Goal: Task Accomplishment & Management: Use online tool/utility

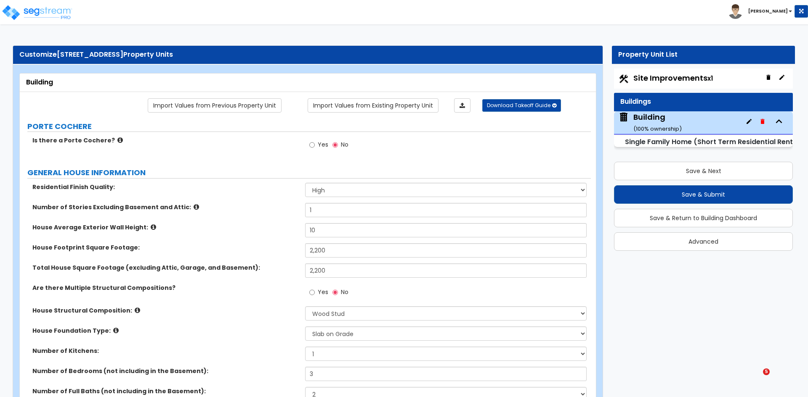
select select "2"
select select "7"
select select "3"
select select "2"
select select "1"
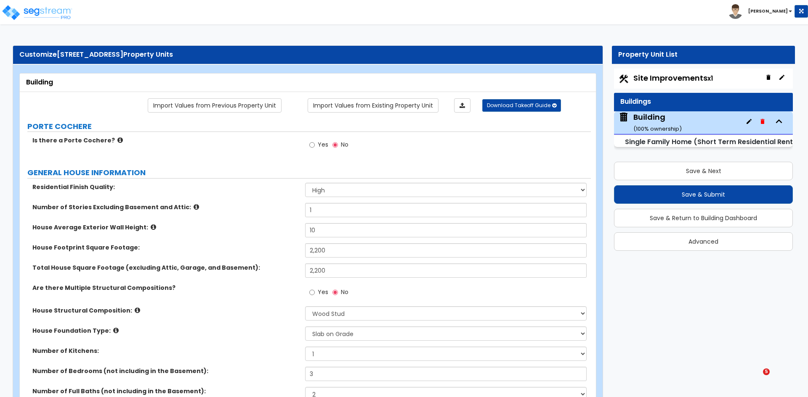
select select "4"
select select "1"
select select "2"
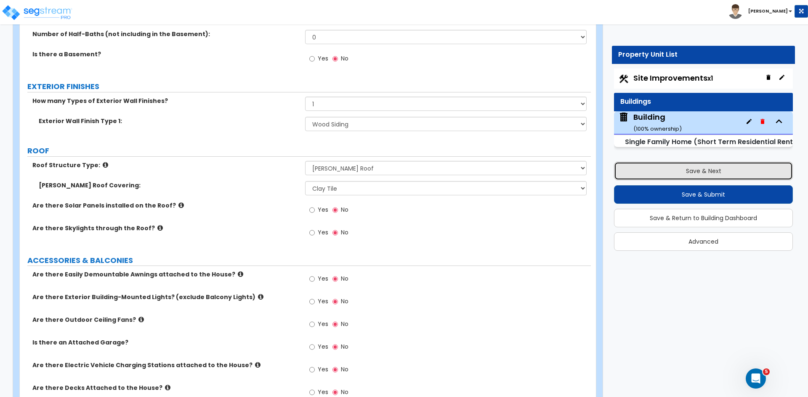
click at [679, 169] on button "Save & Next" at bounding box center [703, 171] width 179 height 19
select select "2"
select select "6"
select select "3"
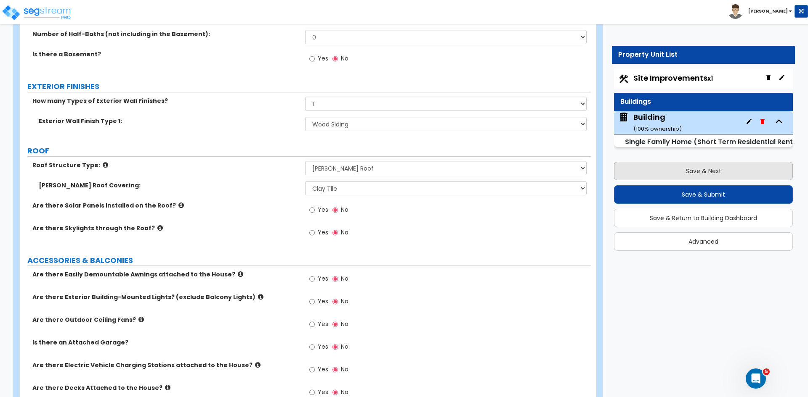
select select "1"
select select "2"
select select "1"
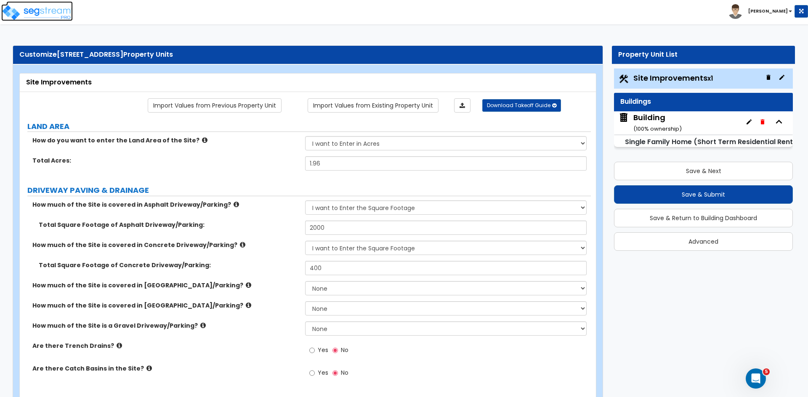
click at [53, 8] on img at bounding box center [37, 12] width 72 height 17
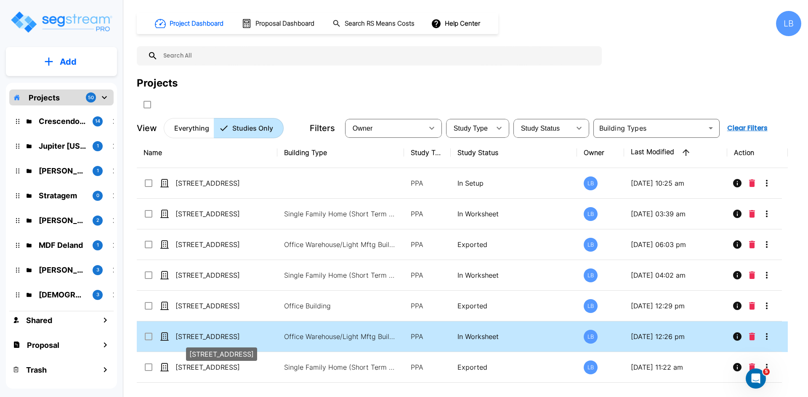
click at [238, 337] on p "[STREET_ADDRESS]" at bounding box center [217, 337] width 84 height 10
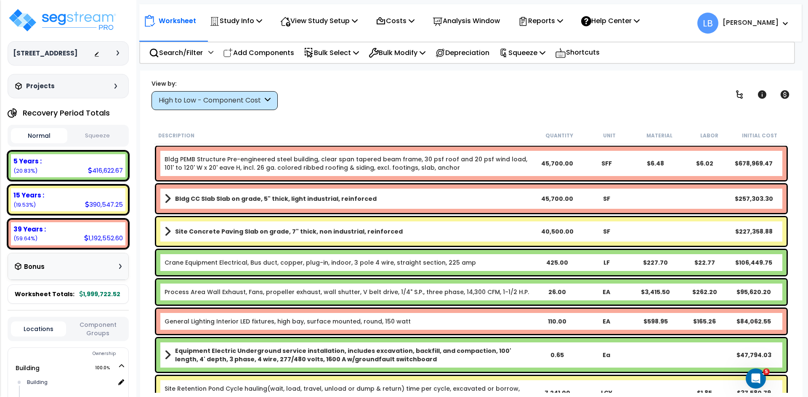
click at [203, 103] on div "High to Low - Component Cost" at bounding box center [211, 101] width 104 height 10
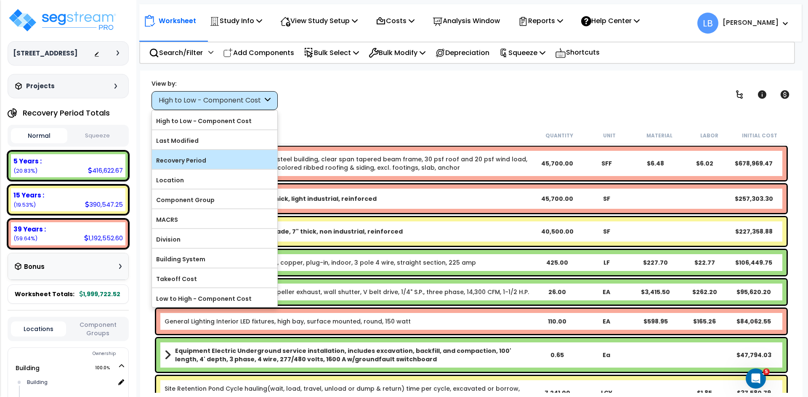
click at [192, 160] on label "Recovery Period" at bounding box center [214, 160] width 125 height 13
click at [0, 0] on input "Recovery Period" at bounding box center [0, 0] width 0 height 0
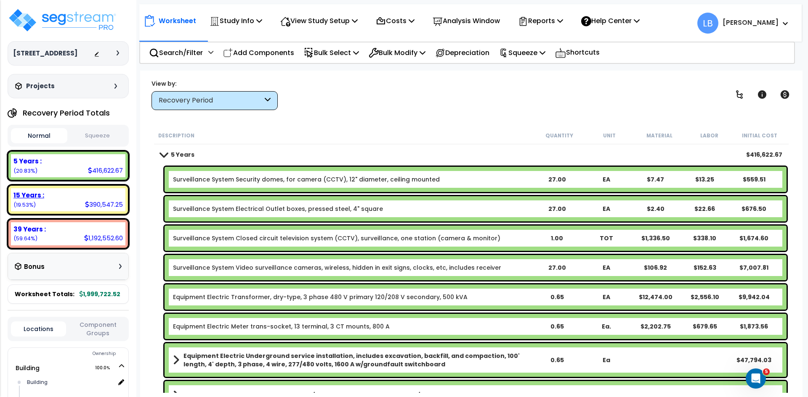
click at [100, 193] on div "15 Years :" at bounding box center [67, 195] width 109 height 9
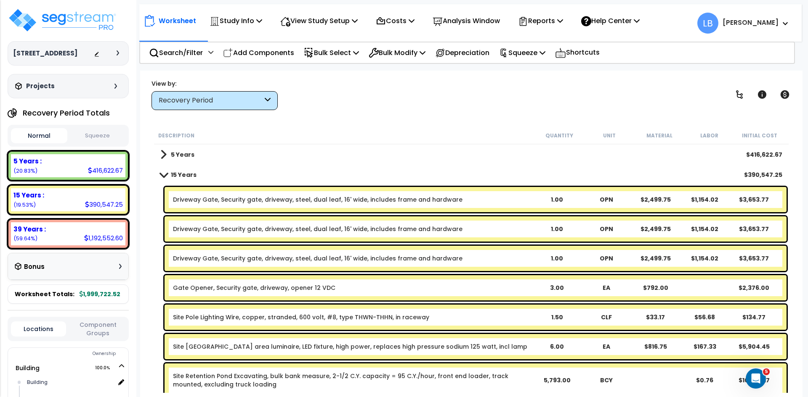
click at [195, 174] on b "15 Years" at bounding box center [184, 175] width 26 height 8
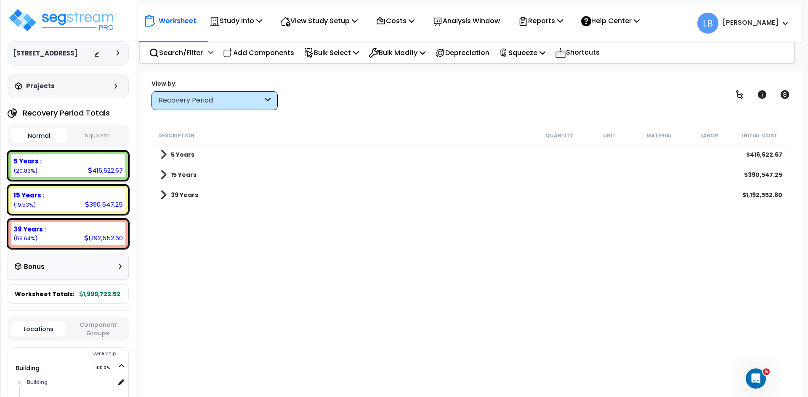
click at [190, 154] on b "5 Years" at bounding box center [183, 155] width 24 height 8
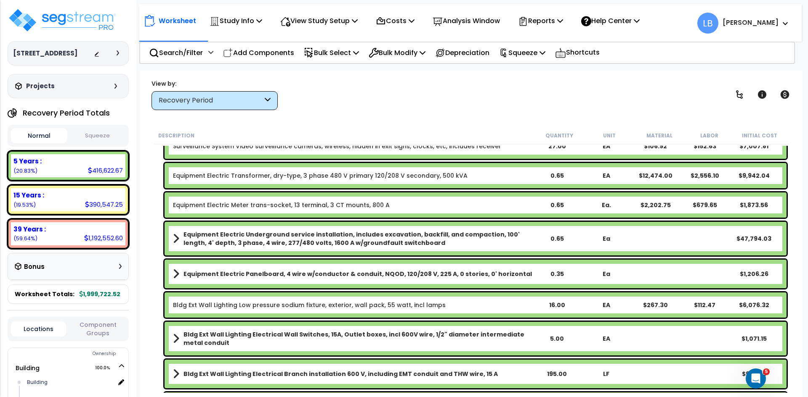
scroll to position [122, 0]
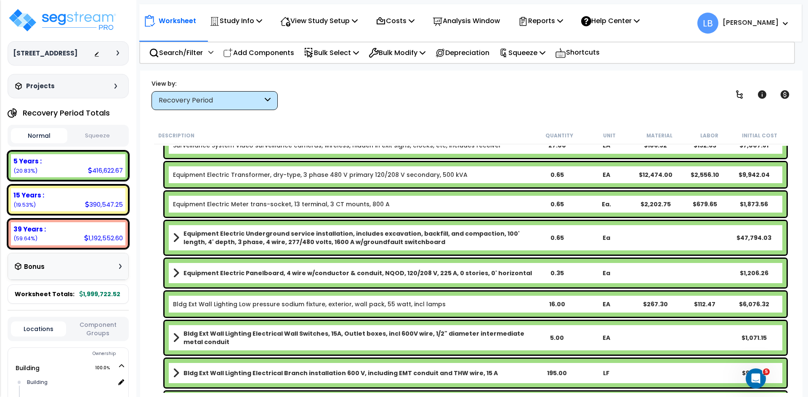
click at [241, 236] on b "Equipment Electric Underground service installation, includes excavation, backf…" at bounding box center [357, 238] width 348 height 17
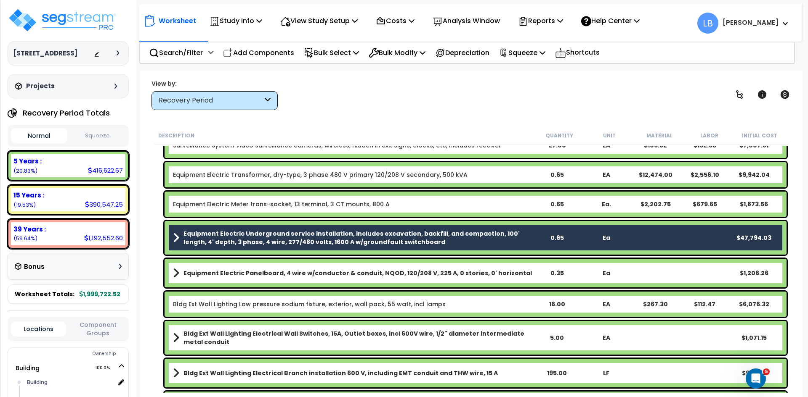
click at [243, 272] on b "Equipment Electric Panelboard, 4 wire w/conductor & conduit, NQOD, 120/208 V, 2…" at bounding box center [357, 273] width 348 height 8
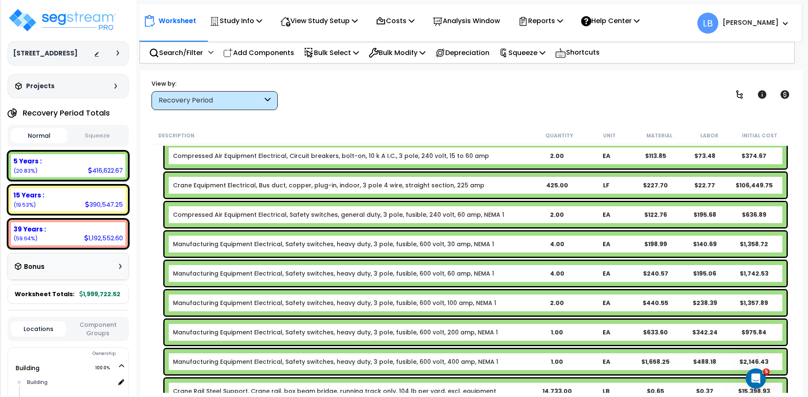
scroll to position [431, 0]
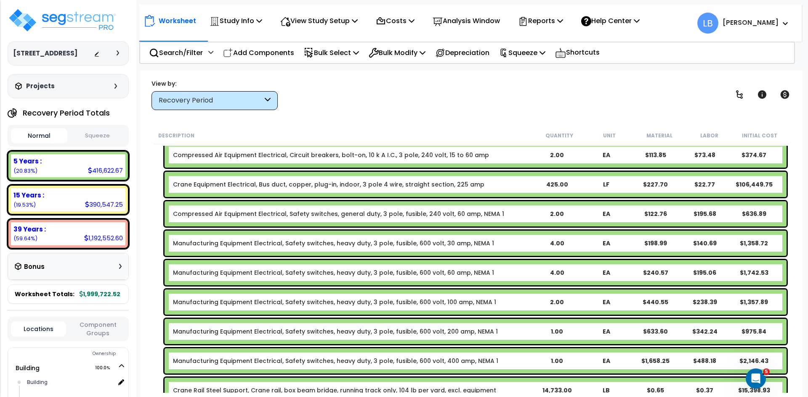
click at [258, 242] on link "Manufacturing Equipment Electrical, Safety switches, heavy duty, 3 pole, fusibl…" at bounding box center [333, 243] width 321 height 8
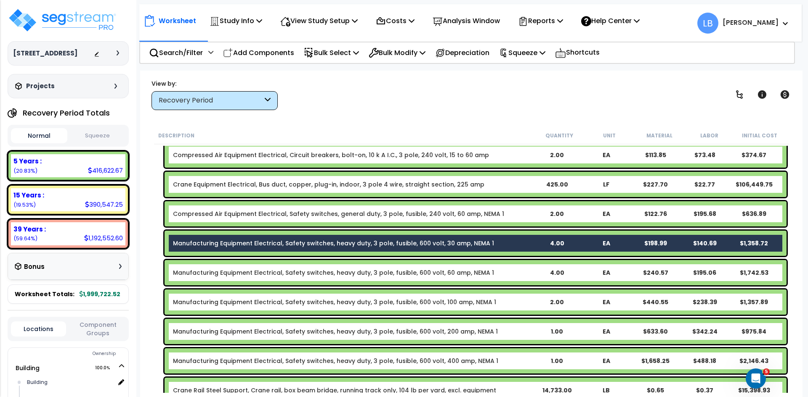
click at [240, 274] on link "Manufacturing Equipment Electrical, Safety switches, heavy duty, 3 pole, fusibl…" at bounding box center [333, 273] width 321 height 8
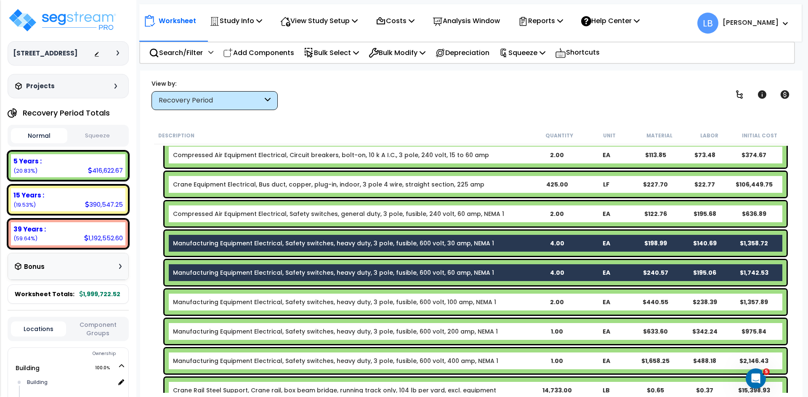
click at [231, 302] on link "Manufacturing Equipment Electrical, Safety switches, heavy duty, 3 pole, fusibl…" at bounding box center [334, 302] width 323 height 8
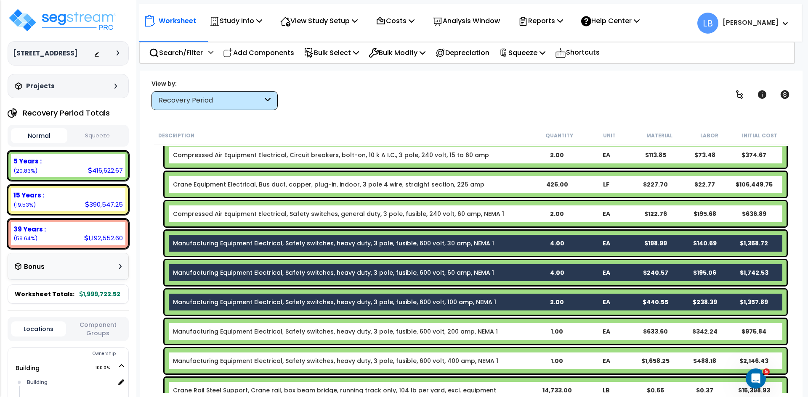
click at [228, 329] on link "Manufacturing Equipment Electrical, Safety switches, heavy duty, 3 pole, fusibl…" at bounding box center [335, 332] width 325 height 8
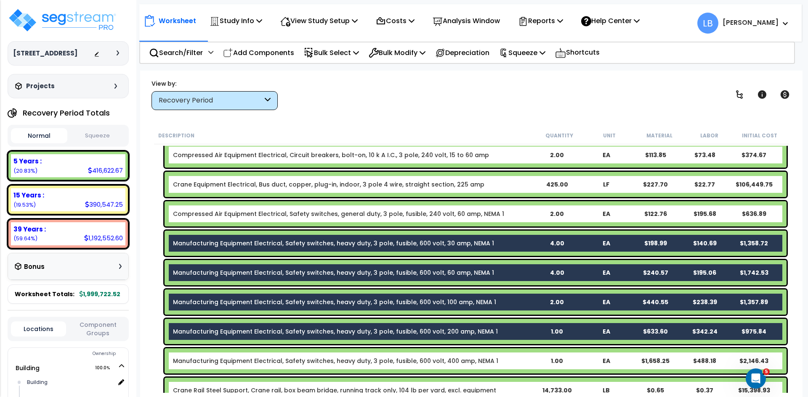
click at [218, 359] on link "Manufacturing Equipment Electrical, Safety switches, heavy duty, 3 pole, fusibl…" at bounding box center [335, 361] width 325 height 8
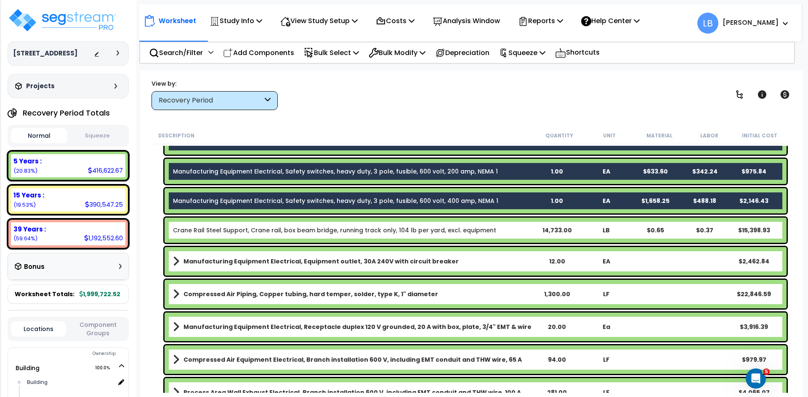
scroll to position [619, 0]
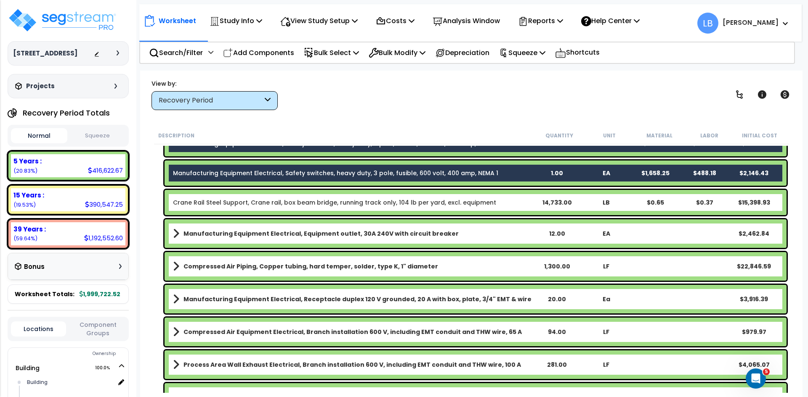
click at [259, 233] on b "Manufacturing Equipment Electrical, Equipment outlet, 30A 240V with circuit bre…" at bounding box center [320, 234] width 275 height 8
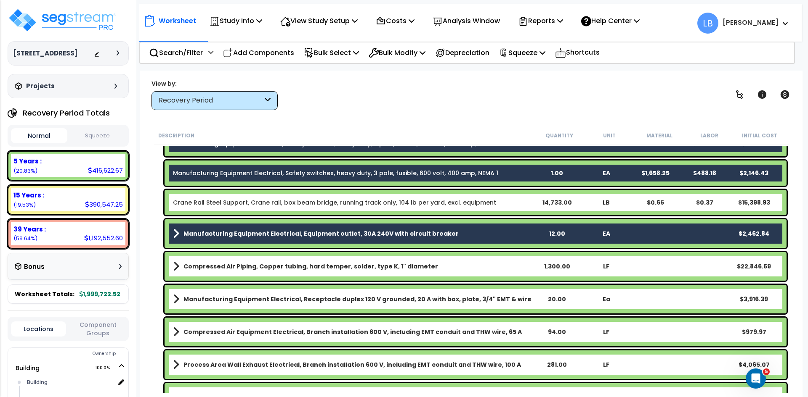
click at [252, 299] on b "Manufacturing Equipment Electrical, Receptacle duplex 120 V grounded, 20 A with…" at bounding box center [357, 299] width 348 height 8
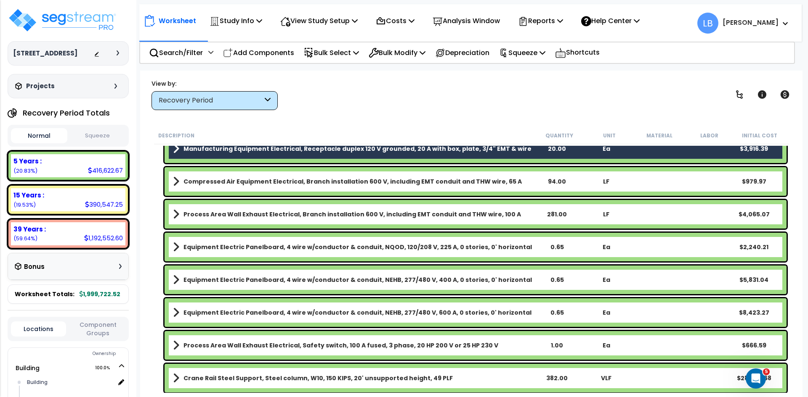
scroll to position [770, 0]
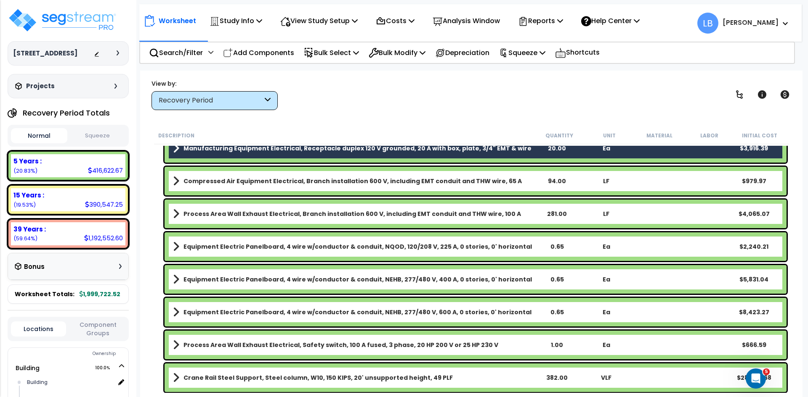
click at [249, 243] on b "Equipment Electric Panelboard, 4 wire w/conductor & conduit, NQOD, 120/208 V, 2…" at bounding box center [357, 247] width 348 height 8
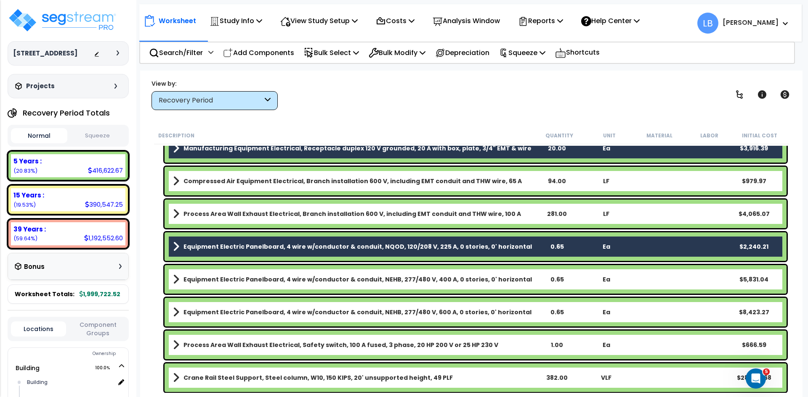
click at [245, 282] on b "Equipment Electric Panelboard, 4 wire w/conductor & conduit, NEHB, 277/480 V, 4…" at bounding box center [357, 280] width 348 height 8
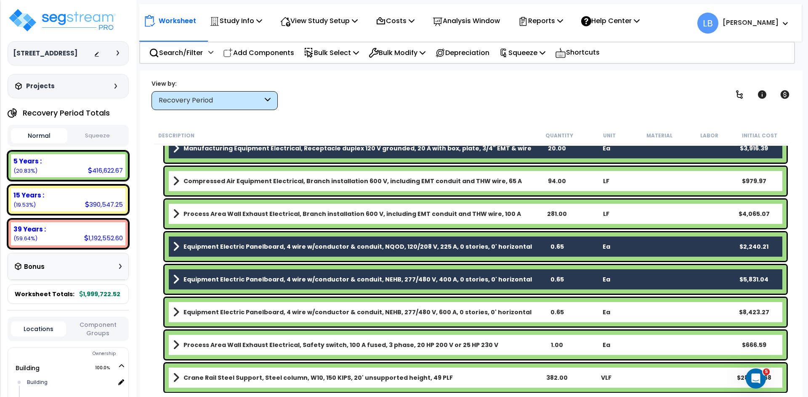
click at [243, 313] on b "Equipment Electric Panelboard, 4 wire w/conductor & conduit, NEHB, 277/480 V, 6…" at bounding box center [357, 312] width 348 height 8
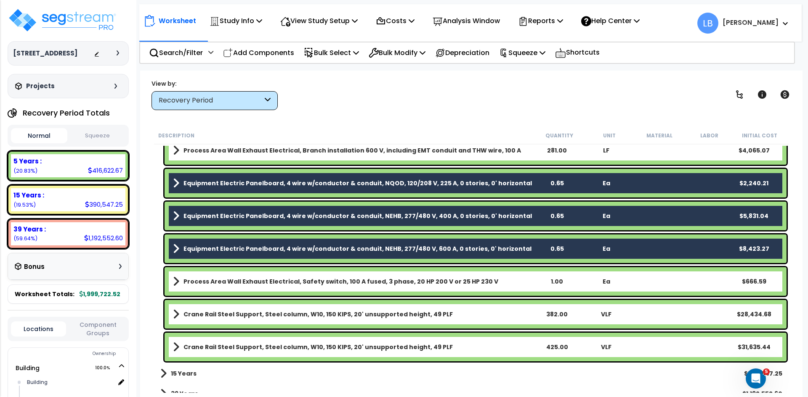
scroll to position [844, 0]
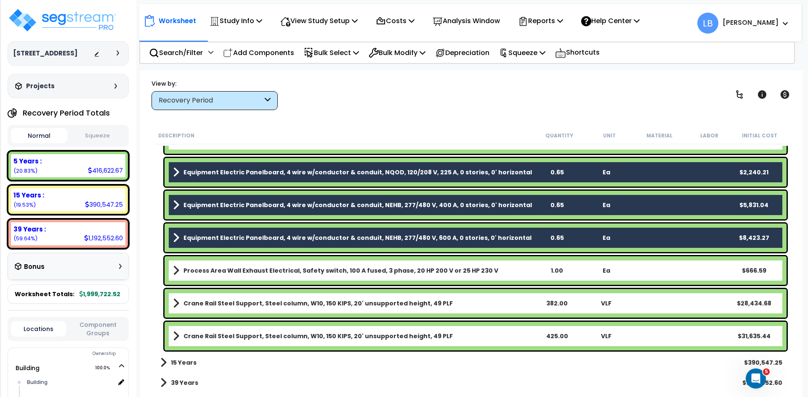
click at [185, 382] on b "39 Years" at bounding box center [184, 383] width 27 height 8
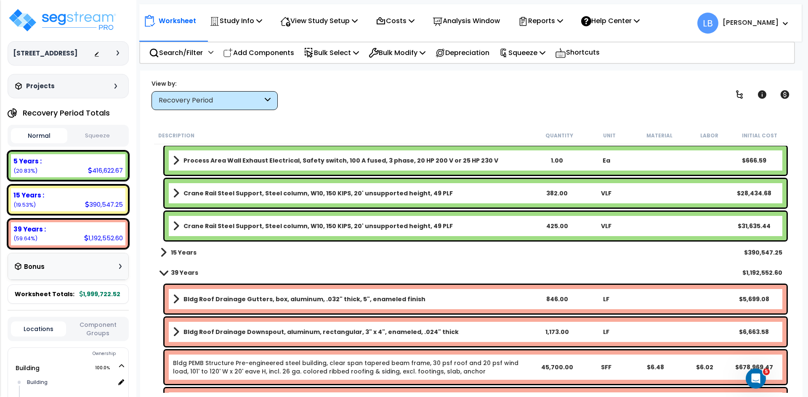
scroll to position [955, 0]
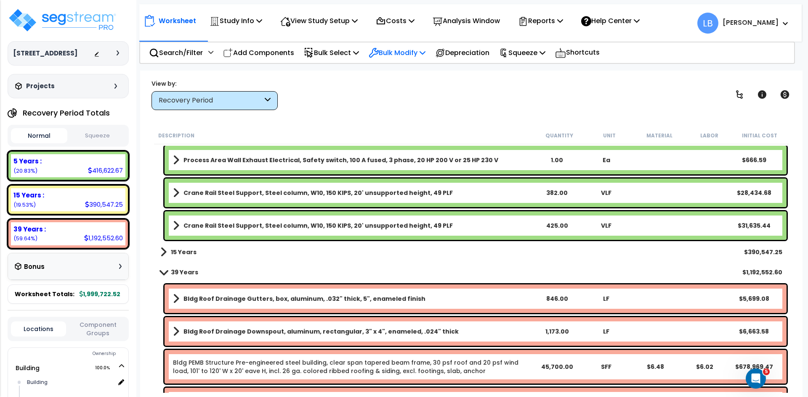
click at [394, 55] on p "Bulk Modify" at bounding box center [396, 52] width 57 height 11
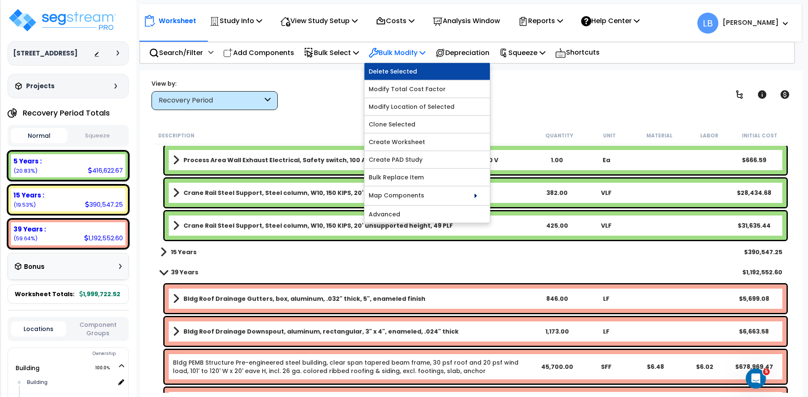
click at [397, 72] on link "Delete Selected" at bounding box center [426, 71] width 125 height 17
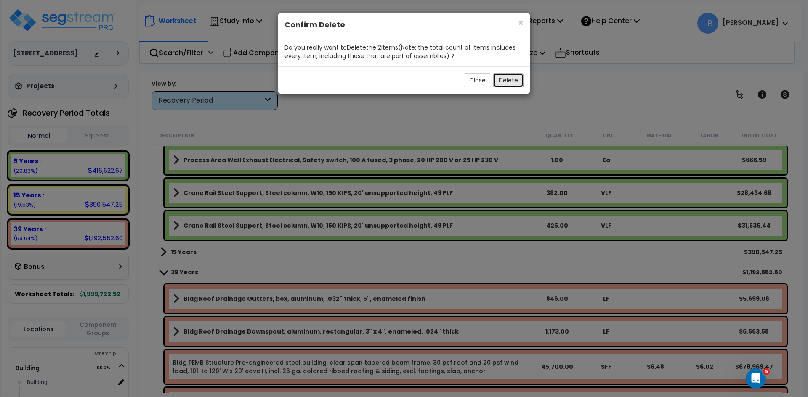
click at [506, 79] on button "Delete" at bounding box center [508, 80] width 30 height 14
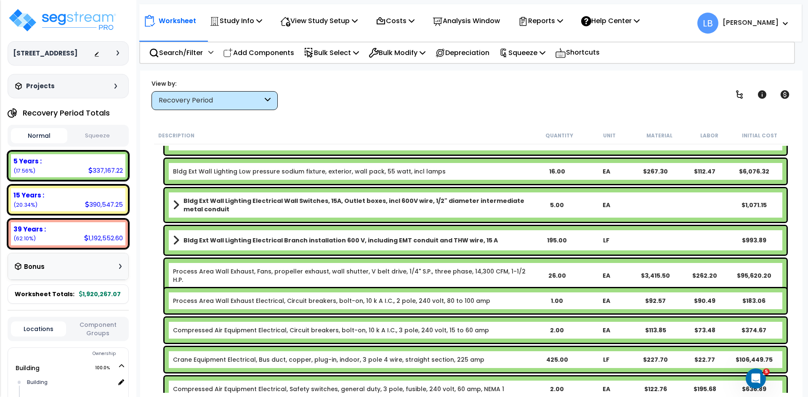
scroll to position [210, 0]
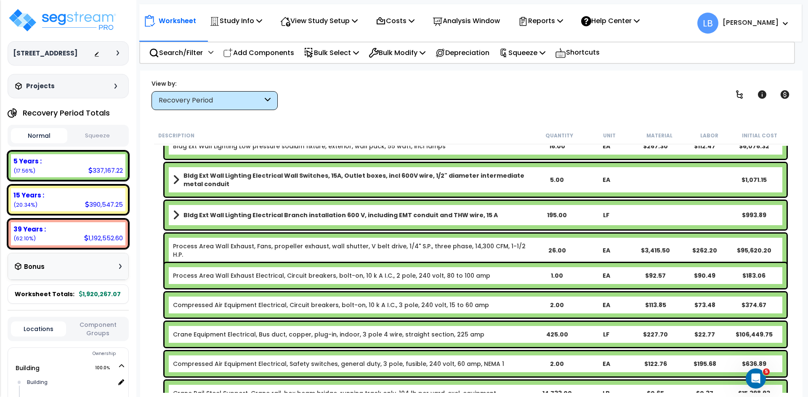
click at [277, 244] on link "Process Area Wall Exhaust, Fans, propeller exhaust, wall shutter, V belt drive,…" at bounding box center [352, 250] width 359 height 17
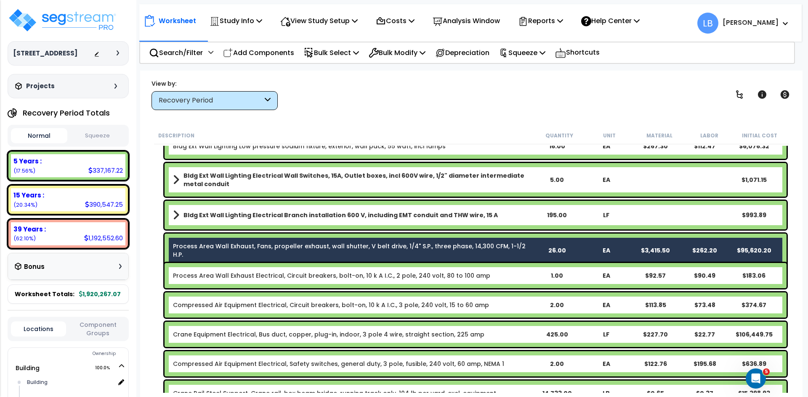
click at [261, 275] on link "Process Area Wall Exhaust Electrical, Circuit breakers, bolt-on, 10 k A I.C., 2…" at bounding box center [331, 276] width 317 height 8
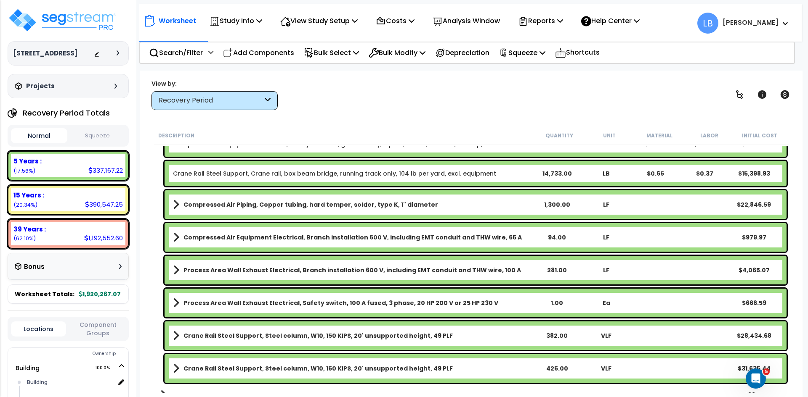
scroll to position [430, 0]
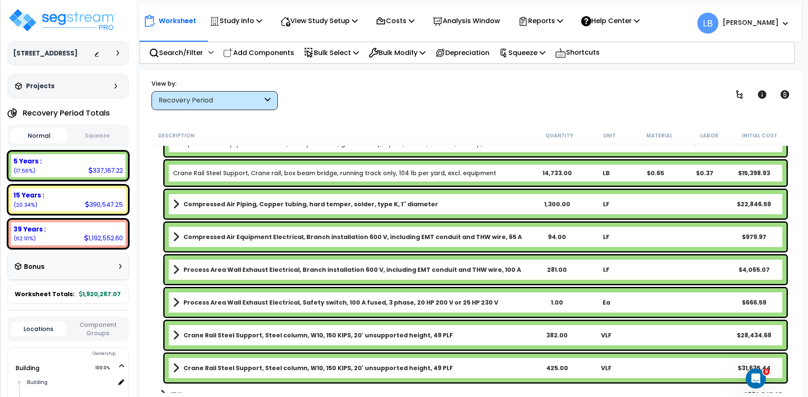
click at [246, 268] on b "Process Area Wall Exhaust Electrical, Branch installation 600 V, including EMT …" at bounding box center [351, 270] width 337 height 8
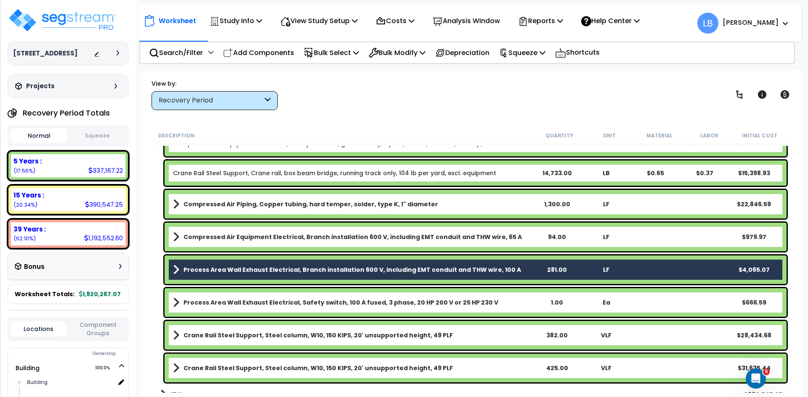
click at [248, 301] on b "Process Area Wall Exhaust Electrical, Safety switch, 100 A fused, 3 phase, 20 H…" at bounding box center [340, 303] width 315 height 8
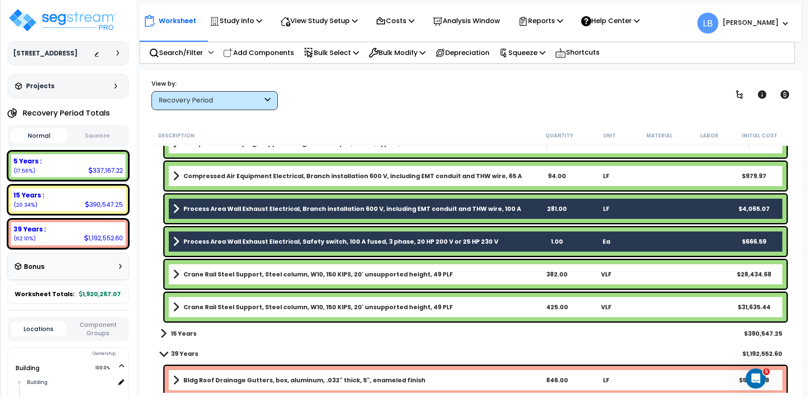
scroll to position [507, 0]
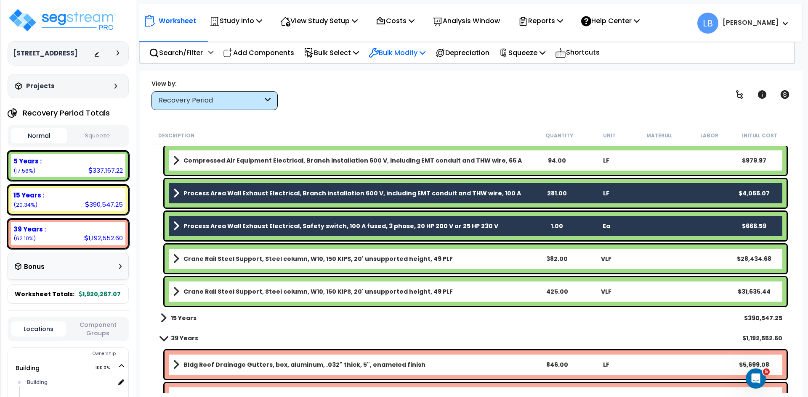
click at [395, 54] on p "Bulk Modify" at bounding box center [396, 52] width 57 height 11
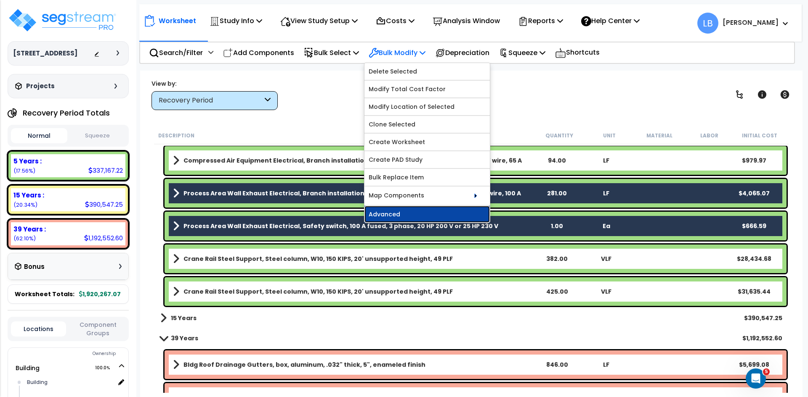
click at [406, 214] on link "Advanced" at bounding box center [426, 214] width 125 height 17
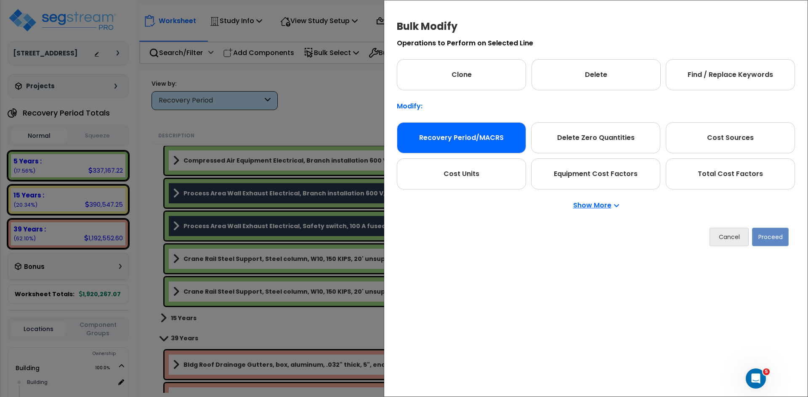
click at [460, 139] on div "Recovery Period/MACRS" at bounding box center [461, 137] width 129 height 31
click at [761, 234] on button "Proceed" at bounding box center [770, 237] width 37 height 19
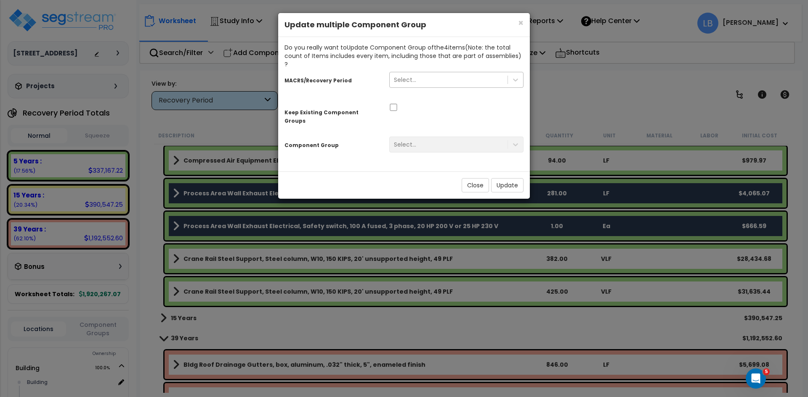
click at [427, 74] on div "Select..." at bounding box center [448, 79] width 118 height 13
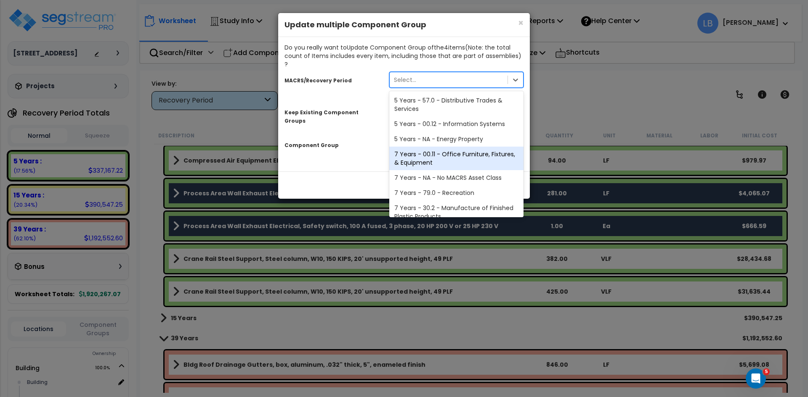
scroll to position [103, 0]
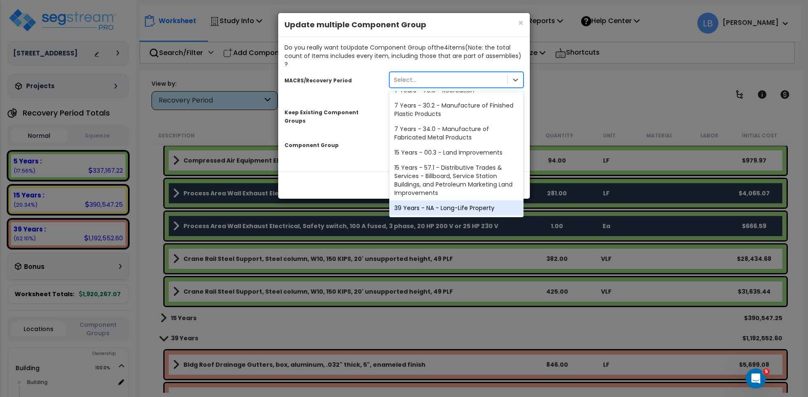
click at [435, 201] on div "39 Years - NA - Long-Life Property" at bounding box center [456, 208] width 134 height 15
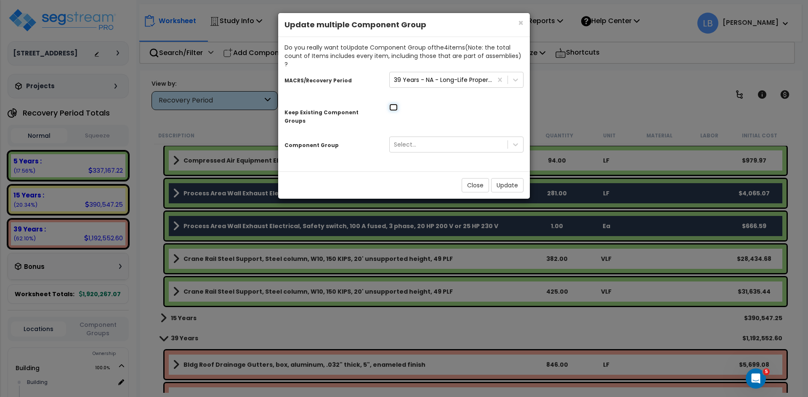
click at [396, 104] on input "checkbox" at bounding box center [393, 107] width 8 height 7
checkbox input "true"
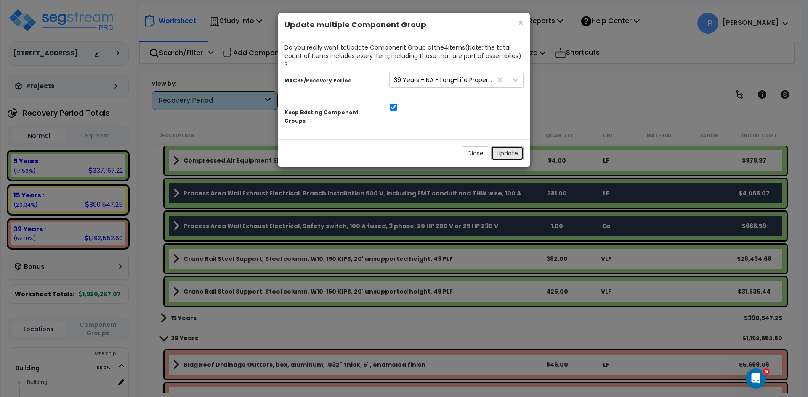
click at [500, 146] on button "Update" at bounding box center [507, 153] width 32 height 14
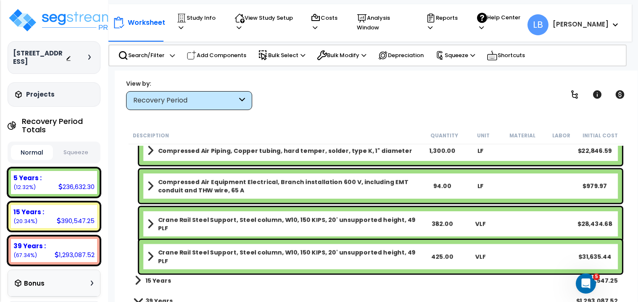
scroll to position [469, 0]
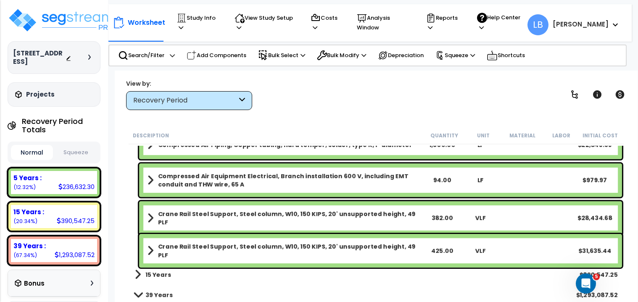
click at [225, 247] on b "Crane Rail Steel Support, Steel column, W10, 150 KIPS, 20' unsupported height, …" at bounding box center [290, 251] width 265 height 17
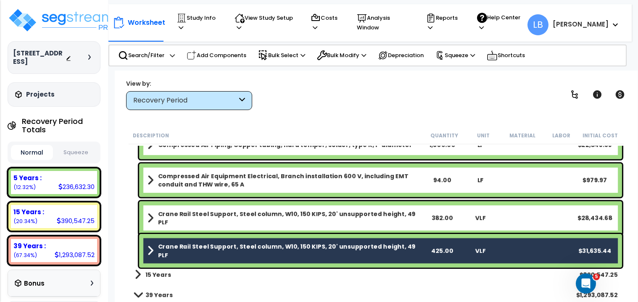
click at [228, 215] on b "Crane Rail Steel Support, Steel column, W10, 150 KIPS, 20' unsupported height, …" at bounding box center [290, 218] width 265 height 17
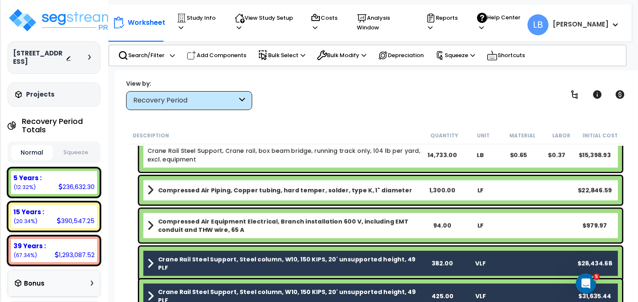
scroll to position [450, 0]
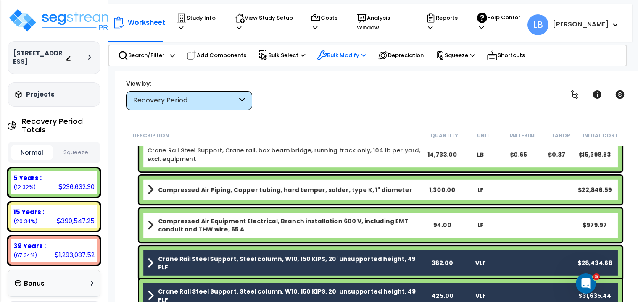
click at [351, 52] on p "Bulk Modify" at bounding box center [341, 55] width 49 height 10
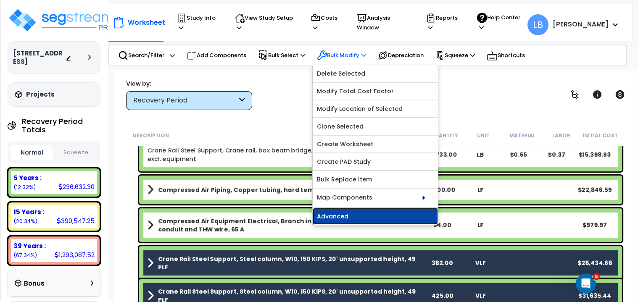
click at [353, 211] on link "Advanced" at bounding box center [375, 216] width 125 height 17
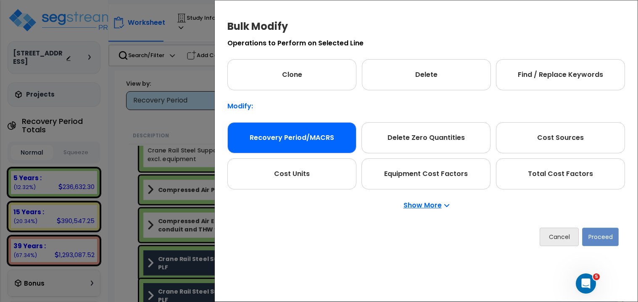
click at [308, 135] on div "Recovery Period/MACRS" at bounding box center [292, 137] width 129 height 31
click at [597, 234] on button "Proceed" at bounding box center [601, 237] width 37 height 19
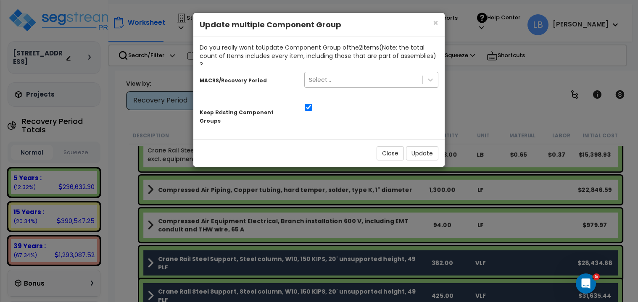
click at [403, 74] on div "Select..." at bounding box center [364, 79] width 118 height 13
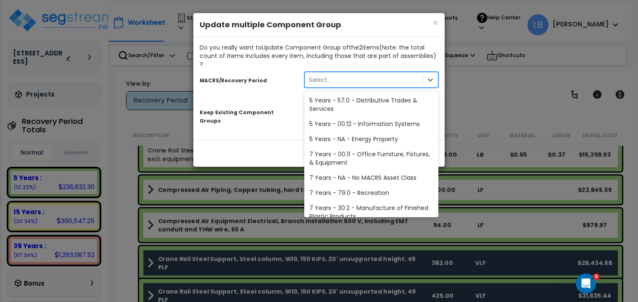
scroll to position [103, 0]
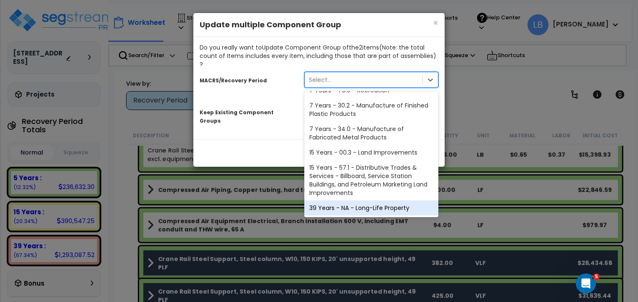
click at [372, 201] on div "39 Years - NA - Long-Life Property" at bounding box center [372, 208] width 134 height 15
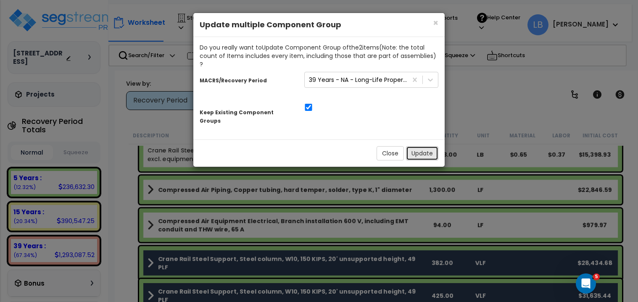
click at [416, 146] on button "Update" at bounding box center [422, 153] width 32 height 14
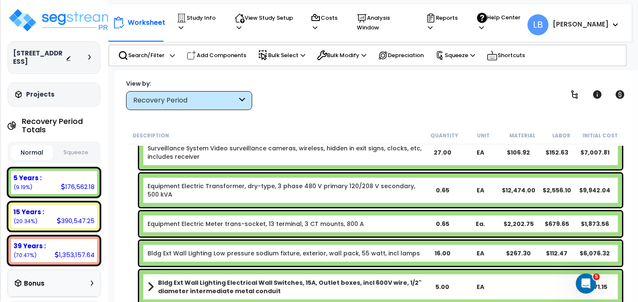
scroll to position [127, 0]
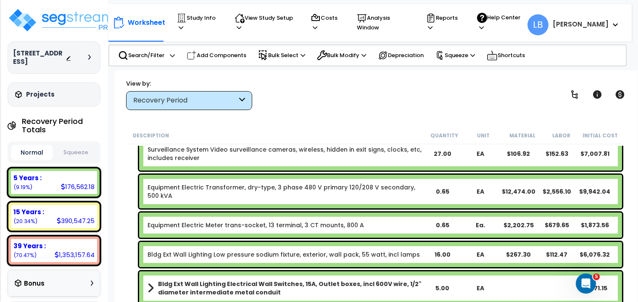
click at [257, 225] on link "Equipment Electric Meter trans-socket, 13 terminal, 3 CT mounts, 800 A" at bounding box center [256, 225] width 217 height 8
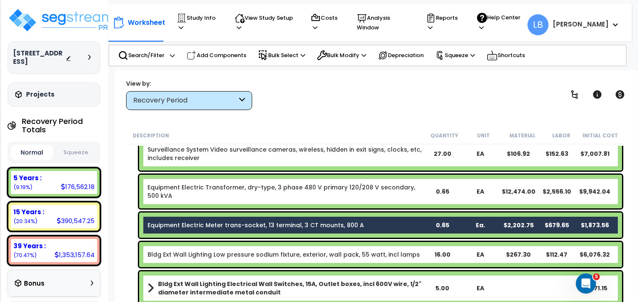
click at [266, 188] on link "Equipment Electric Transformer, dry-type, 3 phase 480 V primary 120/208 V secon…" at bounding box center [286, 191] width 276 height 17
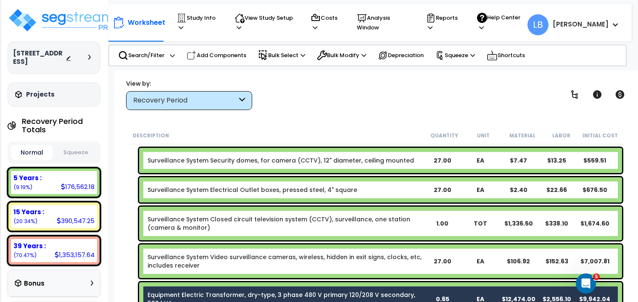
scroll to position [0, 0]
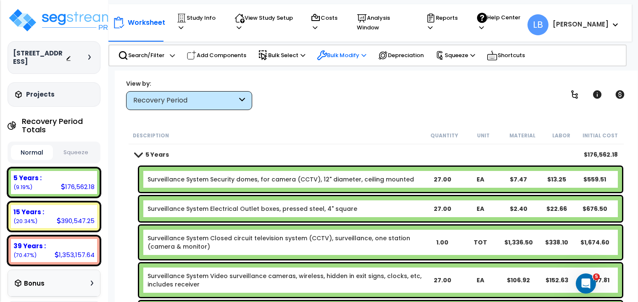
click at [355, 53] on p "Bulk Modify" at bounding box center [341, 55] width 49 height 10
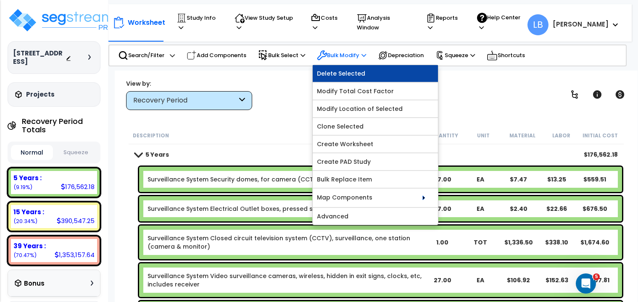
click at [358, 70] on link "Delete Selected" at bounding box center [375, 73] width 125 height 17
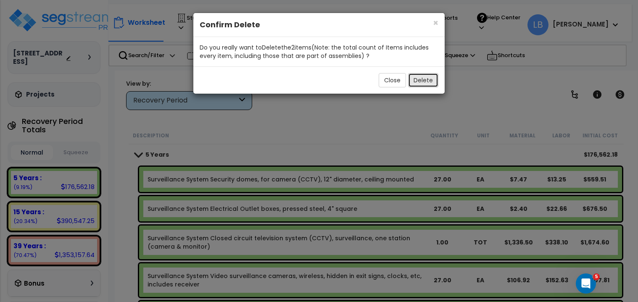
click at [428, 75] on button "Delete" at bounding box center [423, 80] width 30 height 14
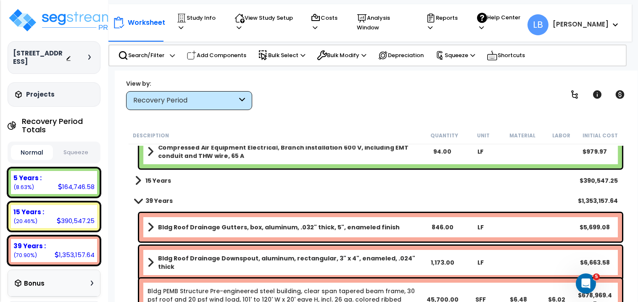
scroll to position [456, 0]
click at [160, 178] on b "15 Years" at bounding box center [159, 181] width 26 height 8
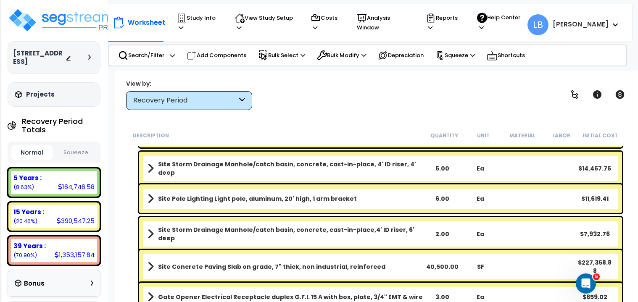
scroll to position [1010, 0]
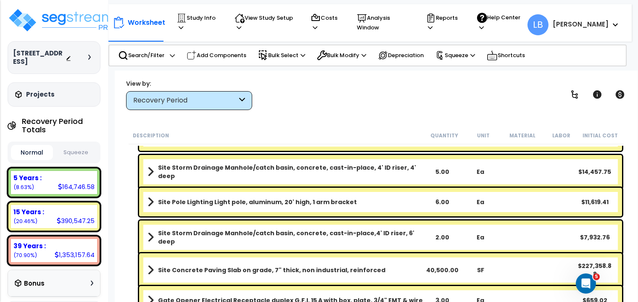
click at [237, 204] on b "Site Pole Lighting Light pole, aluminum, 20' high, 1 arm bracket" at bounding box center [257, 202] width 199 height 8
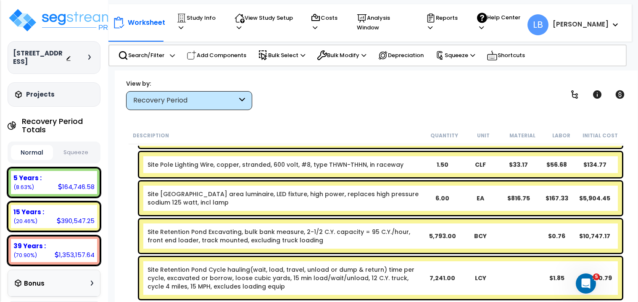
scroll to position [633, 0]
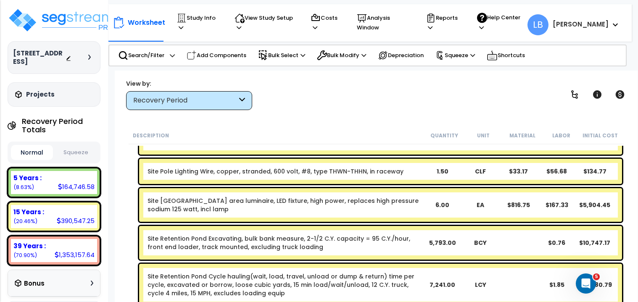
click at [223, 203] on link "Site Pole Lighting Roadway area luminaire, LED fixture, high power, replaces hi…" at bounding box center [286, 205] width 276 height 17
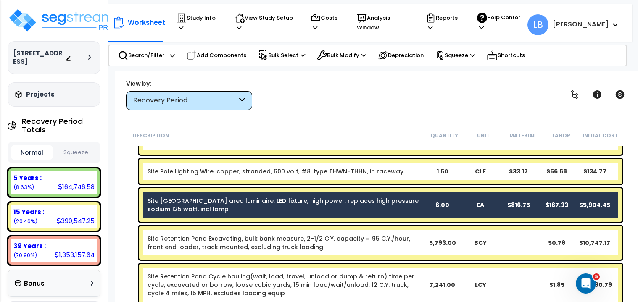
click at [230, 172] on link "Site Pole Lighting Wire, copper, stranded, 600 volt, #8, type THWN-THHN, in rac…" at bounding box center [276, 171] width 256 height 8
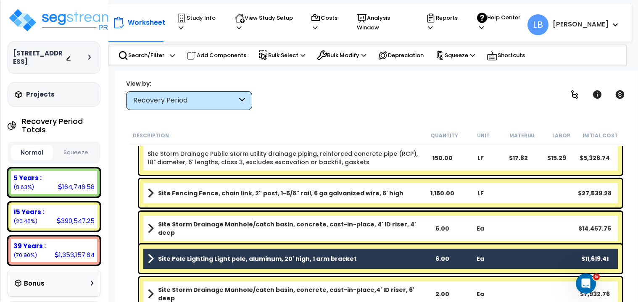
scroll to position [953, 0]
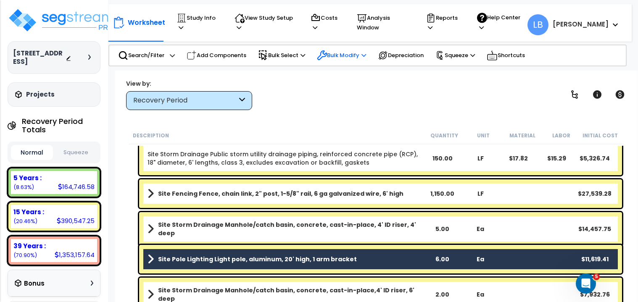
click at [355, 50] on p "Bulk Modify" at bounding box center [341, 55] width 49 height 10
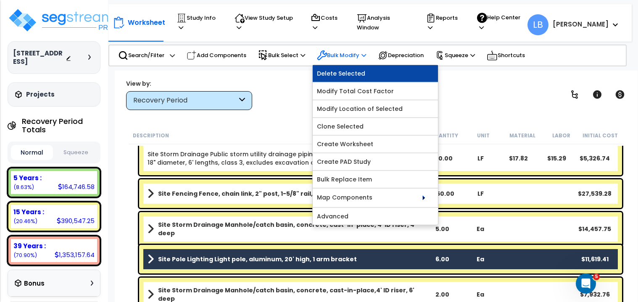
click at [361, 68] on link "Delete Selected" at bounding box center [375, 73] width 125 height 17
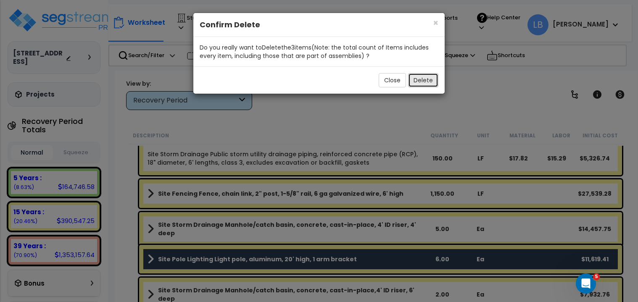
click at [427, 77] on button "Delete" at bounding box center [423, 80] width 30 height 14
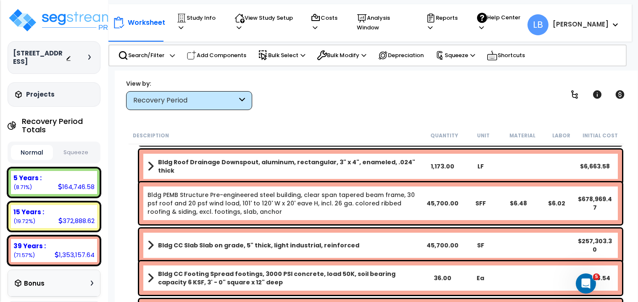
scroll to position [1142, 0]
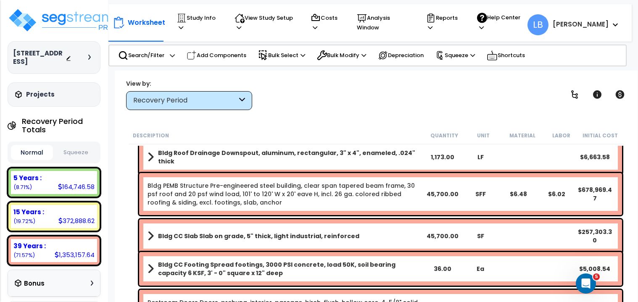
click at [334, 236] on b "Bldg CC Slab Slab on grade, 5" thick, light industrial, reinforced" at bounding box center [258, 236] width 201 height 8
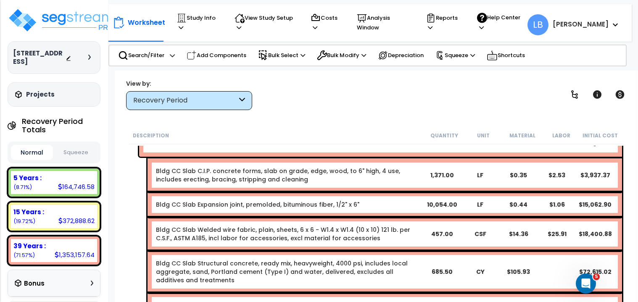
scroll to position [1239, 0]
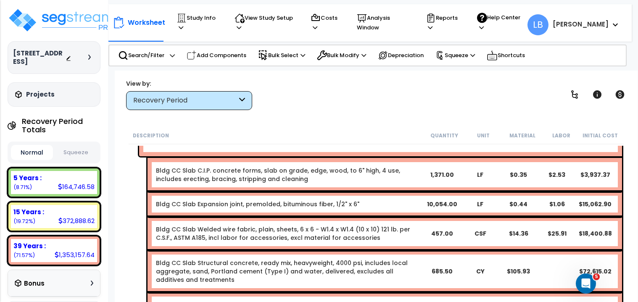
click at [85, 153] on button "Squeeze" at bounding box center [76, 153] width 42 height 15
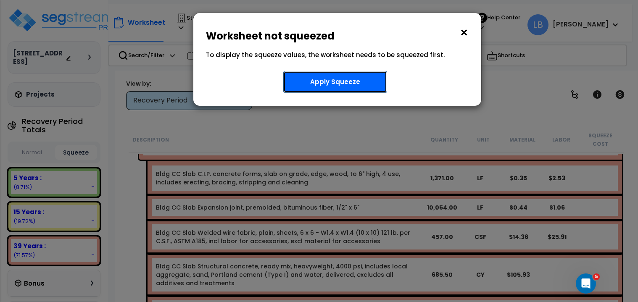
click at [298, 84] on button "Apply Squeeze" at bounding box center [335, 82] width 104 height 22
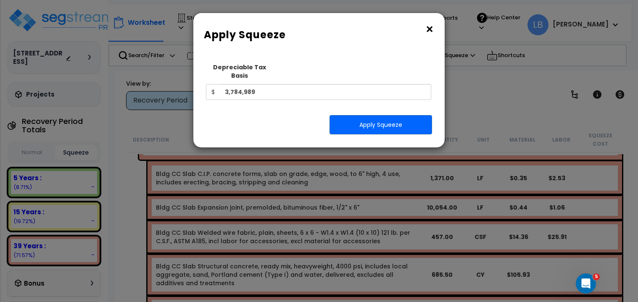
click at [431, 28] on button "×" at bounding box center [429, 29] width 9 height 13
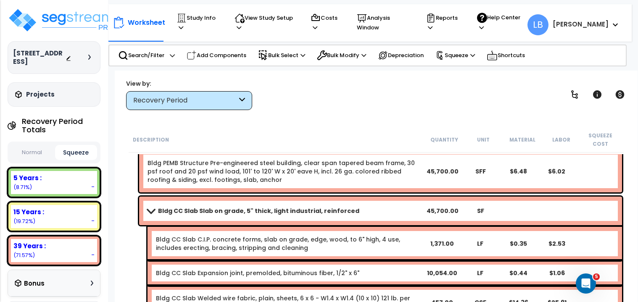
scroll to position [1173, 0]
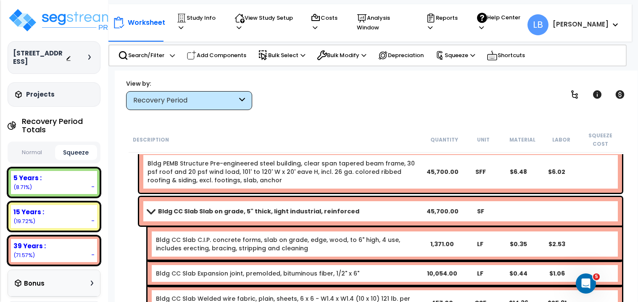
click at [266, 207] on b "Bldg CC Slab Slab on grade, 5" thick, light industrial, reinforced" at bounding box center [258, 211] width 201 height 8
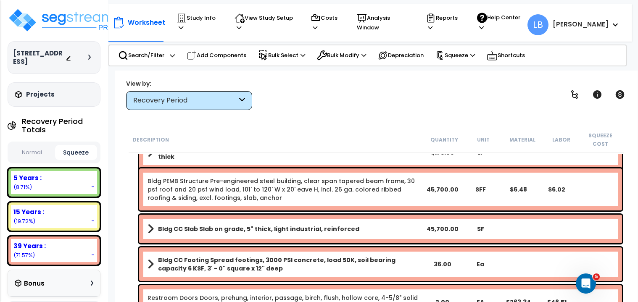
scroll to position [1152, 0]
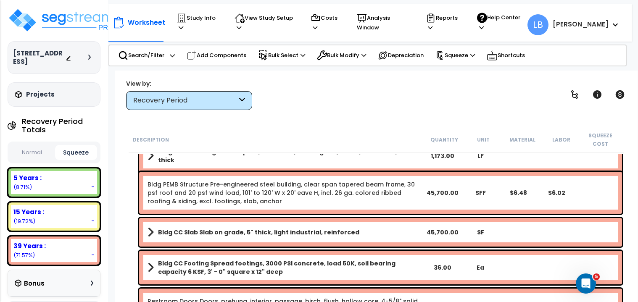
click at [265, 228] on b "Bldg CC Slab Slab on grade, 5" thick, light industrial, reinforced" at bounding box center [258, 232] width 201 height 8
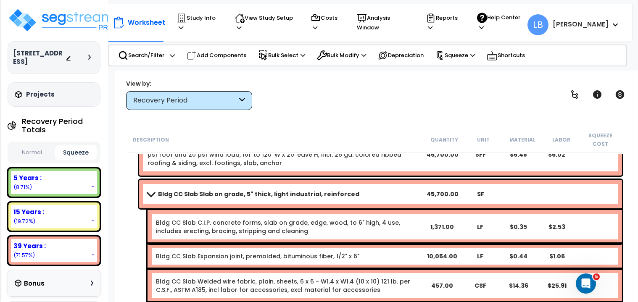
scroll to position [1190, 0]
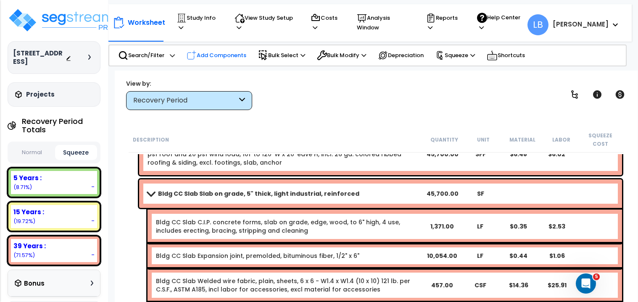
click at [207, 50] on p "Add Components" at bounding box center [217, 55] width 60 height 10
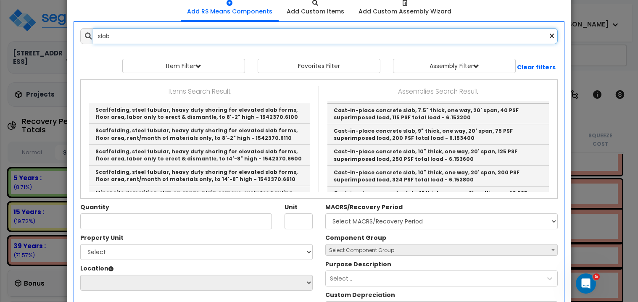
scroll to position [756, 0]
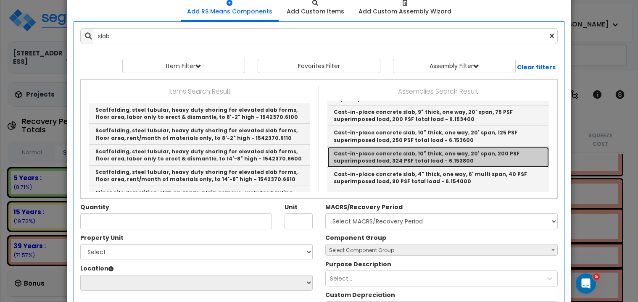
click at [438, 156] on link "Cast-in-place concrete slab, 10" thick, one way, 20' span, 200 PSF superimposed…" at bounding box center [439, 157] width 222 height 21
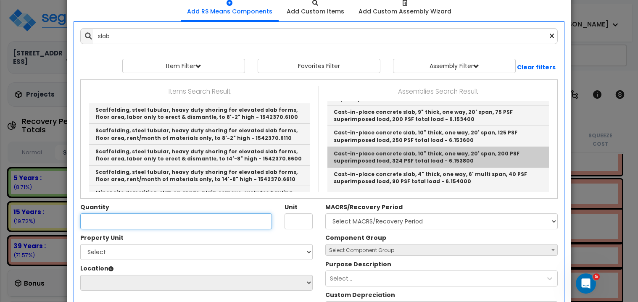
type input "Cast-in-place concrete slab, 10" thick, one way, 20' span, 200 PSF superimposed…"
type input "SF"
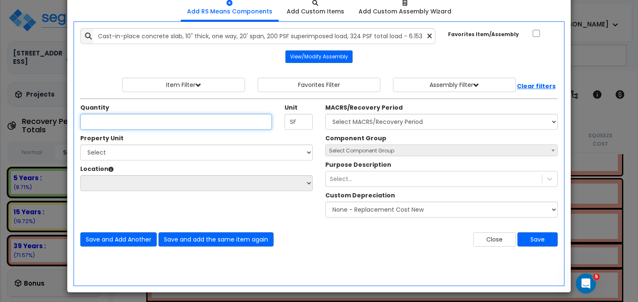
click at [180, 121] on input "Quantity" at bounding box center [176, 122] width 192 height 16
type input "45,700"
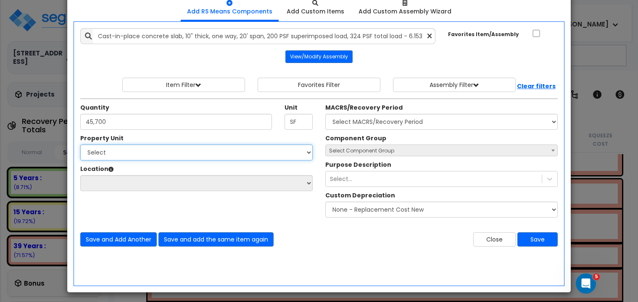
click at [170, 154] on select "Select Building Site Improvements" at bounding box center [196, 153] width 233 height 16
select select "175915"
click at [80, 145] on select "Select Building Site Improvements" at bounding box center [196, 153] width 233 height 16
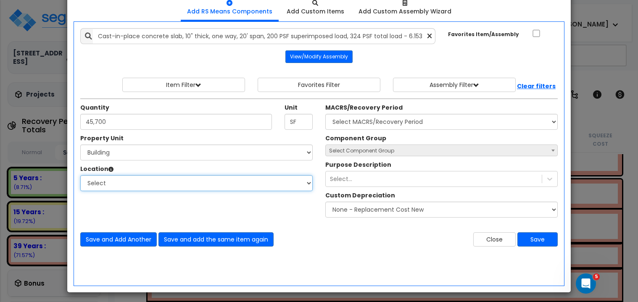
click at [136, 180] on select "Select Building Building Interior Add Additional Location" at bounding box center [196, 183] width 233 height 16
select select "6"
click at [80, 175] on select "Select Building Building Interior Add Additional Location" at bounding box center [196, 183] width 233 height 16
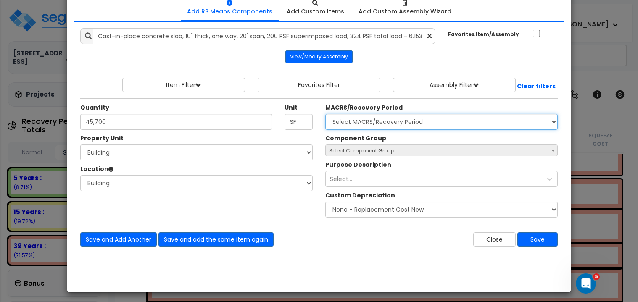
click at [397, 120] on select "Select MACRS/Recovery Period 5 Years - 57.0 - Distributive Trades & Services 5 …" at bounding box center [442, 122] width 233 height 16
select select "3669"
click at [326, 114] on select "Select MACRS/Recovery Period 5 Years - 57.0 - Distributive Trades & Services 5 …" at bounding box center [442, 122] width 233 height 16
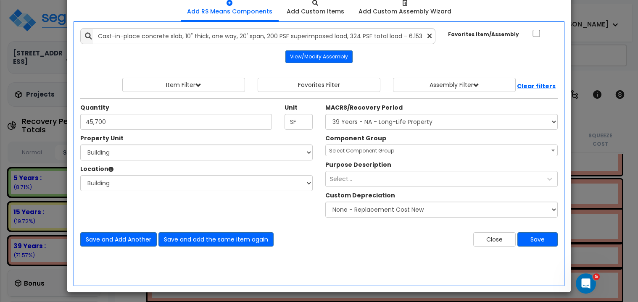
select select "10078"
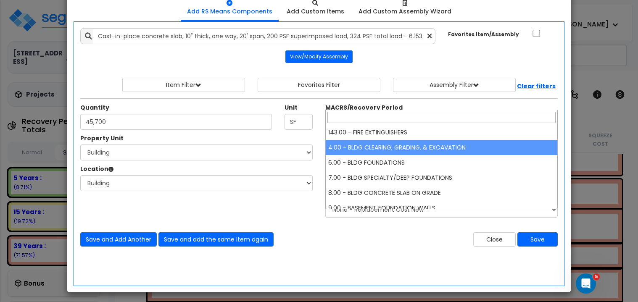
select select "10078"
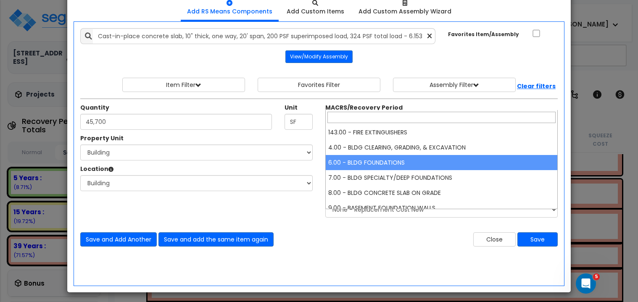
drag, startPoint x: 547, startPoint y: 150, endPoint x: 441, endPoint y: 161, distance: 106.6
select select "10129"
click at [441, 161] on div "Purpose Description Select..." at bounding box center [441, 174] width 245 height 26
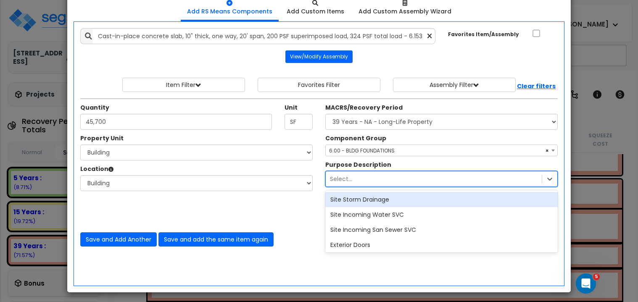
scroll to position [50, 0]
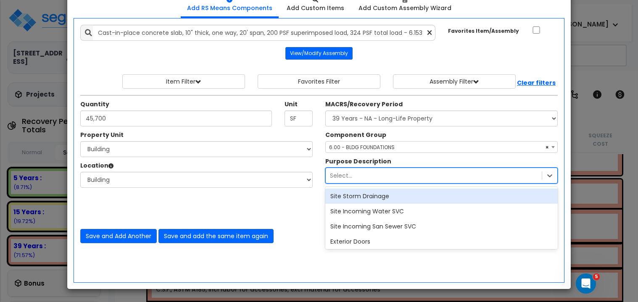
click at [407, 178] on div "Select..." at bounding box center [434, 175] width 216 height 13
type input "Sla"
click at [392, 195] on div "Bldg CC Slab" at bounding box center [442, 196] width 233 height 15
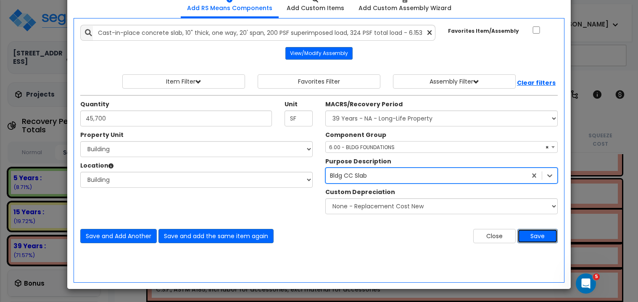
click at [534, 237] on button "Save" at bounding box center [538, 236] width 40 height 14
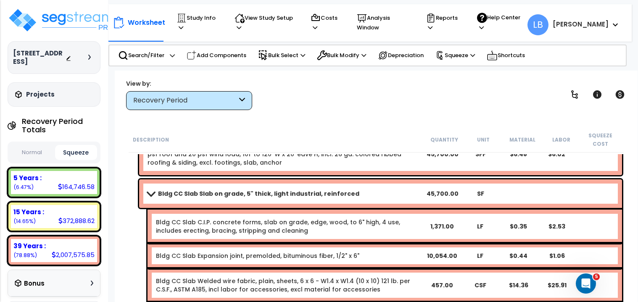
click at [287, 190] on b "Bldg CC Slab Slab on grade, 5" thick, light industrial, reinforced" at bounding box center [258, 194] width 201 height 8
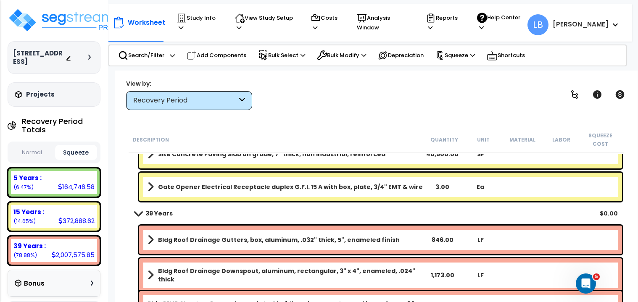
scroll to position [1031, 0]
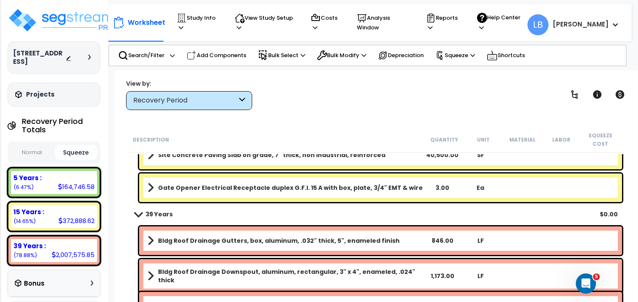
click at [31, 154] on button "Normal" at bounding box center [32, 153] width 42 height 15
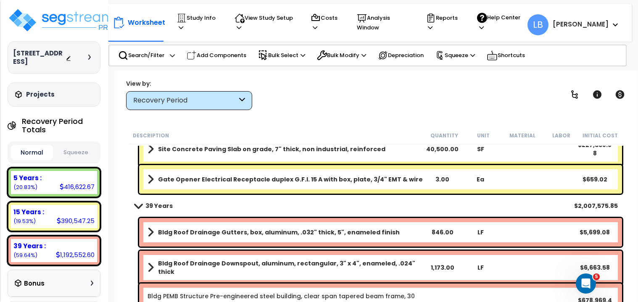
click at [70, 151] on button "Squeeze" at bounding box center [76, 153] width 42 height 15
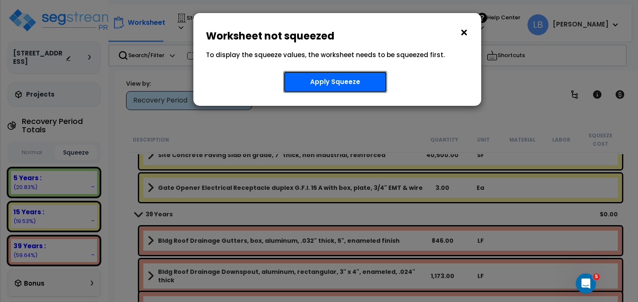
click at [349, 79] on button "Apply Squeeze" at bounding box center [335, 82] width 104 height 22
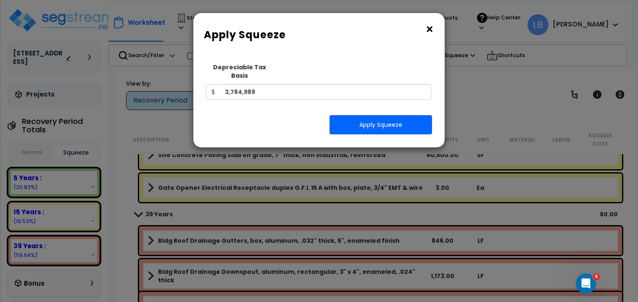
click at [426, 29] on button "×" at bounding box center [429, 29] width 9 height 13
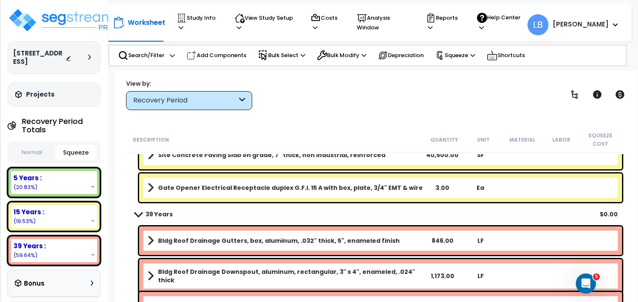
scroll to position [37, 0]
click at [363, 205] on div "39 Years $0.00" at bounding box center [377, 214] width 492 height 20
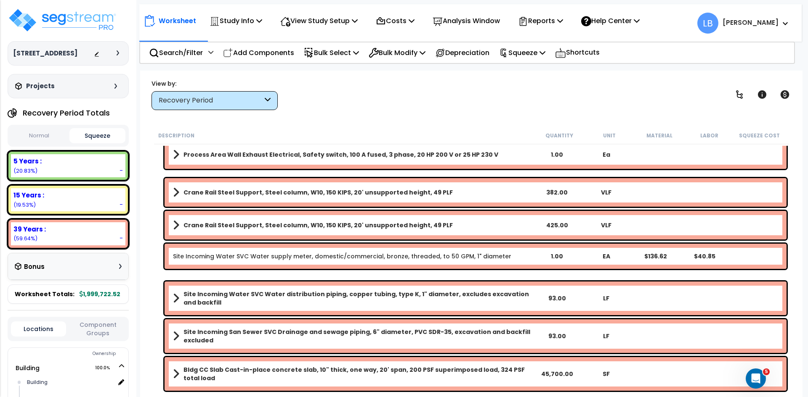
scroll to position [2977, 0]
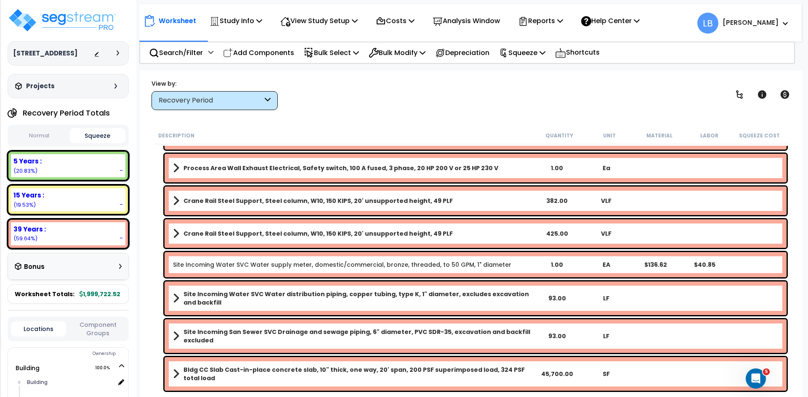
click at [46, 134] on button "Normal" at bounding box center [39, 136] width 56 height 15
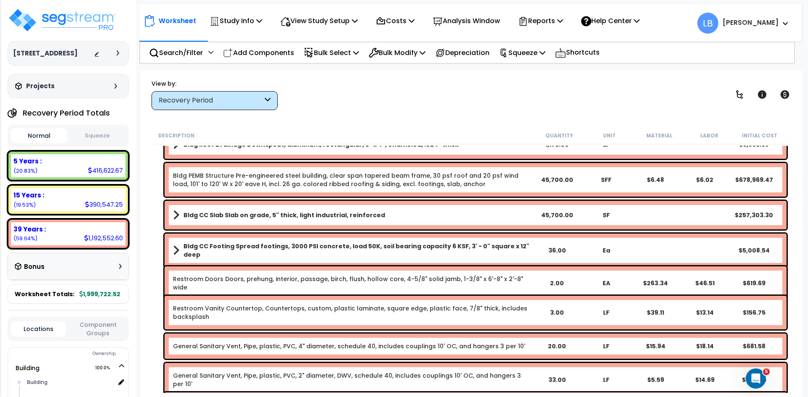
scroll to position [1152, 0]
click at [493, 215] on link "Bldg CC Slab Slab on grade, 5" thick, light industrial, reinforced" at bounding box center [352, 216] width 359 height 12
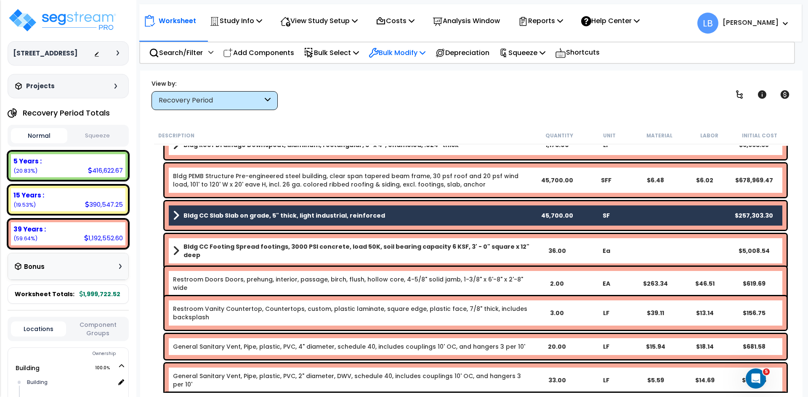
click at [406, 52] on p "Bulk Modify" at bounding box center [396, 52] width 57 height 11
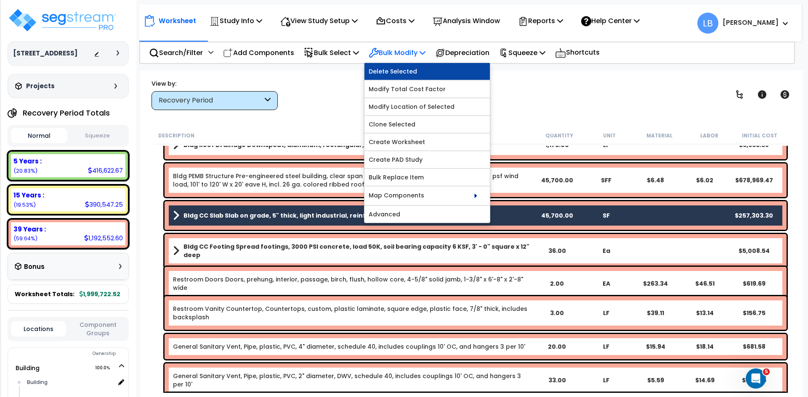
click at [407, 68] on link "Delete Selected" at bounding box center [426, 71] width 125 height 17
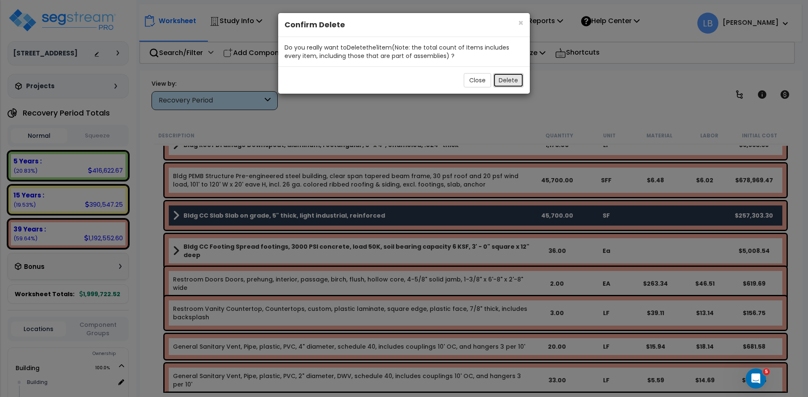
click at [507, 77] on button "Delete" at bounding box center [508, 80] width 30 height 14
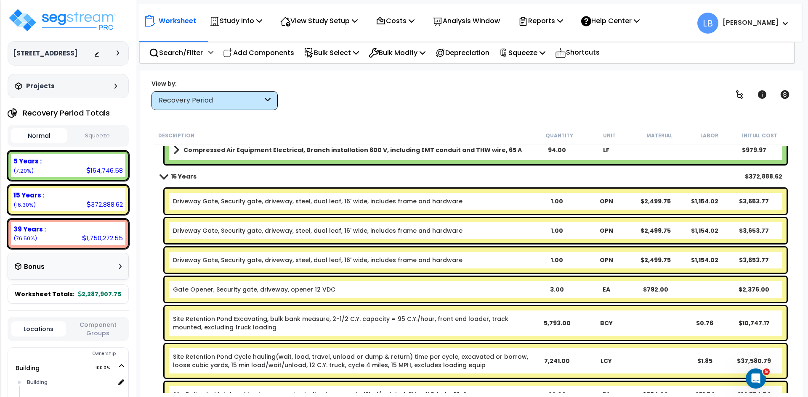
scroll to position [400, 0]
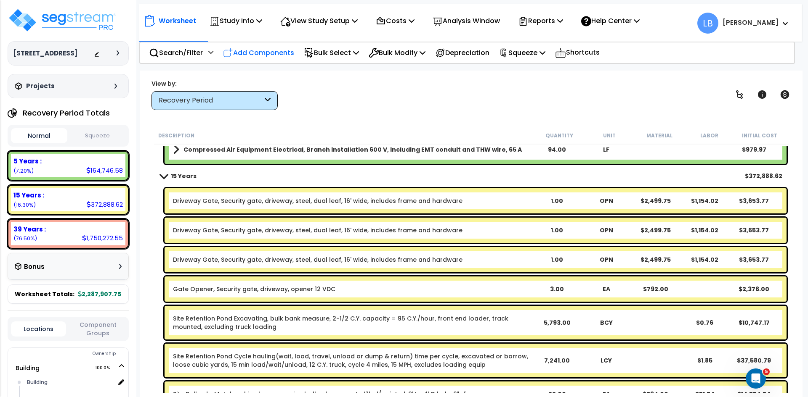
click at [259, 54] on p "Add Components" at bounding box center [258, 52] width 71 height 11
select select
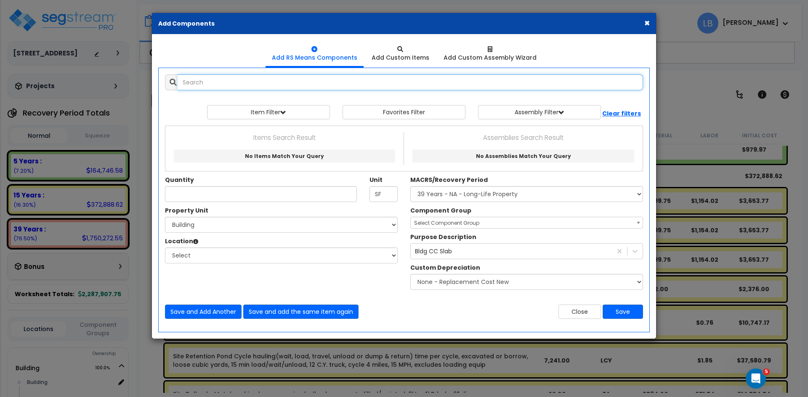
select select
click at [231, 84] on input "text" at bounding box center [410, 82] width 465 height 16
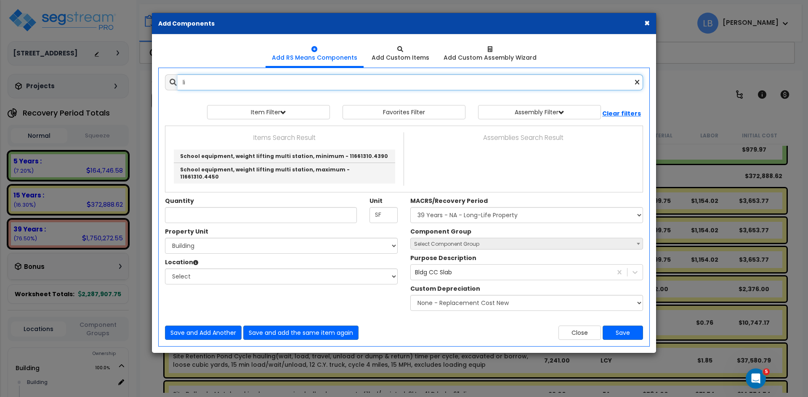
type input "l"
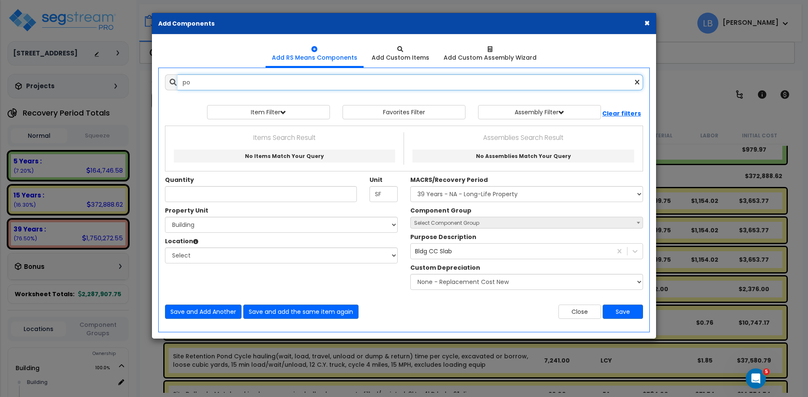
type input "p"
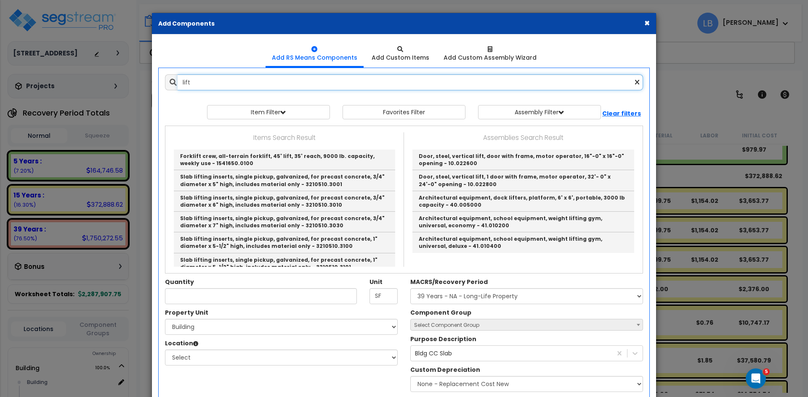
type input "lift"
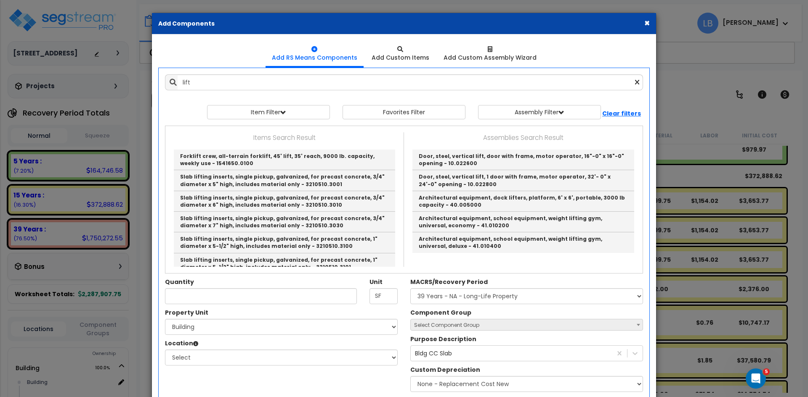
click at [637, 82] on icon at bounding box center [637, 82] width 4 height 7
click at [645, 23] on button "×" at bounding box center [646, 23] width 5 height 9
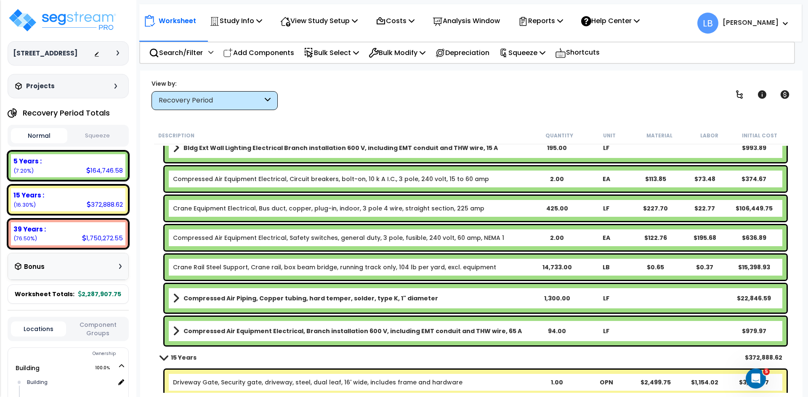
scroll to position [217, 0]
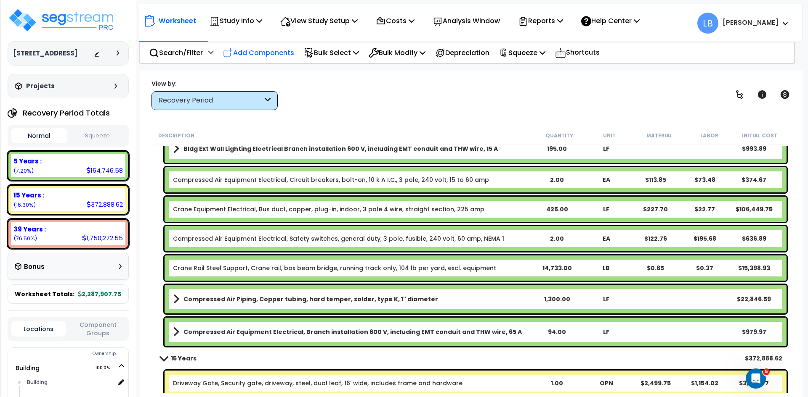
click at [252, 53] on p "Add Components" at bounding box center [258, 52] width 71 height 11
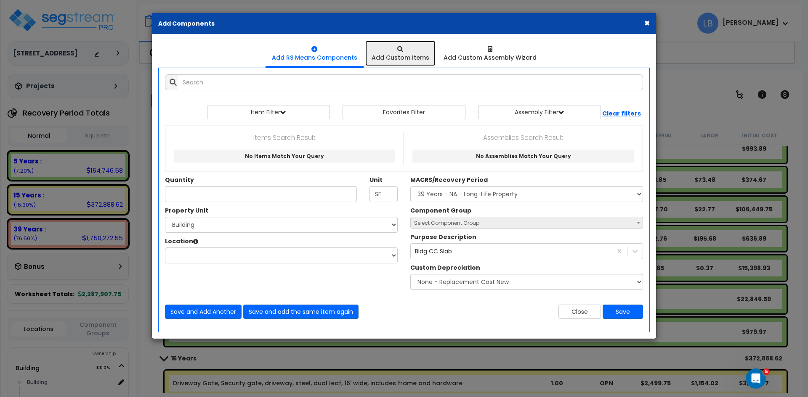
click at [403, 51] on icon at bounding box center [400, 49] width 6 height 6
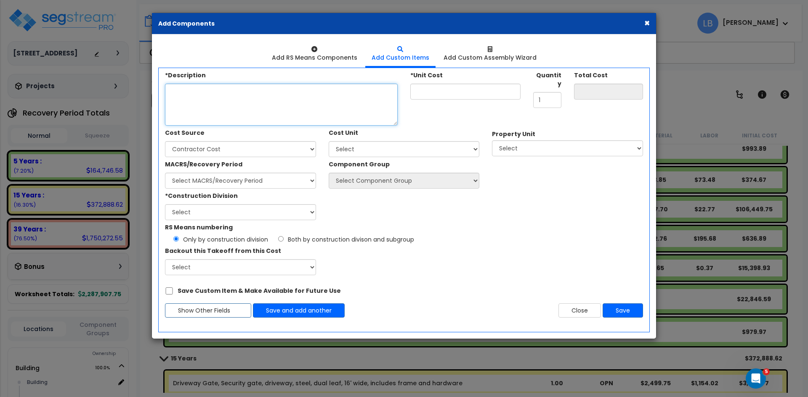
click at [231, 103] on textarea "*Description" at bounding box center [281, 105] width 233 height 42
type textarea "S"
type textarea "Site Retention Pond Lift Station"
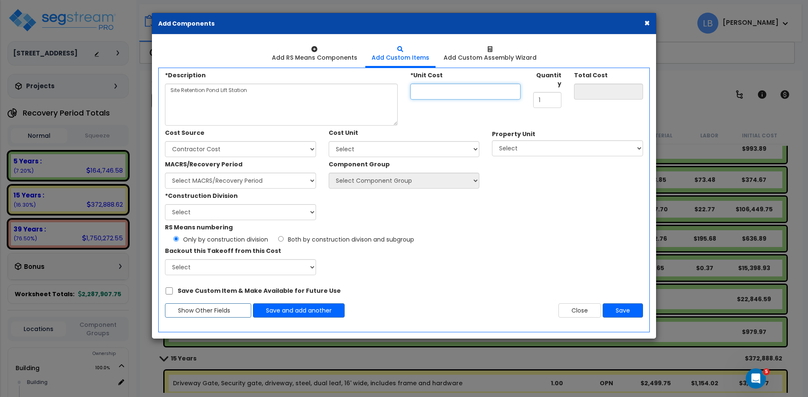
click at [432, 92] on input "*Unit Cost" at bounding box center [465, 92] width 110 height 16
type input "1"
type input "1.00"
type input "10"
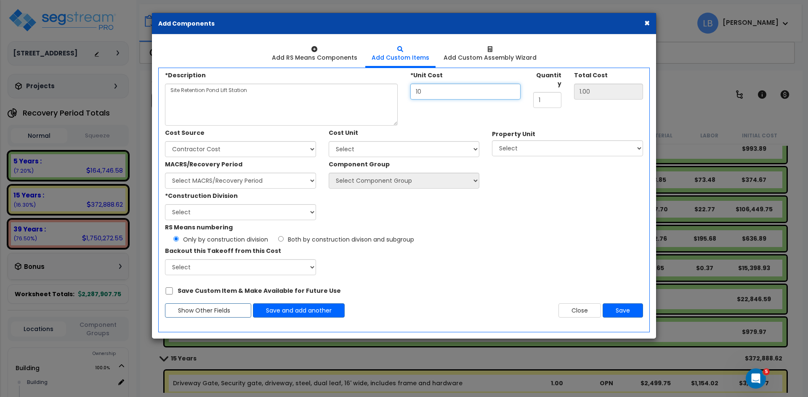
type input "10.00"
type input "100"
type input "100.00"
type input "1,000"
type input "1,000.00"
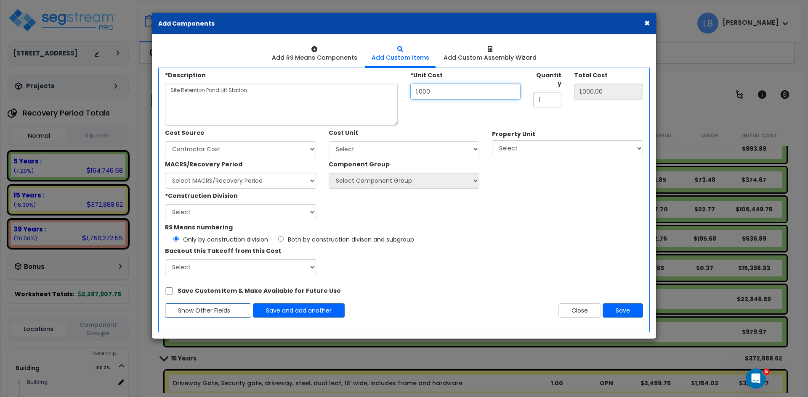
type input "10,000"
type input "10,000.00"
type input "10,000"
click at [237, 148] on select "Select Client Cost Client Cost - Expense Contractor Cost Contractor Cost - Equi…" at bounding box center [240, 149] width 151 height 16
select select "720"
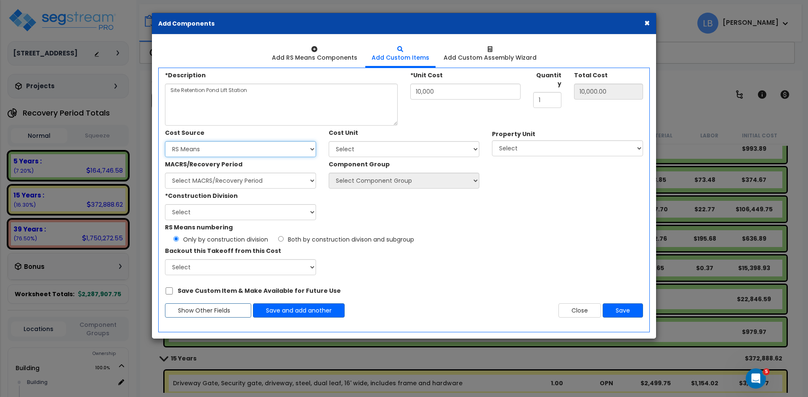
click at [165, 141] on select "Select Client Cost Client Cost - Expense Contractor Cost Contractor Cost - Equi…" at bounding box center [240, 149] width 151 height 16
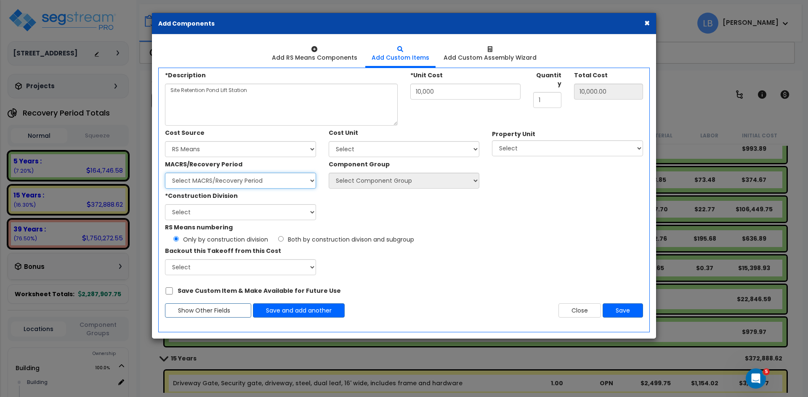
click at [254, 181] on select "Select MACRS/Recovery Period 5 Years - 57.0 - Distributive Trades & Services 5 …" at bounding box center [240, 181] width 151 height 16
select select "3666"
click at [165, 173] on select "Select MACRS/Recovery Period 5 Years - 57.0 - Distributive Trades & Services 5 …" at bounding box center [240, 181] width 151 height 16
click at [227, 210] on select "Select 1. General Requirements 2. Existing Conditions 3. Concrete 4. Masonry 5.…" at bounding box center [240, 212] width 151 height 16
select select "32"
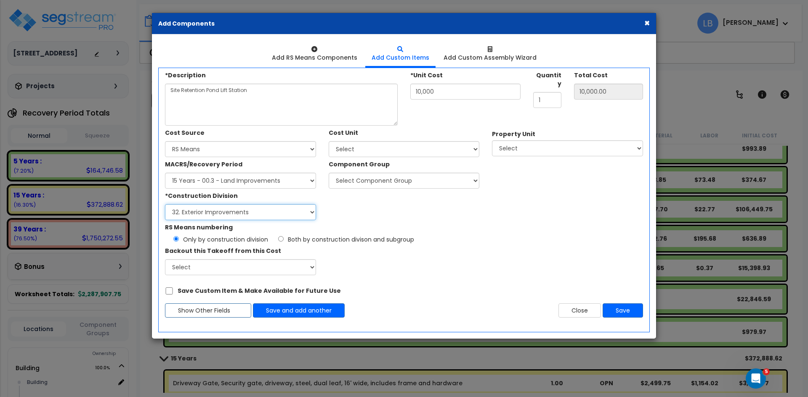
click at [165, 204] on select "Select 1. General Requirements 2. Existing Conditions 3. Concrete 4. Masonry 5.…" at bounding box center [240, 212] width 151 height 16
click at [349, 148] on select "Select Add Additional Cost Unit" at bounding box center [404, 149] width 151 height 16
click at [358, 149] on select "Select Add Additional Cost Unit" at bounding box center [404, 149] width 151 height 16
click at [366, 178] on select "Select Component Group 434.00 - SITE PRIVACY WALLS 447.00 - SITE SWIMMING POOLS…" at bounding box center [404, 181] width 151 height 16
select select "29831"
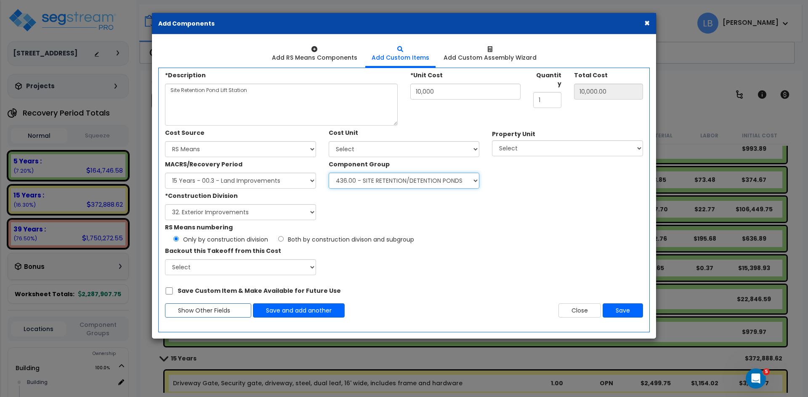
click at [329, 173] on select "Select Component Group 434.00 - SITE PRIVACY WALLS 447.00 - SITE SWIMMING POOLS…" at bounding box center [404, 181] width 151 height 16
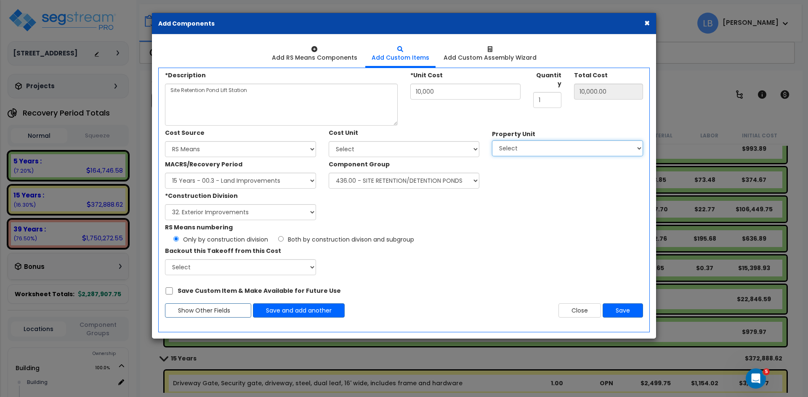
click at [511, 148] on select "Select Building Site Improvements" at bounding box center [567, 148] width 151 height 16
select select "175918"
click at [492, 140] on select "Select Building Site Improvements" at bounding box center [567, 148] width 151 height 16
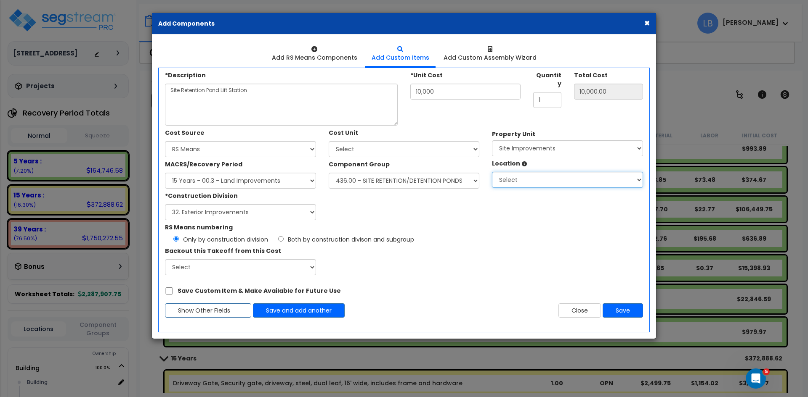
click at [514, 180] on select "Select Site Exterior Add Additional Location" at bounding box center [567, 180] width 151 height 16
select select "462"
click at [492, 172] on select "Select Site Exterior Add Additional Location" at bounding box center [567, 180] width 151 height 16
click at [461, 223] on div "RS Means numbering Only by construction division Both by construction divison a…" at bounding box center [404, 232] width 490 height 24
click at [632, 311] on button "Save" at bounding box center [622, 311] width 40 height 14
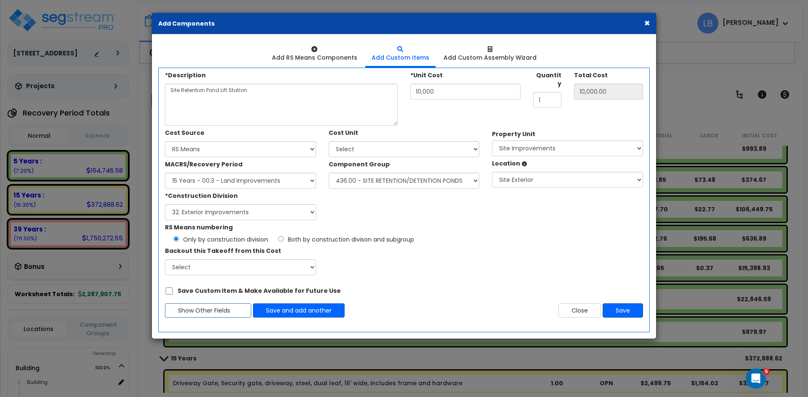
type input "10000"
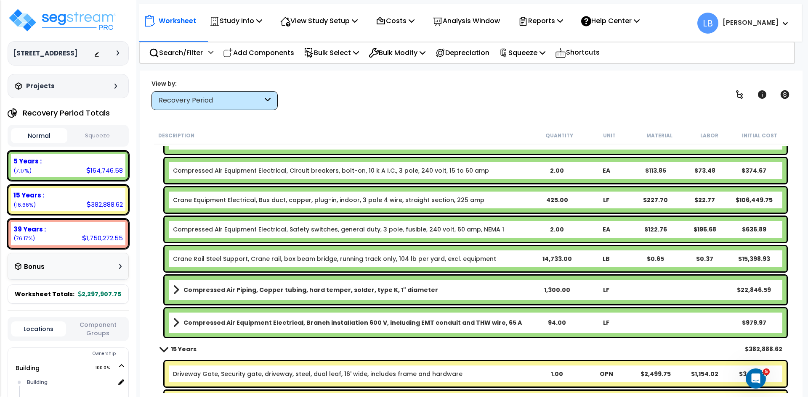
scroll to position [227, 0]
click at [263, 51] on p "Add Components" at bounding box center [258, 52] width 71 height 11
select select
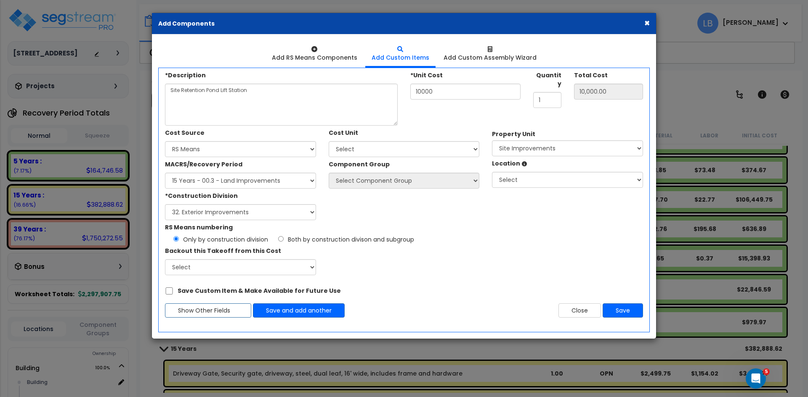
select select
click at [310, 52] on div at bounding box center [314, 49] width 85 height 8
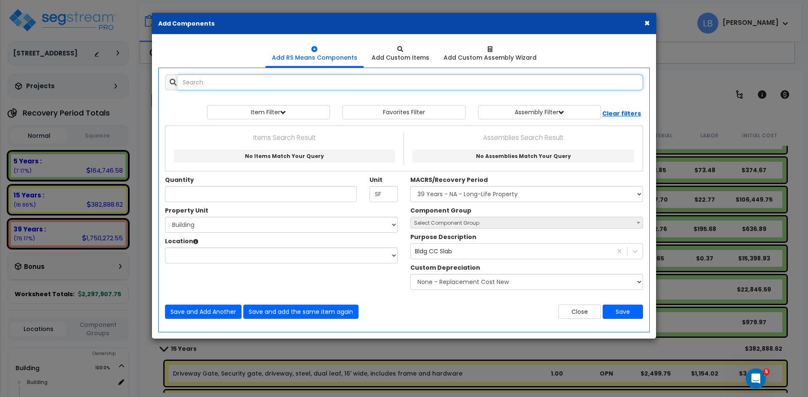
click at [254, 84] on input "text" at bounding box center [410, 82] width 465 height 16
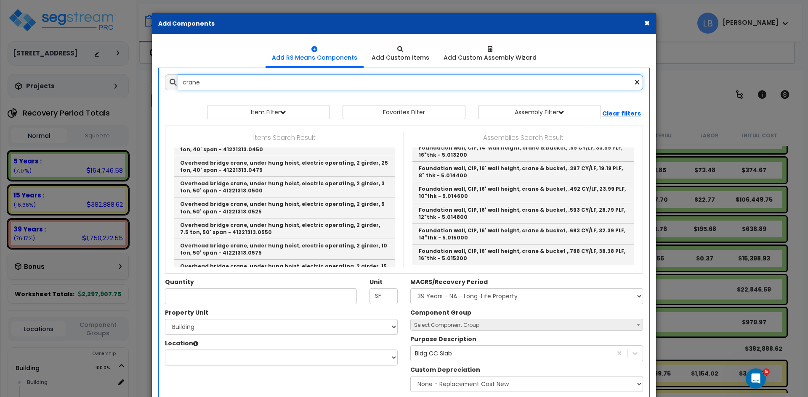
scroll to position [1585, 0]
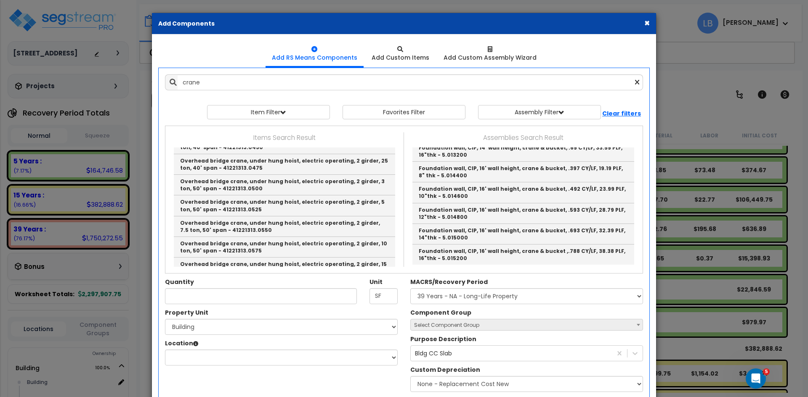
click at [307, 279] on link "Overhead bridge crane, under hung hoist, electric operating, 2 girder, 25 ton, …" at bounding box center [284, 289] width 221 height 21
type input "Overhead bridge crane, under hung hoist, electric operating, 2 girder, 25 ton, …"
checkbox input "true"
type input "EA"
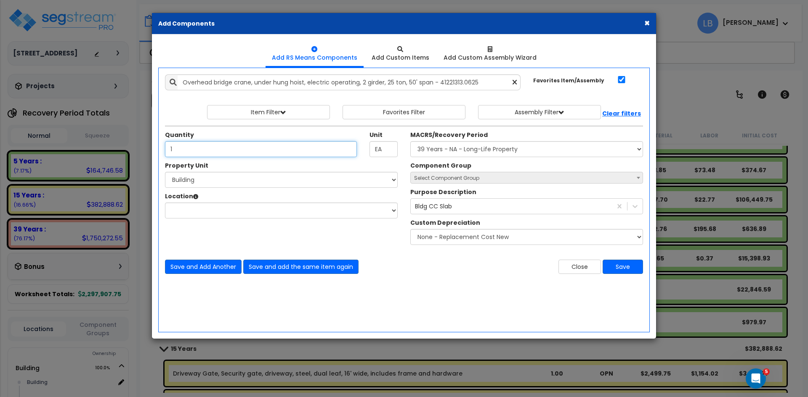
type input "1"
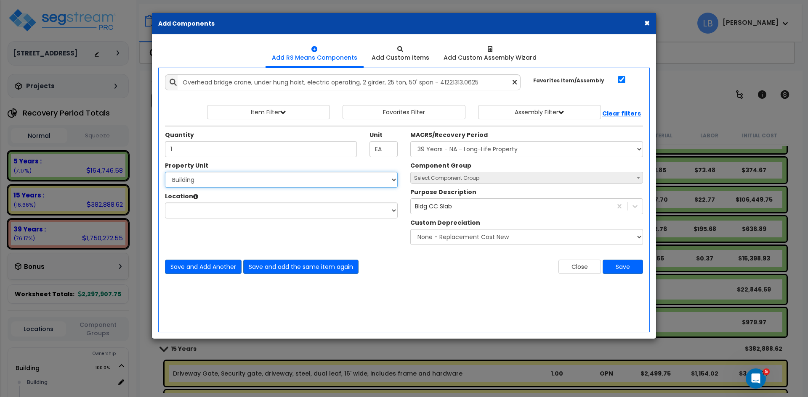
click at [265, 180] on select "Select Building Site Improvements" at bounding box center [281, 180] width 233 height 16
select select "175915"
click at [165, 172] on select "Select Building Site Improvements" at bounding box center [281, 180] width 233 height 16
click at [242, 206] on select "Select Building Building Interior Add Additional Location" at bounding box center [281, 211] width 233 height 16
select select "6"
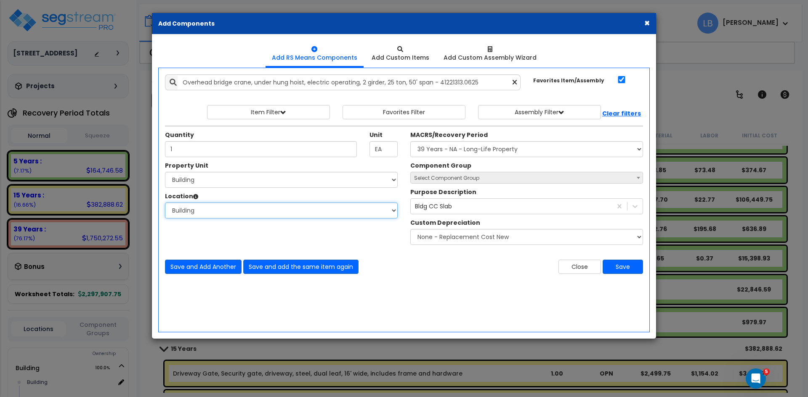
click at [165, 203] on select "Select Building Building Interior Add Additional Location" at bounding box center [281, 211] width 233 height 16
click at [432, 148] on select "Select MACRS/Recovery Period 5 Years - 57.0 - Distributive Trades & Services 5 …" at bounding box center [526, 149] width 233 height 16
select select "3667"
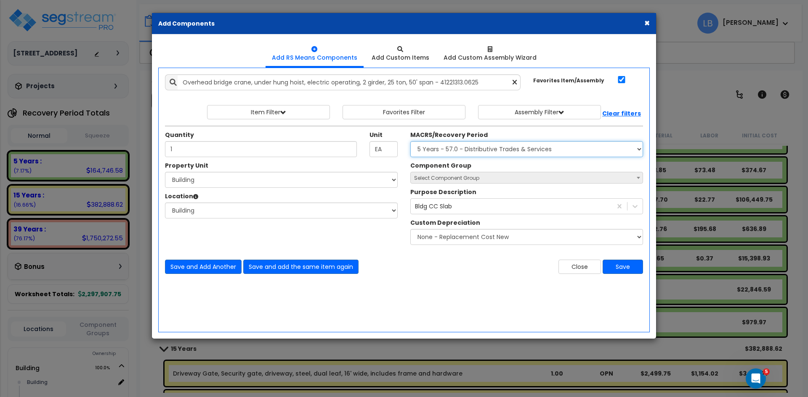
click at [410, 141] on select "Select MACRS/Recovery Period 5 Years - 57.0 - Distributive Trades & Services 5 …" at bounding box center [526, 149] width 233 height 16
click at [442, 174] on span "Select Component Group" at bounding box center [527, 178] width 232 height 12
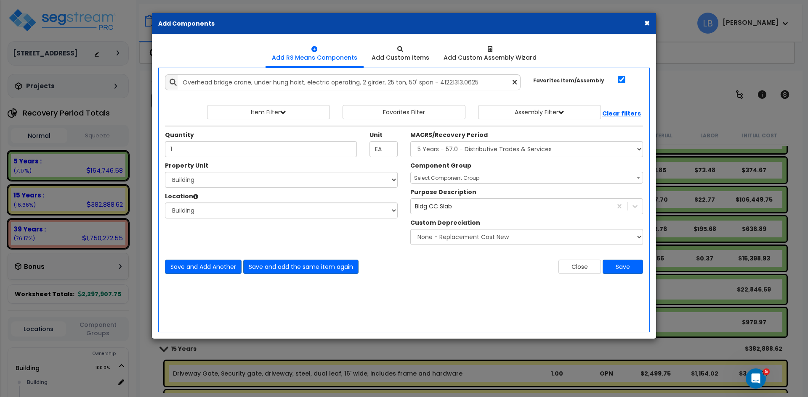
click at [446, 177] on span "Select Component Group" at bounding box center [446, 178] width 65 height 7
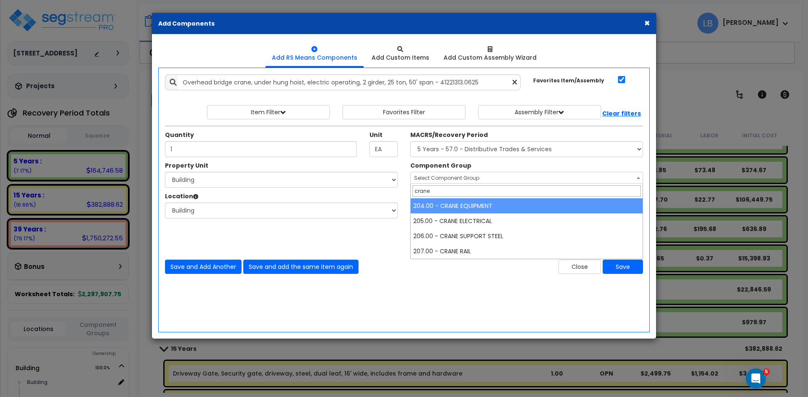
type input "crane"
select select "19128"
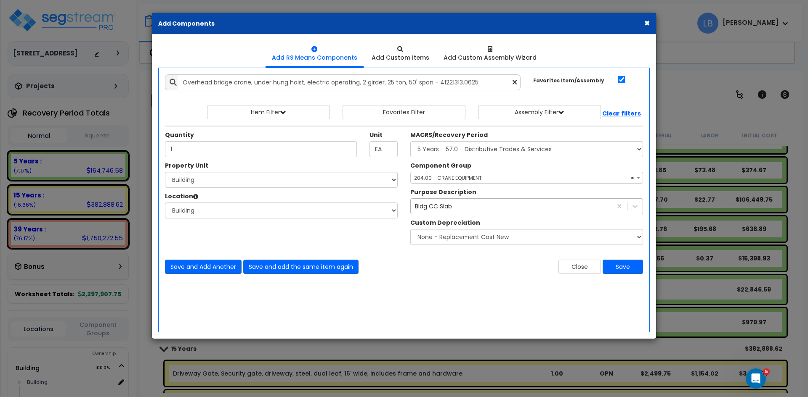
click at [469, 205] on div "Bldg CC Slab" at bounding box center [511, 206] width 201 height 13
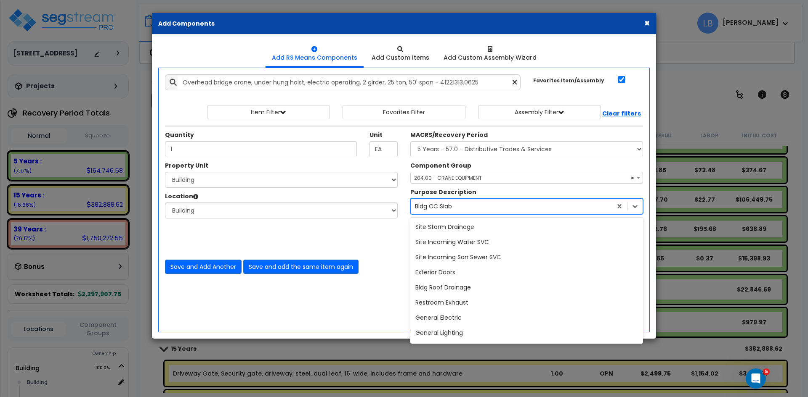
scroll to position [32, 0]
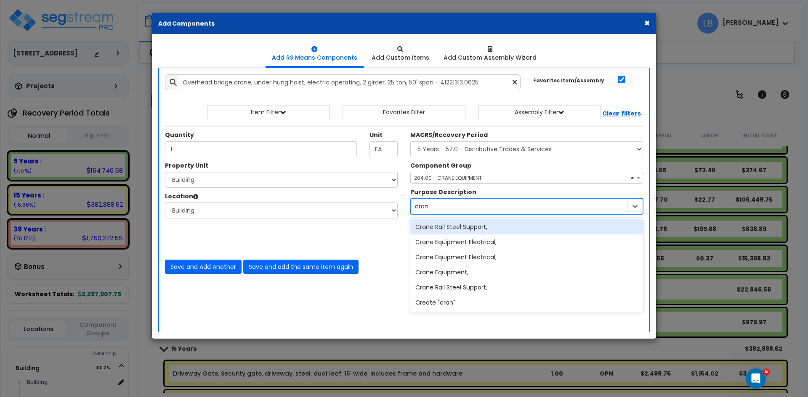
type input "crane"
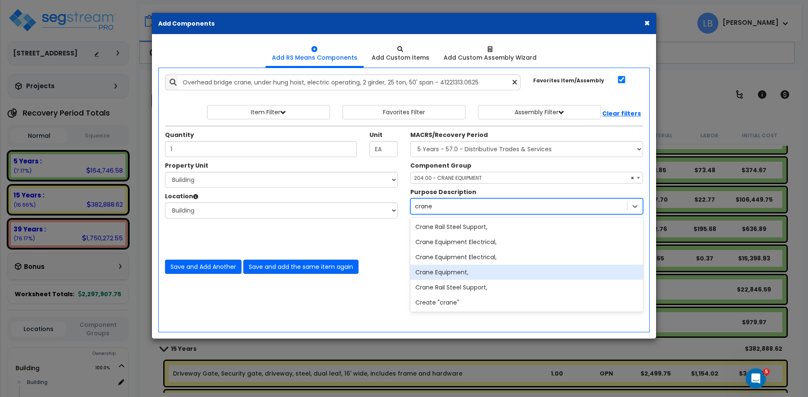
click at [481, 270] on div "Crane Equipment," at bounding box center [526, 272] width 233 height 15
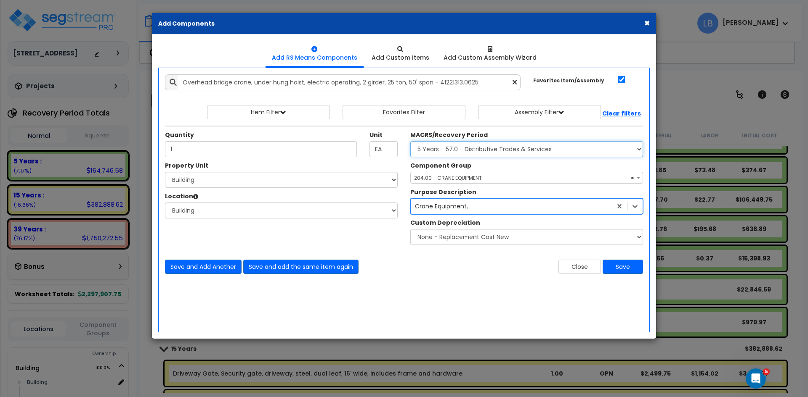
click at [482, 148] on select "Select MACRS/Recovery Period 5 Years - 57.0 - Distributive Trades & Services 5 …" at bounding box center [526, 149] width 233 height 16
select select "65219"
click at [410, 141] on select "Select MACRS/Recovery Period 5 Years - 57.0 - Distributive Trades & Services 5 …" at bounding box center [526, 149] width 233 height 16
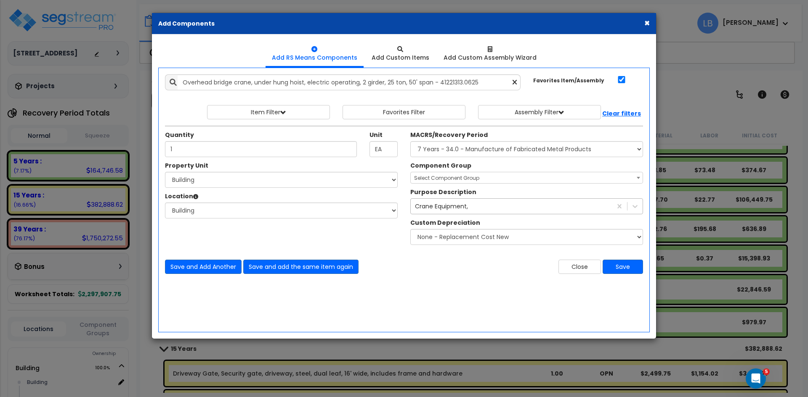
click at [463, 179] on span "Select Component Group" at bounding box center [446, 178] width 65 height 7
type input "c"
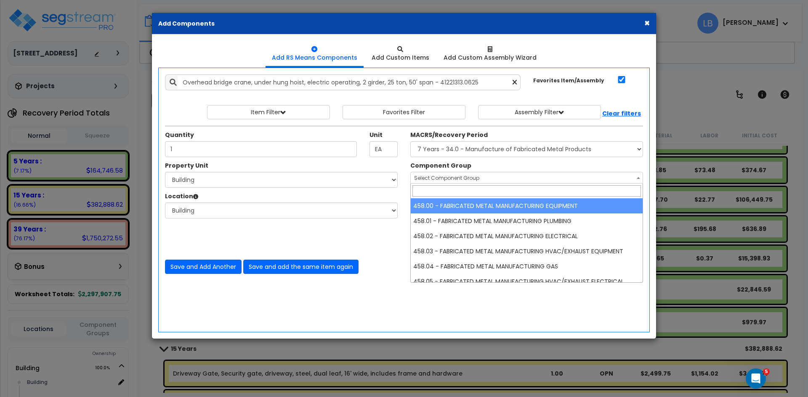
select select "65874"
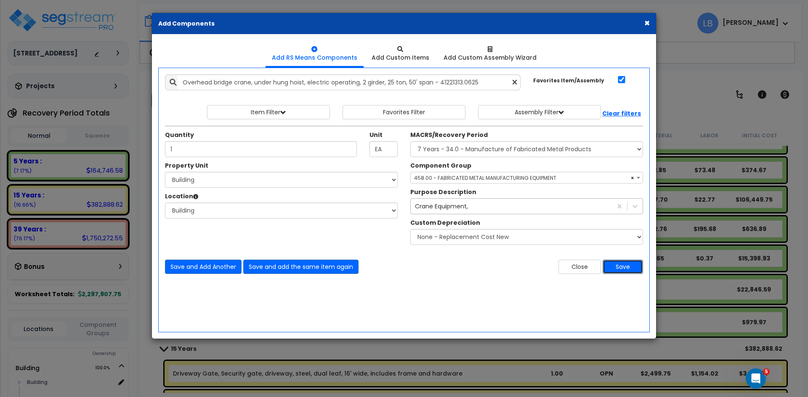
click at [614, 268] on button "Save" at bounding box center [622, 267] width 40 height 14
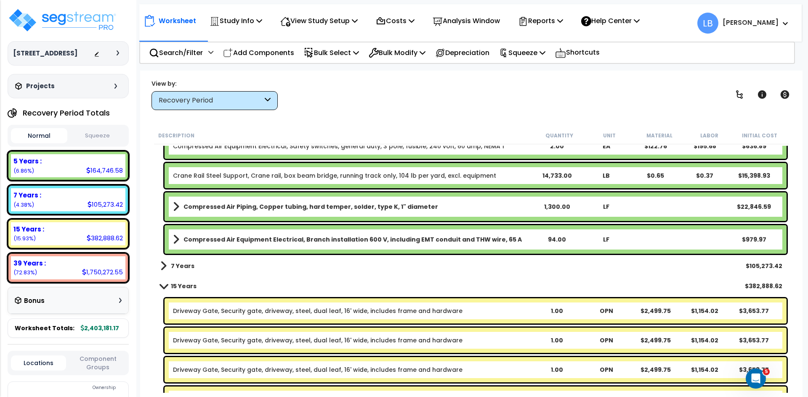
scroll to position [311, 0]
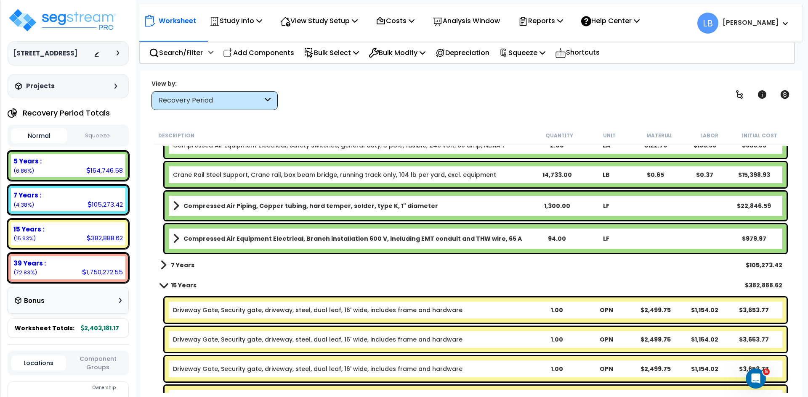
click at [194, 262] on div "7 Years $105,273.42" at bounding box center [471, 265] width 630 height 20
click at [177, 263] on b "7 Years" at bounding box center [183, 265] width 24 height 8
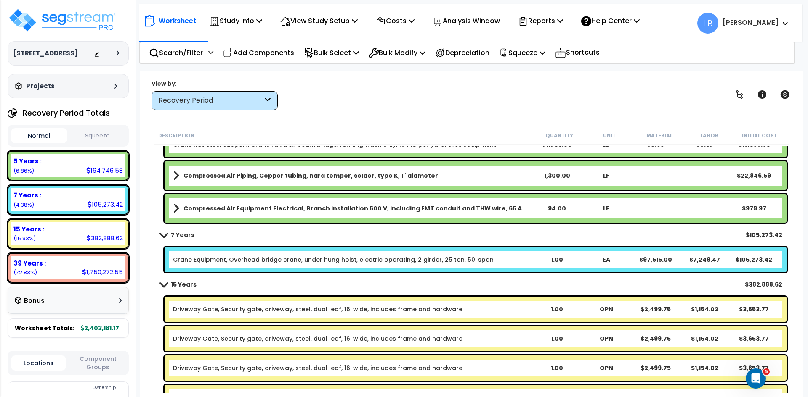
scroll to position [342, 0]
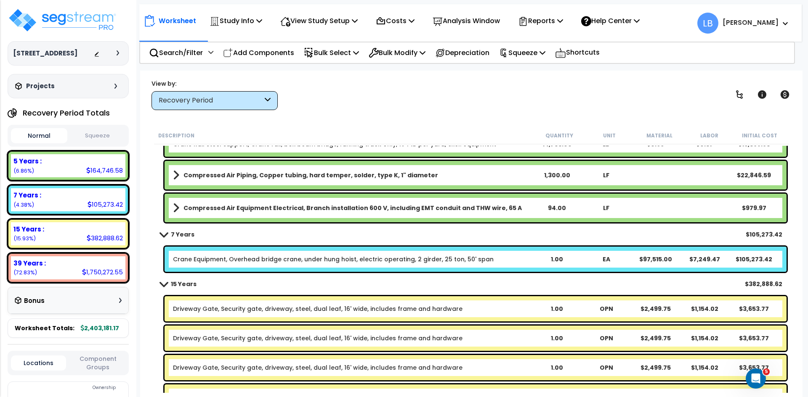
click at [556, 260] on div "1.00" at bounding box center [557, 259] width 48 height 8
click at [500, 207] on b "Compressed Air Equipment Electrical, Branch installation 600 V, including EMT c…" at bounding box center [352, 208] width 338 height 8
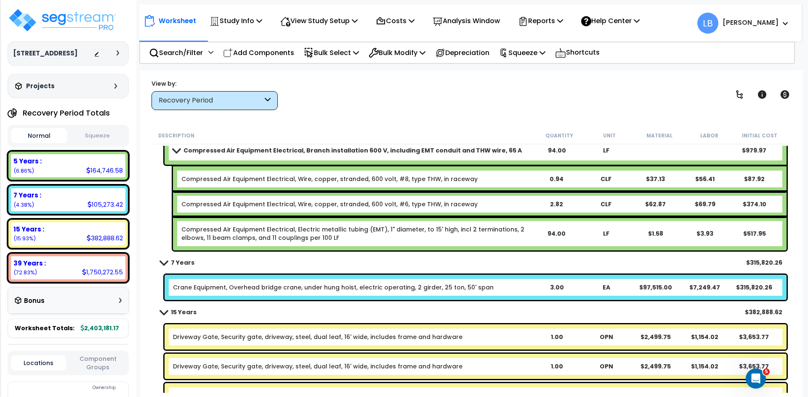
scroll to position [406, 0]
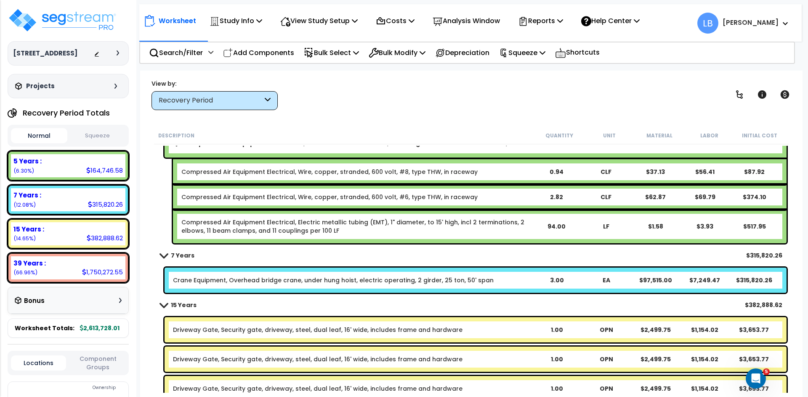
click at [384, 280] on link "Crane Equipment, Overhead bridge crane, under hung hoist, electric operating, 2…" at bounding box center [333, 280] width 321 height 8
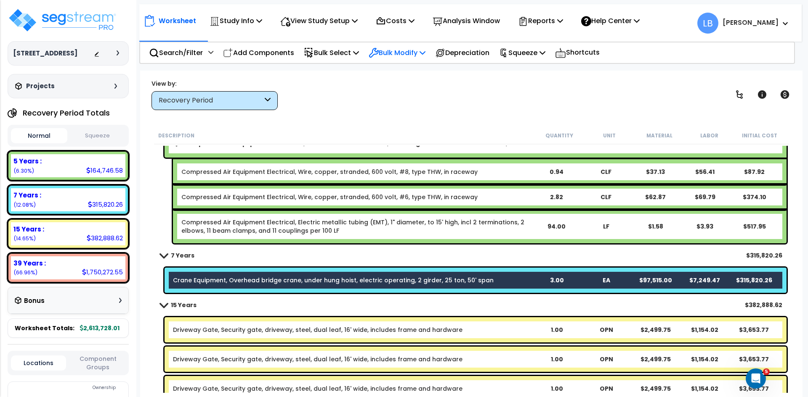
click at [416, 53] on p "Bulk Modify" at bounding box center [396, 52] width 57 height 11
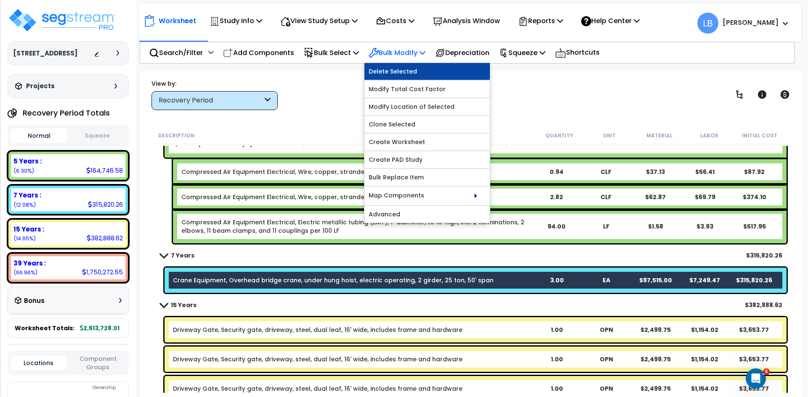
click at [416, 70] on link "Delete Selected" at bounding box center [426, 71] width 125 height 17
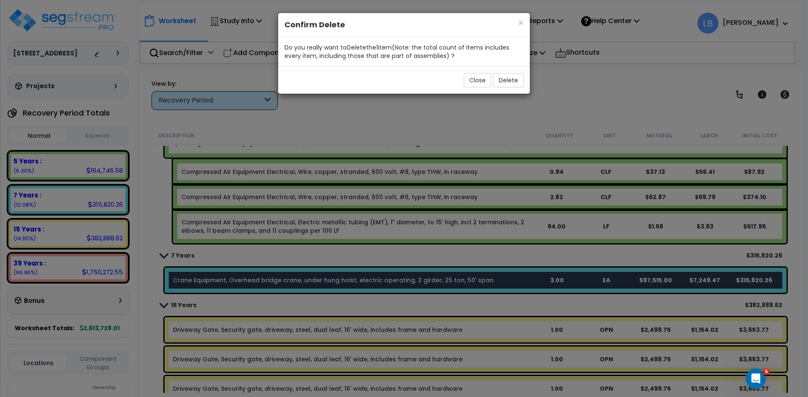
click at [416, 70] on div "Close Delete" at bounding box center [404, 79] width 252 height 27
click at [505, 79] on button "Delete" at bounding box center [508, 80] width 30 height 14
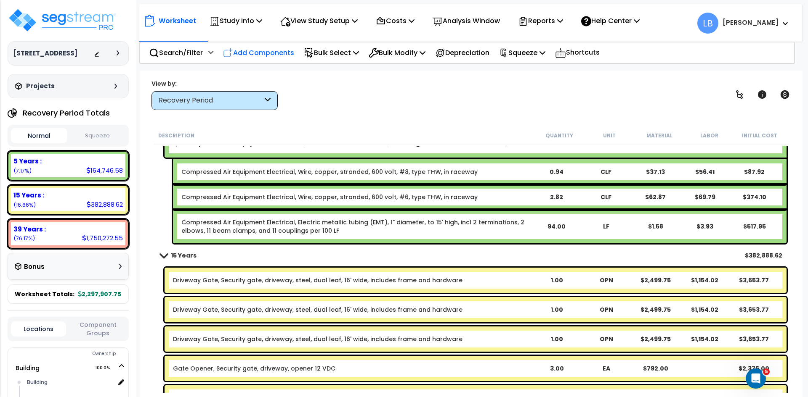
click at [264, 50] on p "Add Components" at bounding box center [258, 52] width 71 height 11
select select
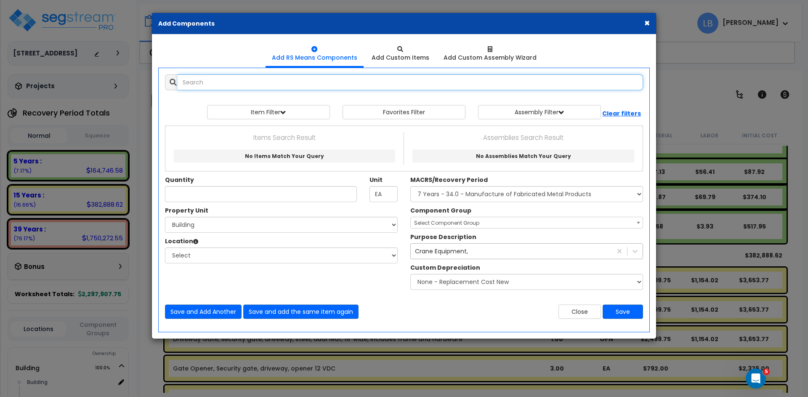
select select
click at [249, 82] on input "text" at bounding box center [410, 82] width 465 height 16
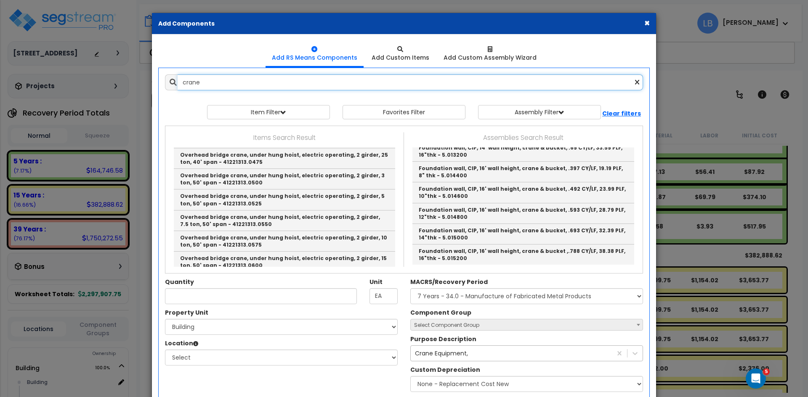
scroll to position [1589, 0]
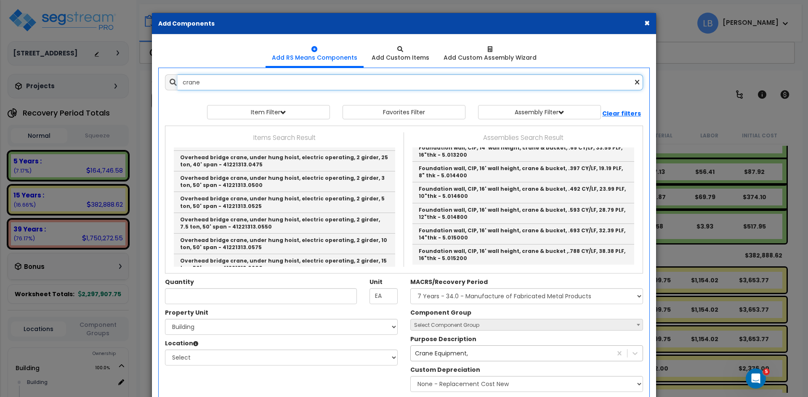
type input "crane"
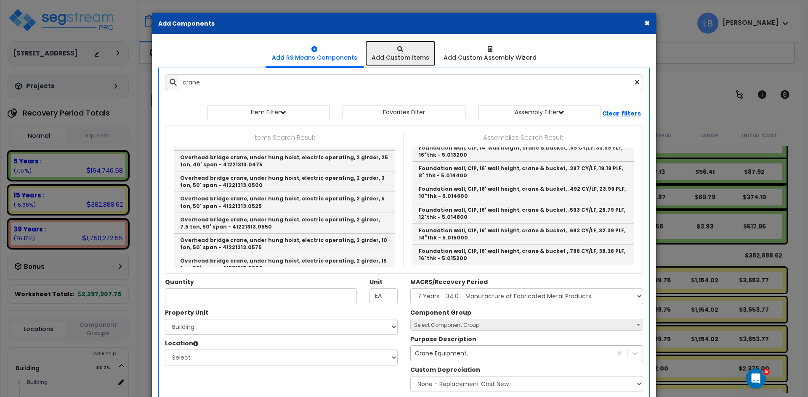
click at [400, 51] on icon at bounding box center [400, 49] width 6 height 6
select select
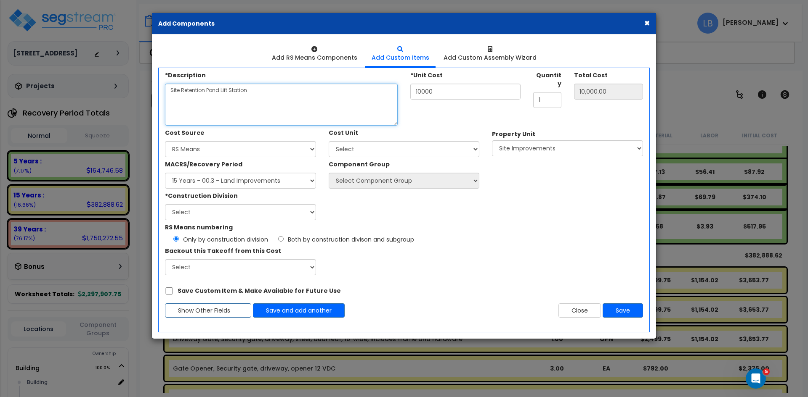
click at [217, 95] on textarea "Site Retention Pond Lift Station" at bounding box center [281, 105] width 233 height 42
type textarea "Overhead Bridge Crane 30 Ton 100' Span"
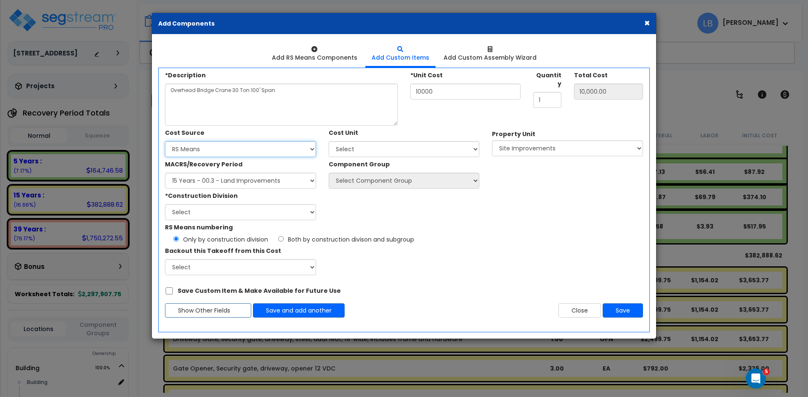
click at [225, 154] on select "Select Client Cost Client Cost - Expense Contractor Cost Contractor Cost - Equi…" at bounding box center [240, 149] width 151 height 16
select select "720"
click at [165, 141] on select "Select Client Cost Client Cost - Expense Contractor Cost Contractor Cost - Equi…" at bounding box center [240, 149] width 151 height 16
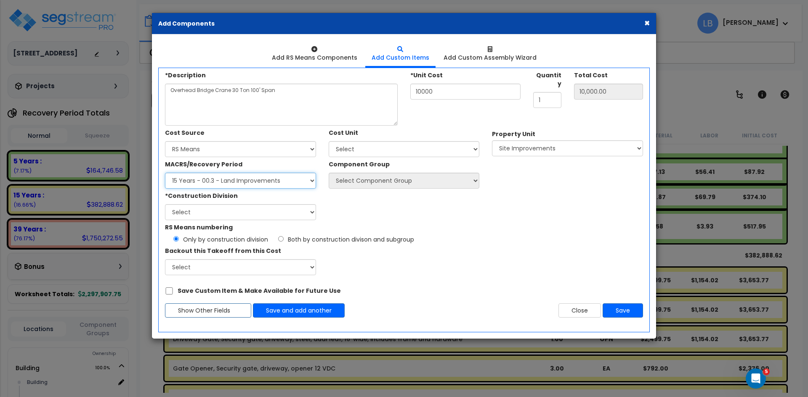
click at [205, 177] on select "Select MACRS/Recovery Period 5 Years - 57.0 - Distributive Trades & Services 5 …" at bounding box center [240, 181] width 151 height 16
select select "65219"
click at [165, 173] on select "Select MACRS/Recovery Period 5 Years - 57.0 - Distributive Trades & Services 5 …" at bounding box center [240, 181] width 151 height 16
click at [214, 215] on select "Select 1. General Requirements 2. Existing Conditions 3. Concrete 4. Masonry 5.…" at bounding box center [240, 212] width 151 height 16
select select "11"
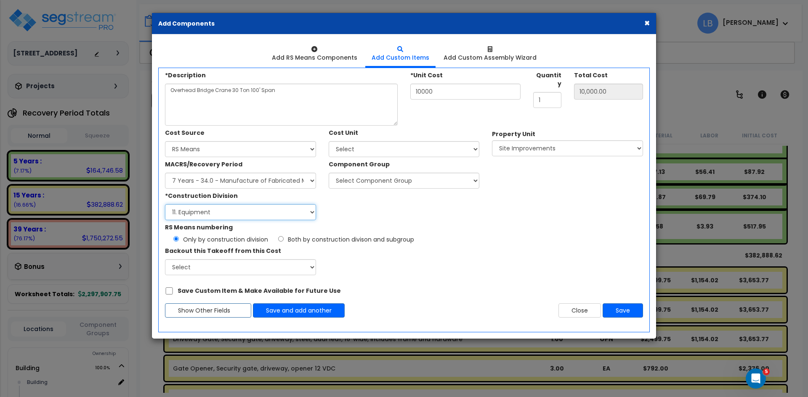
click at [165, 204] on select "Select 1. General Requirements 2. Existing Conditions 3. Concrete 4. Masonry 5.…" at bounding box center [240, 212] width 151 height 16
click at [356, 151] on select "Select Add Additional Cost Unit" at bounding box center [404, 149] width 151 height 16
click at [378, 204] on div "*Construction Division Select 1. General Requirements 2. Existing Conditions 3.…" at bounding box center [322, 205] width 327 height 32
click at [367, 181] on select "Select Component Group 458.00 - FABRICATED METAL MANUFACTURING EQUIPMENT 458.01…" at bounding box center [404, 181] width 151 height 16
select select "65874"
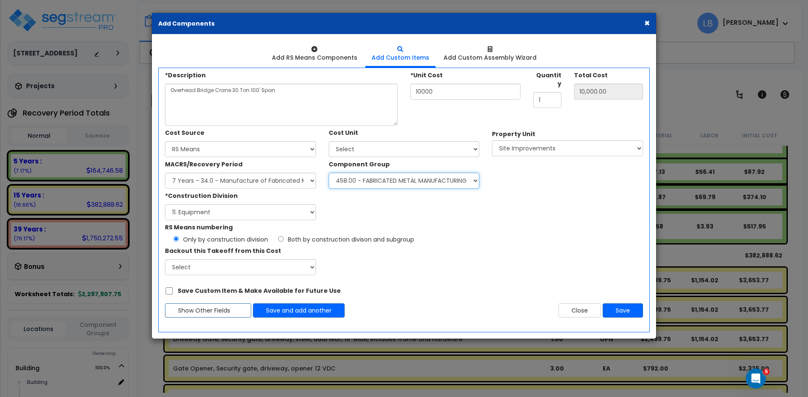
click at [329, 173] on select "Select Component Group 458.00 - FABRICATED METAL MANUFACTURING EQUIPMENT 458.01…" at bounding box center [404, 181] width 151 height 16
click at [511, 139] on div "Property Unit Select Building Site Improvements" at bounding box center [567, 143] width 164 height 26
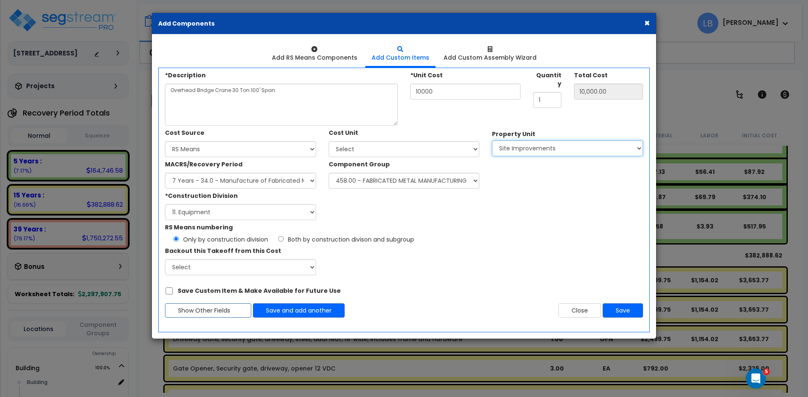
click at [514, 144] on select "Select Building Site Improvements" at bounding box center [567, 148] width 151 height 16
select select "175915"
click at [492, 140] on select "Select Building Site Improvements" at bounding box center [567, 148] width 151 height 16
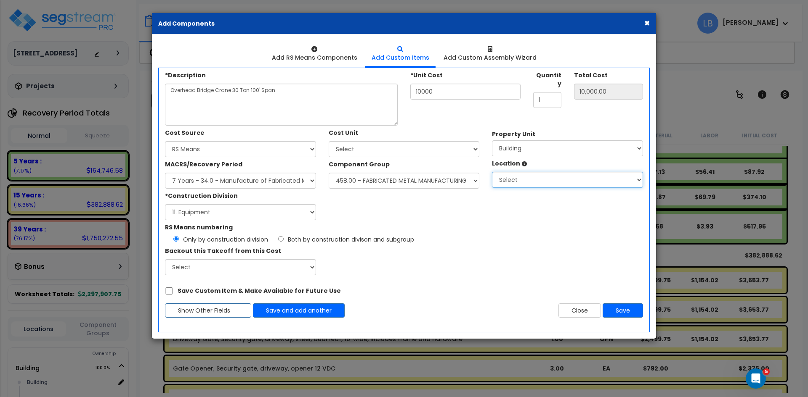
click at [515, 179] on select "Select Building Building Interior Add Additional Location" at bounding box center [567, 180] width 151 height 16
select select "6"
click at [492, 172] on select "Select Building Building Interior Add Additional Location" at bounding box center [567, 180] width 151 height 16
click at [397, 236] on span "Both by construction divison and subgroup" at bounding box center [351, 240] width 126 height 8
click at [283, 236] on input "Both by construction divison and subgroup" at bounding box center [280, 238] width 5 height 5
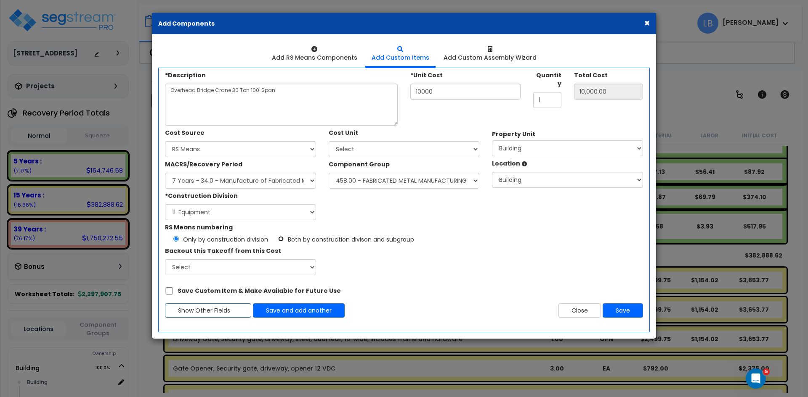
radio input "true"
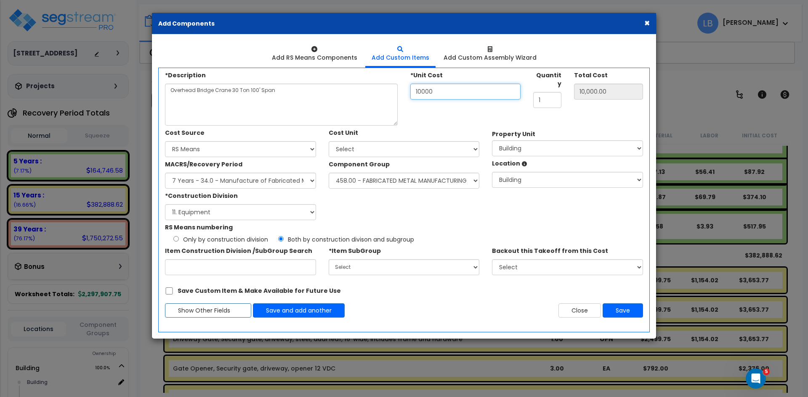
click at [433, 95] on input "10000" at bounding box center [465, 92] width 110 height 16
type input "2"
type input "2.00"
type input "20"
type input "20.00"
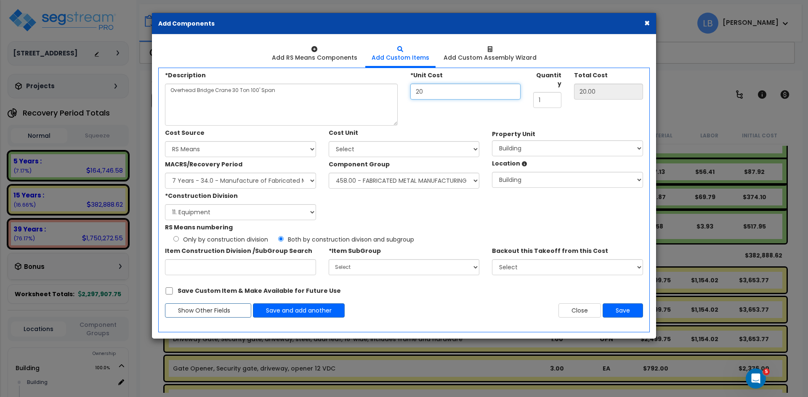
type input "200"
type input "200.00"
type input "2,000"
type input "2,000.00"
type input "20,000"
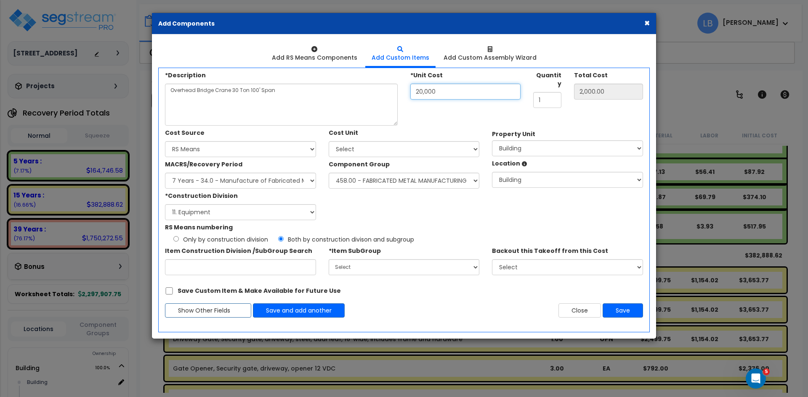
type input "20,000.00"
type input "200,000"
type input "200,000.00"
click at [616, 310] on button "Save" at bounding box center [622, 311] width 40 height 14
type input "200000"
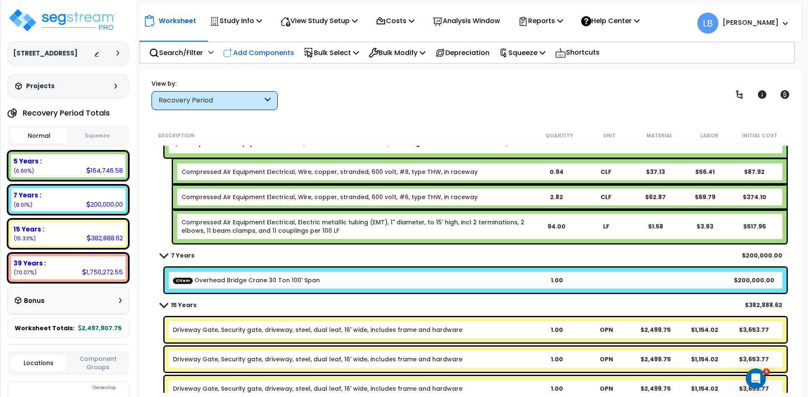
click at [260, 52] on p "Add Components" at bounding box center [258, 52] width 71 height 11
select select
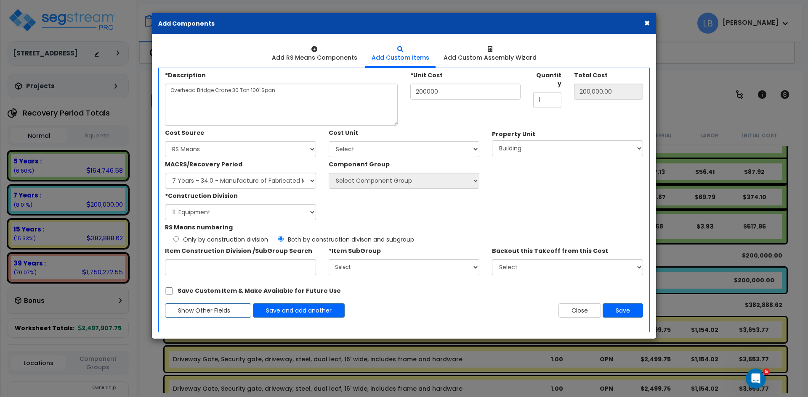
select select
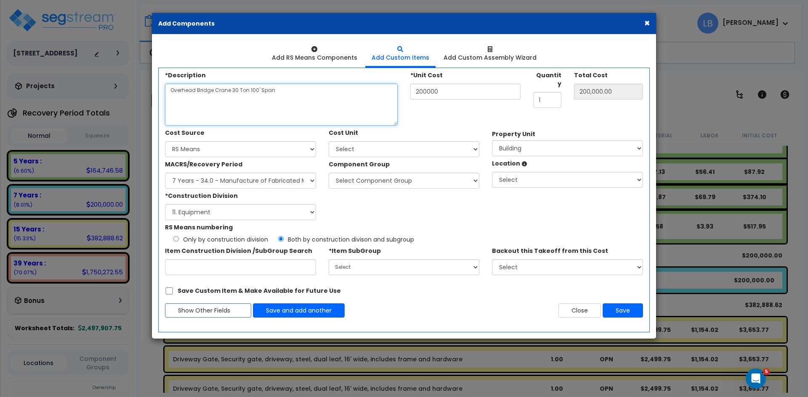
click at [297, 101] on textarea "Overhead Bridge Crane 30 Ton 100' Span" at bounding box center [281, 105] width 233 height 42
type textarea "Overhead Bridge Crane 60 Ton 100' Span"
click at [483, 90] on input "200000" at bounding box center [465, 92] width 110 height 16
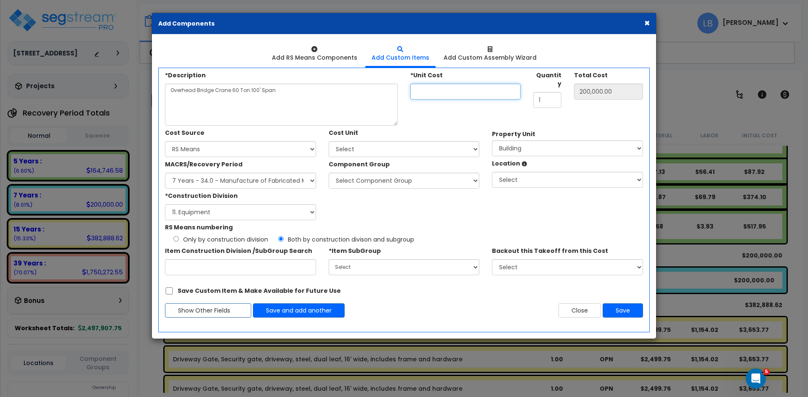
type input "3"
type input "3.00"
type input "32"
type input "32.00"
type input "325"
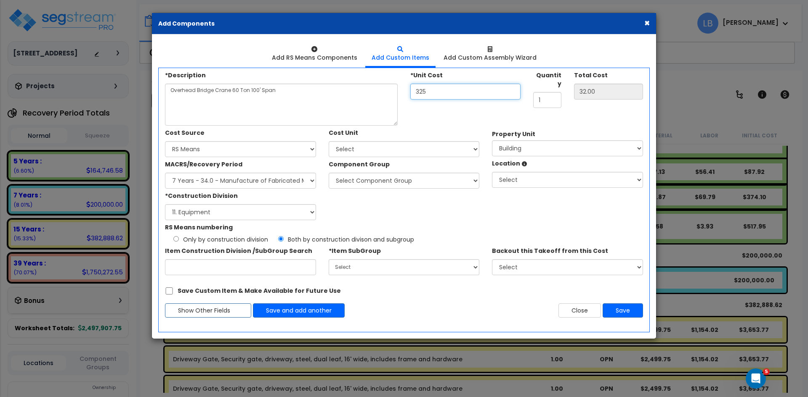
type input "325.00"
type input "3,250"
type input "3,250.00"
type input "32,500"
type input "32,500.00"
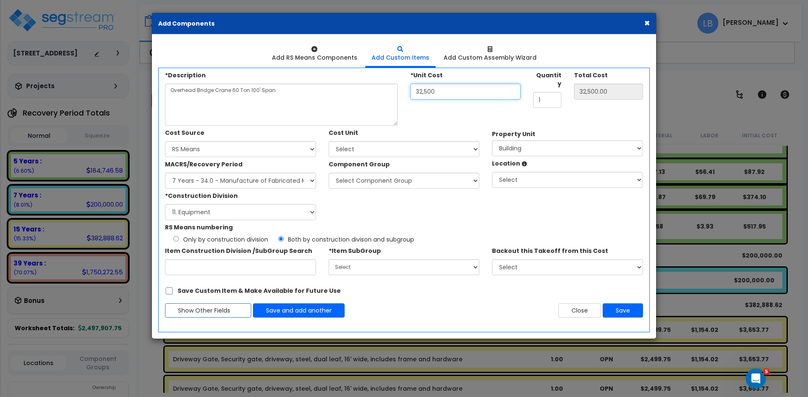
type input "325,000"
type input "325,000.00"
type input "325,000"
click at [217, 150] on select "Select Client Cost Client Cost - Expense Contractor Cost Contractor Cost - Equi…" at bounding box center [240, 149] width 151 height 16
select select "720"
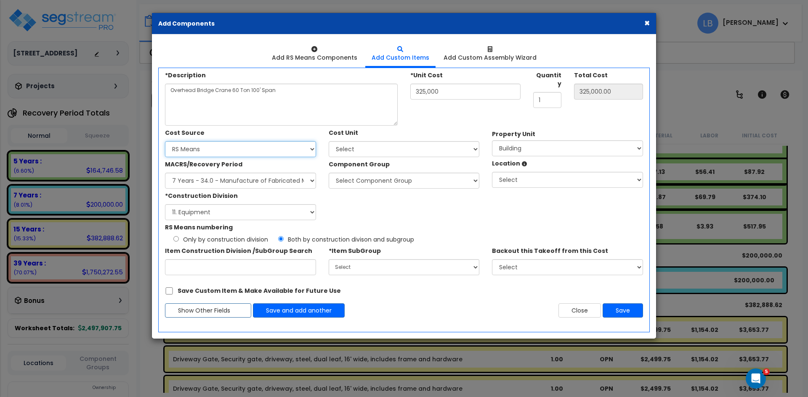
click at [165, 141] on select "Select Client Cost Client Cost - Expense Contractor Cost Contractor Cost - Equi…" at bounding box center [240, 149] width 151 height 16
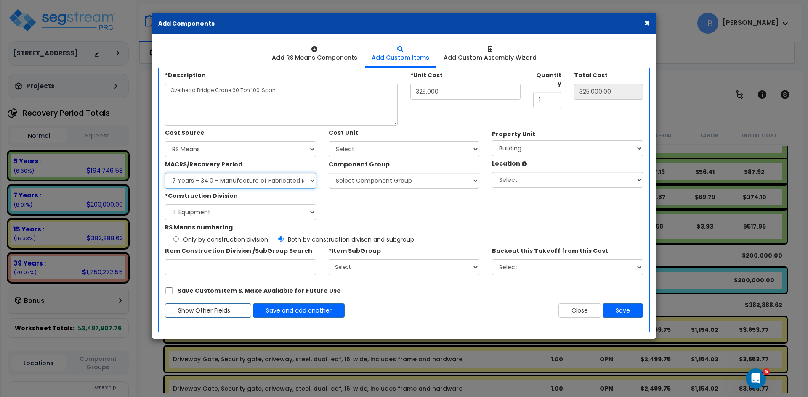
click at [244, 180] on select "Select MACRS/Recovery Period 5 Years - 57.0 - Distributive Trades & Services 5 …" at bounding box center [240, 181] width 151 height 16
select select "65219"
click at [165, 173] on select "Select MACRS/Recovery Period 5 Years - 57.0 - Distributive Trades & Services 5 …" at bounding box center [240, 181] width 151 height 16
click at [225, 210] on select "Select 1. General Requirements 2. Existing Conditions 3. Concrete 4. Masonry 5.…" at bounding box center [240, 212] width 151 height 16
select select "11"
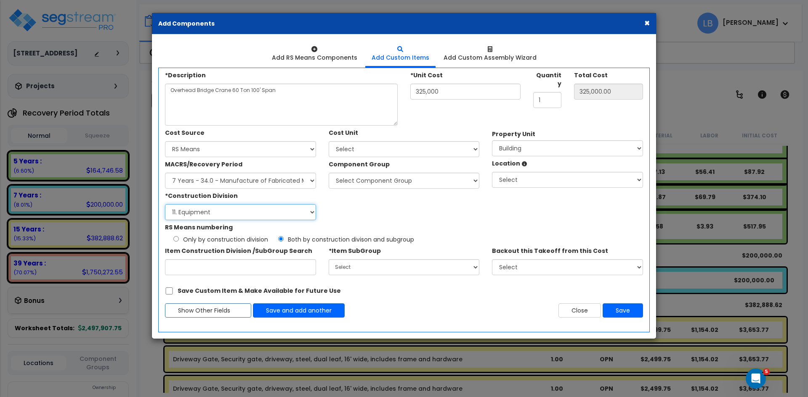
click at [165, 204] on select "Select 1. General Requirements 2. Existing Conditions 3. Concrete 4. Masonry 5.…" at bounding box center [240, 212] width 151 height 16
click at [355, 181] on select "Select Component Group 458.00 - FABRICATED METAL MANUFACTURING EQUIPMENT 458.01…" at bounding box center [404, 181] width 151 height 16
select select "65874"
click at [329, 173] on select "Select Component Group 458.00 - FABRICATED METAL MANUFACTURING EQUIPMENT 458.01…" at bounding box center [404, 181] width 151 height 16
click at [509, 142] on select "Select Building Site Improvements" at bounding box center [567, 148] width 151 height 16
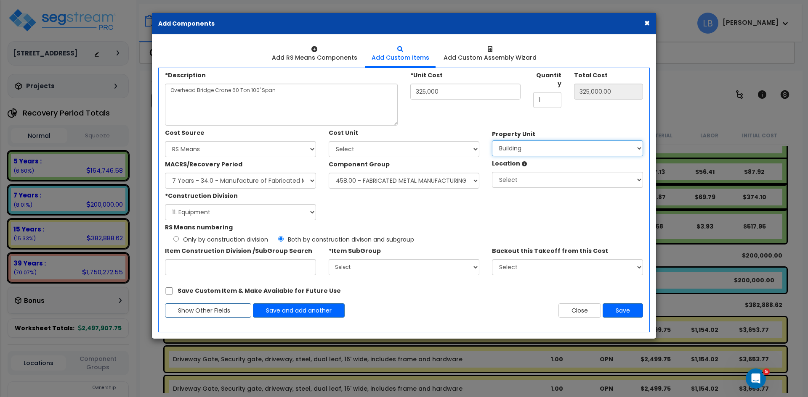
select select "175915"
click at [492, 140] on select "Select Building Site Improvements" at bounding box center [567, 148] width 151 height 16
click at [524, 180] on select "Select Building Building Interior Add Additional Location" at bounding box center [567, 180] width 151 height 16
select select "6"
click at [492, 172] on select "Select Building Building Interior Add Additional Location" at bounding box center [567, 180] width 151 height 16
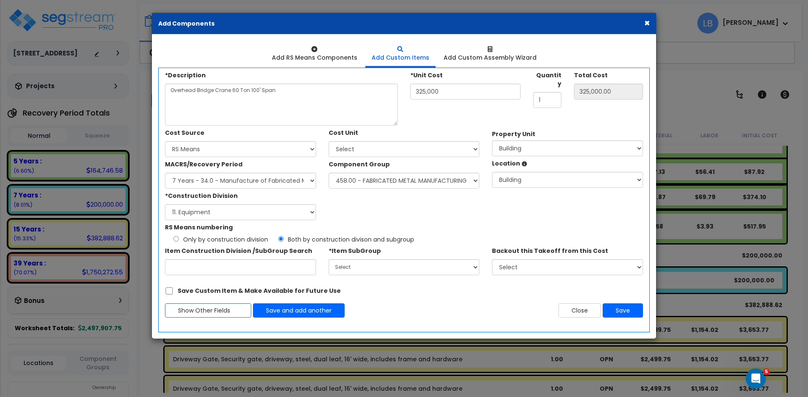
click at [442, 215] on div "*Construction Division Select 1. General Requirements 2. Existing Conditions 3.…" at bounding box center [322, 205] width 327 height 32
click at [615, 313] on button "Save" at bounding box center [622, 311] width 40 height 14
type input "325000"
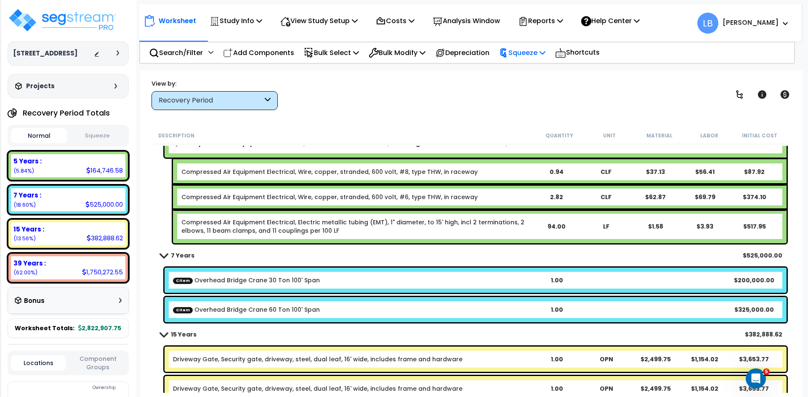
click at [529, 51] on p "Squeeze" at bounding box center [522, 52] width 46 height 11
click at [529, 71] on link "Squeeze" at bounding box center [536, 71] width 83 height 17
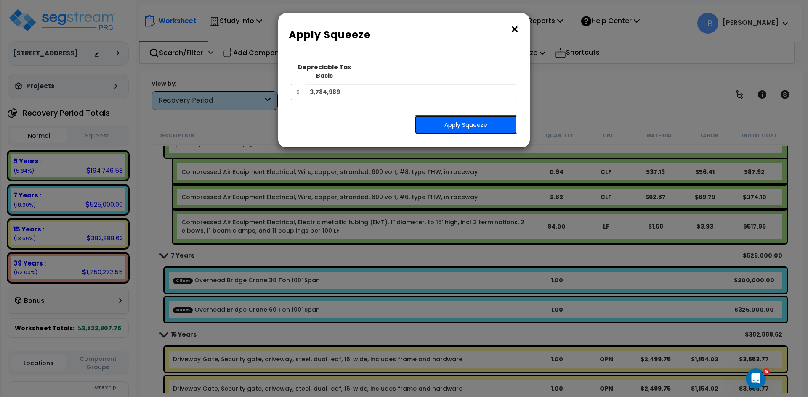
click at [460, 115] on button "Apply Squeeze" at bounding box center [465, 124] width 103 height 19
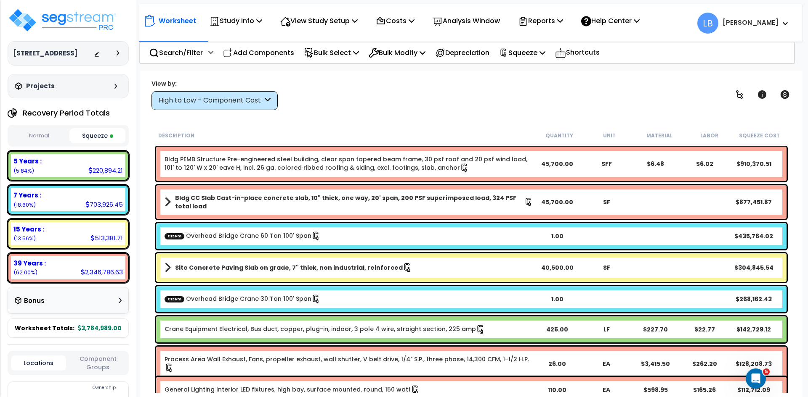
click at [209, 103] on div "High to Low - Component Cost" at bounding box center [211, 101] width 104 height 10
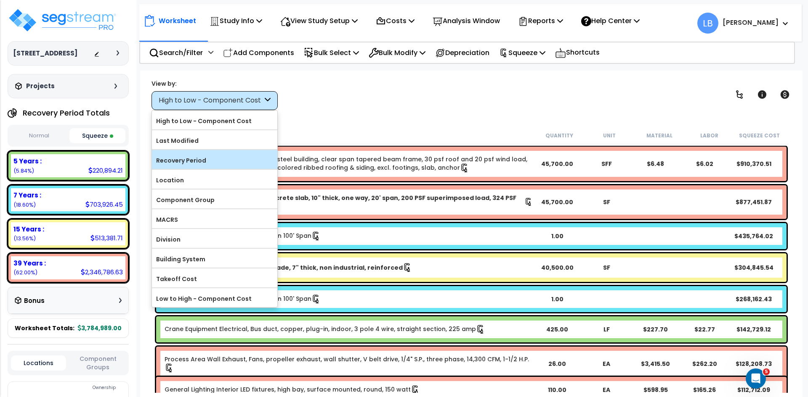
click at [201, 158] on label "Recovery Period" at bounding box center [214, 160] width 125 height 13
click at [0, 0] on input "Recovery Period" at bounding box center [0, 0] width 0 height 0
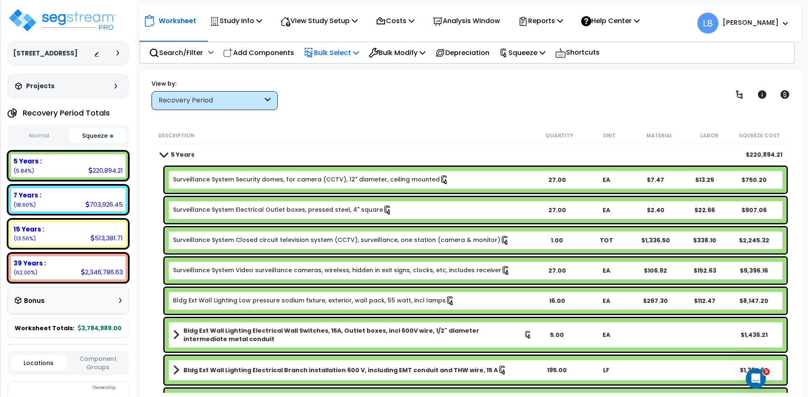
click at [341, 52] on p "Bulk Select" at bounding box center [331, 52] width 55 height 11
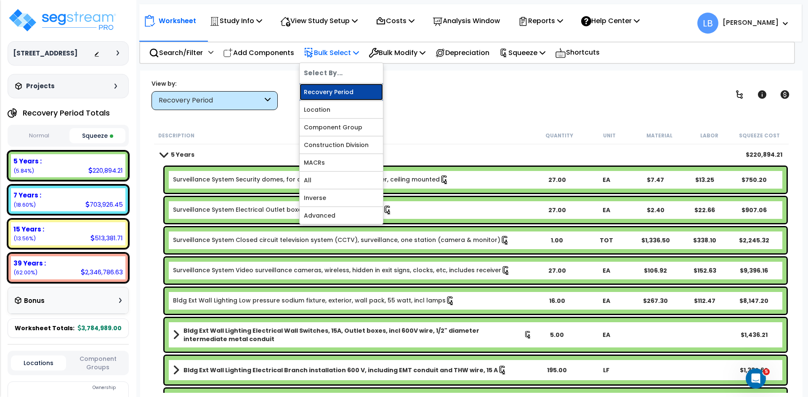
click at [344, 90] on link "Recovery Period" at bounding box center [340, 92] width 83 height 17
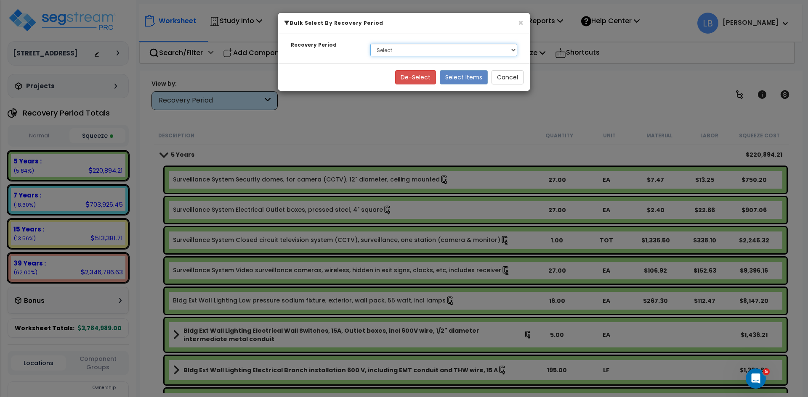
click at [388, 46] on select "Select 5 Years 7 Years 15 Years 39 Years" at bounding box center [443, 50] width 147 height 13
select select "5Y"
click at [370, 44] on select "Select 5 Years 7 Years 15 Years 39 Years" at bounding box center [443, 50] width 147 height 13
click at [459, 74] on button "Select Items" at bounding box center [464, 77] width 48 height 14
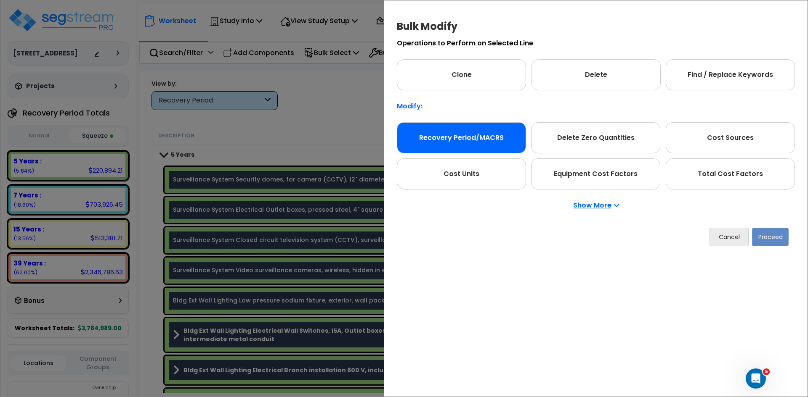
click at [481, 135] on div "Recovery Period/MACRS" at bounding box center [461, 137] width 129 height 31
click at [775, 239] on button "Proceed" at bounding box center [770, 237] width 37 height 19
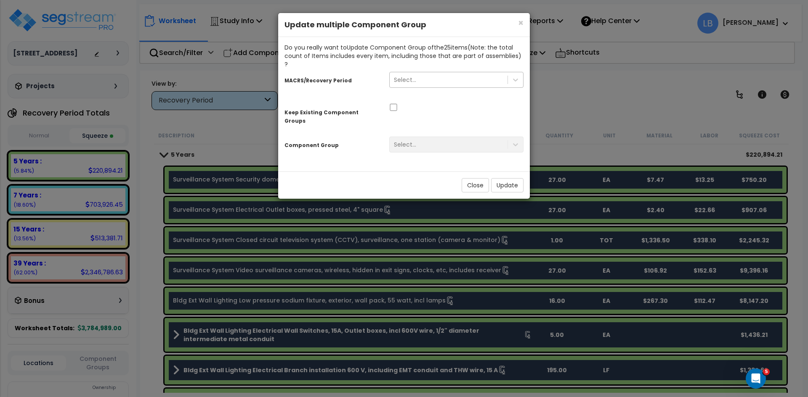
click at [458, 73] on div "Select..." at bounding box center [448, 79] width 118 height 13
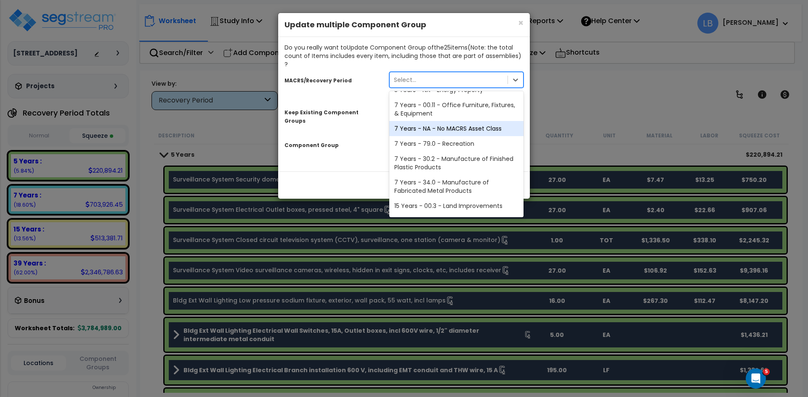
scroll to position [55, 0]
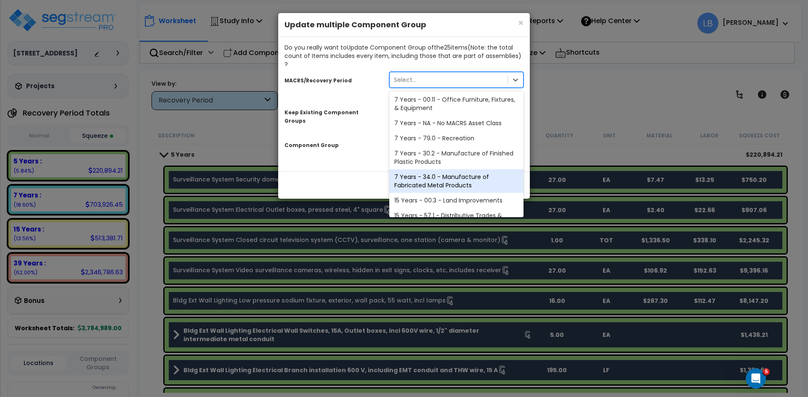
click at [450, 170] on div "7 Years - 34.0 - Manufacture of Fabricated Metal Products" at bounding box center [456, 182] width 134 height 24
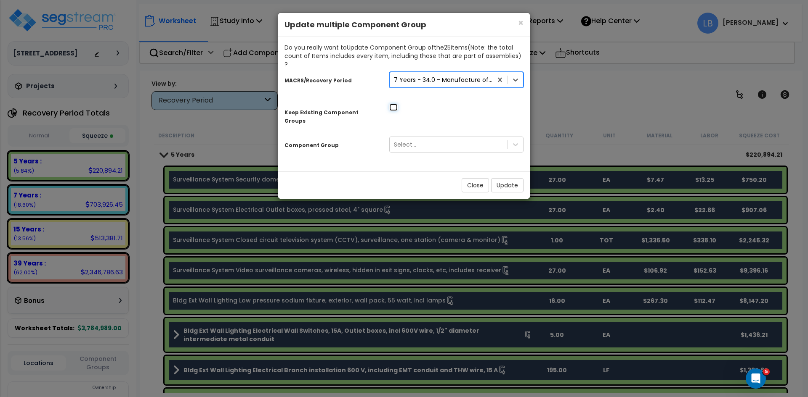
click at [394, 104] on input "checkbox" at bounding box center [393, 107] width 8 height 7
checkbox input "true"
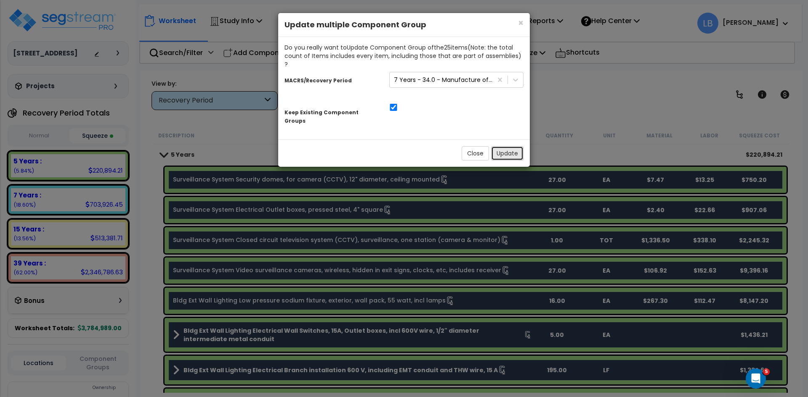
click at [506, 146] on button "Update" at bounding box center [507, 153] width 32 height 14
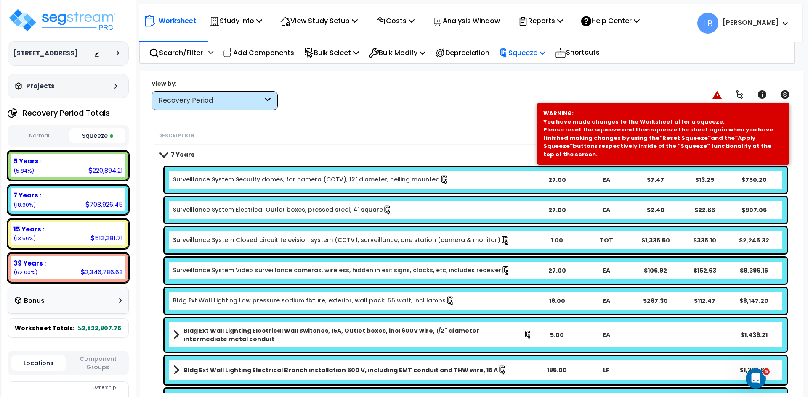
click at [532, 51] on p "Squeeze" at bounding box center [522, 52] width 46 height 11
click at [529, 72] on link "Re-squeeze" at bounding box center [536, 72] width 83 height 19
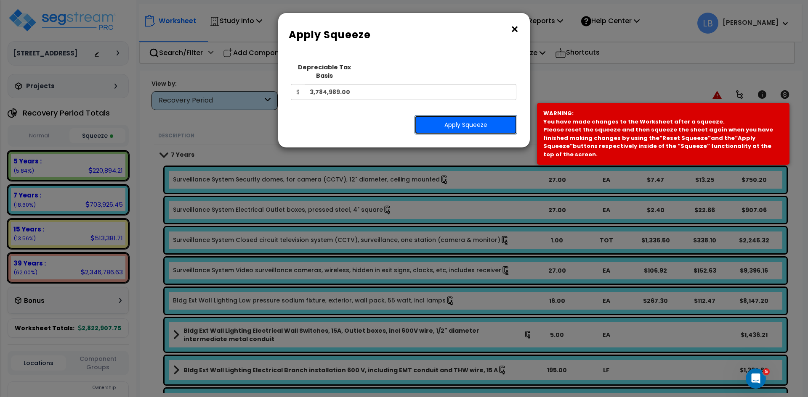
click at [481, 118] on button "Apply Squeeze" at bounding box center [465, 124] width 103 height 19
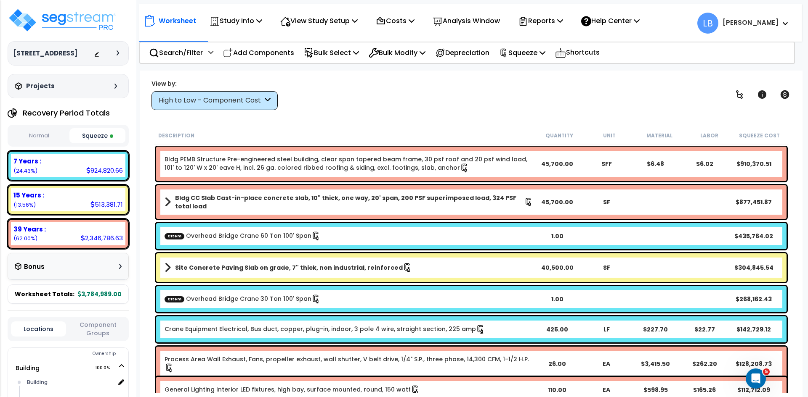
click at [246, 100] on div "High to Low - Component Cost" at bounding box center [211, 101] width 104 height 10
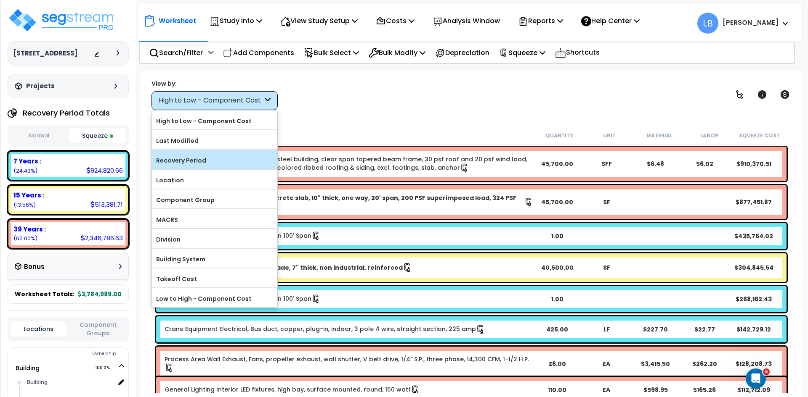
click at [230, 160] on label "Recovery Period" at bounding box center [214, 160] width 125 height 13
click at [0, 0] on input "Recovery Period" at bounding box center [0, 0] width 0 height 0
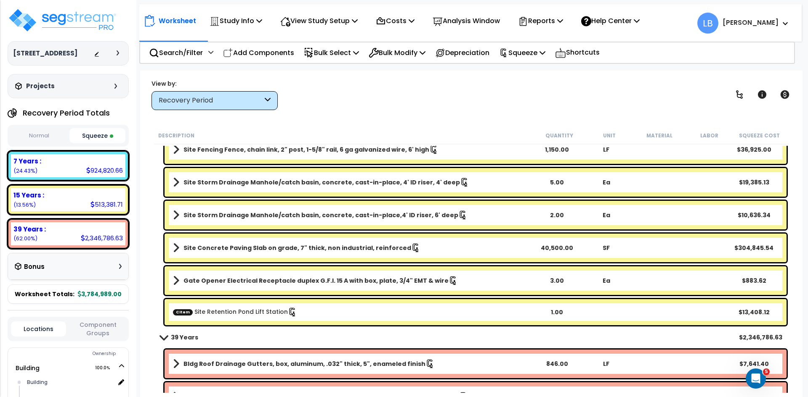
scroll to position [917, 0]
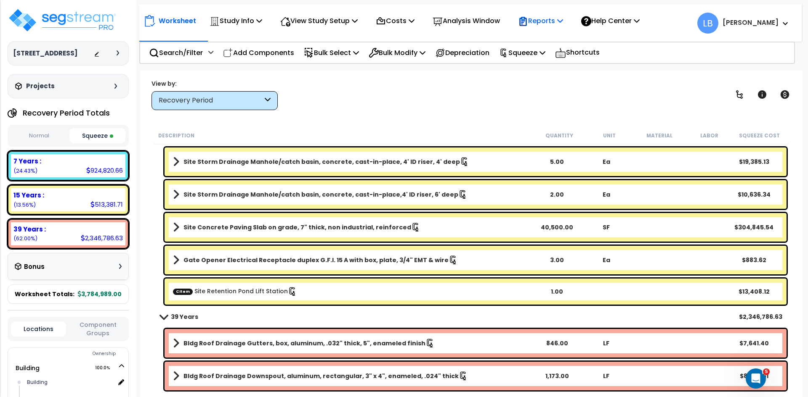
click at [545, 21] on p "Reports" at bounding box center [540, 20] width 45 height 11
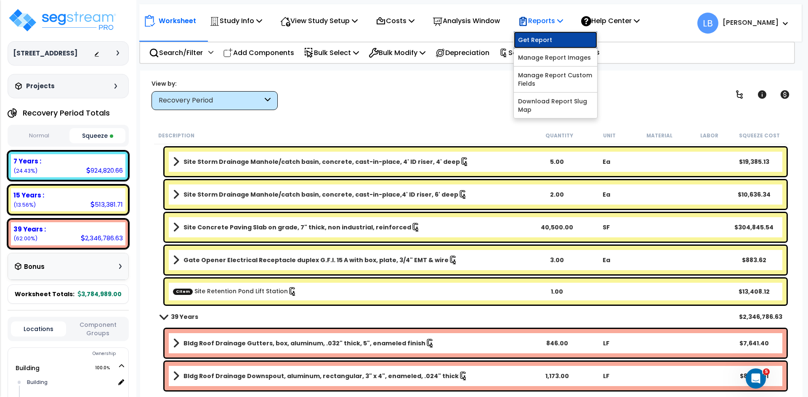
click at [551, 38] on link "Get Report" at bounding box center [555, 40] width 83 height 17
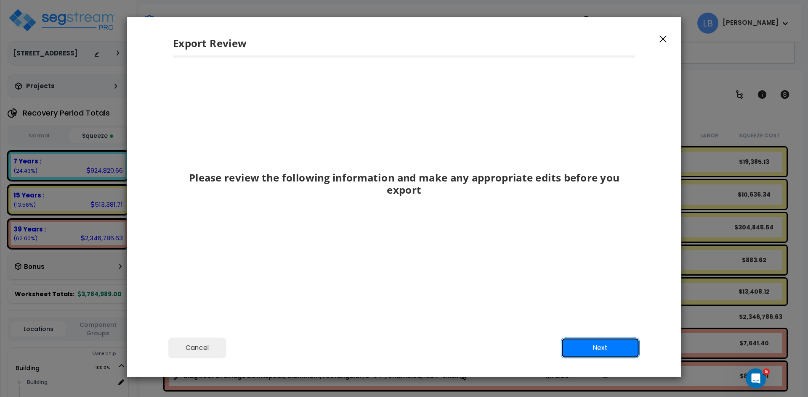
click at [580, 352] on button "Next" at bounding box center [600, 348] width 79 height 21
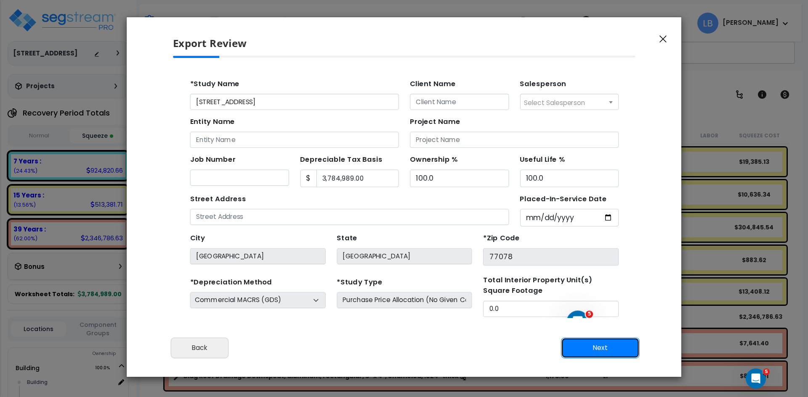
click at [599, 347] on button "Next" at bounding box center [600, 348] width 79 height 21
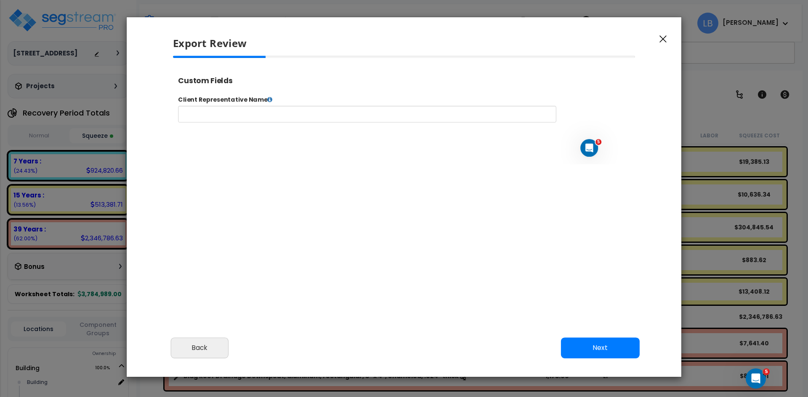
select select "2024"
click at [584, 342] on button "Next" at bounding box center [600, 348] width 79 height 21
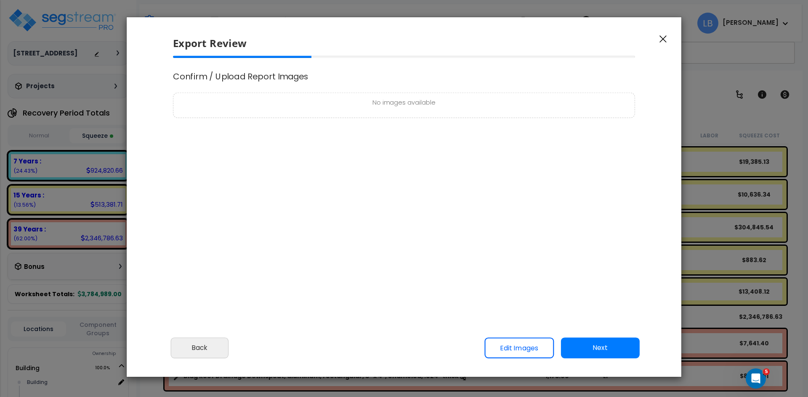
scroll to position [0, 0]
click at [584, 342] on button "Next" at bounding box center [600, 348] width 79 height 21
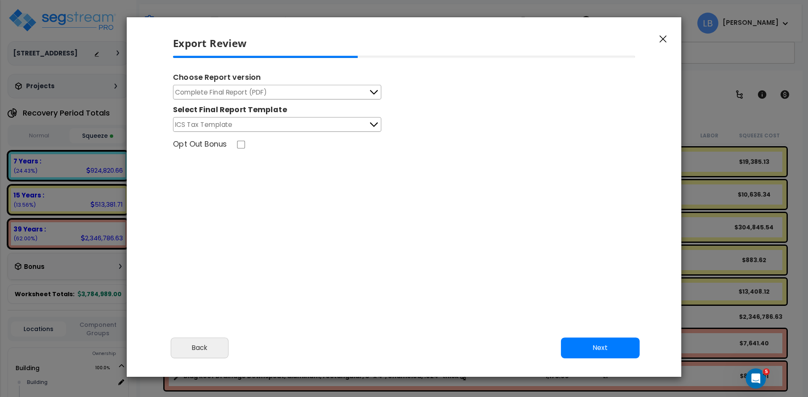
click at [312, 92] on button "Complete Final Report (PDF)" at bounding box center [277, 92] width 208 height 15
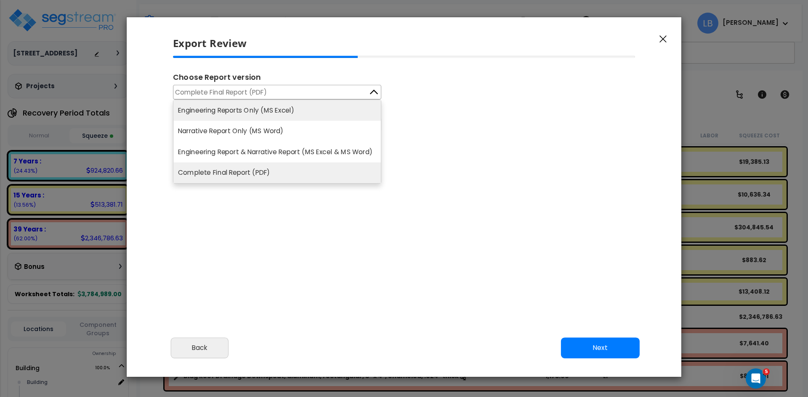
click at [302, 109] on li "Engineering Reports Only (MS Excel)" at bounding box center [276, 110] width 207 height 21
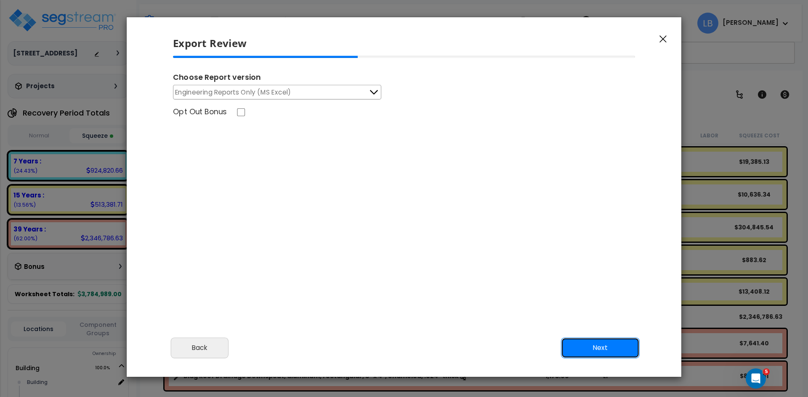
click at [586, 347] on button "Next" at bounding box center [600, 348] width 79 height 21
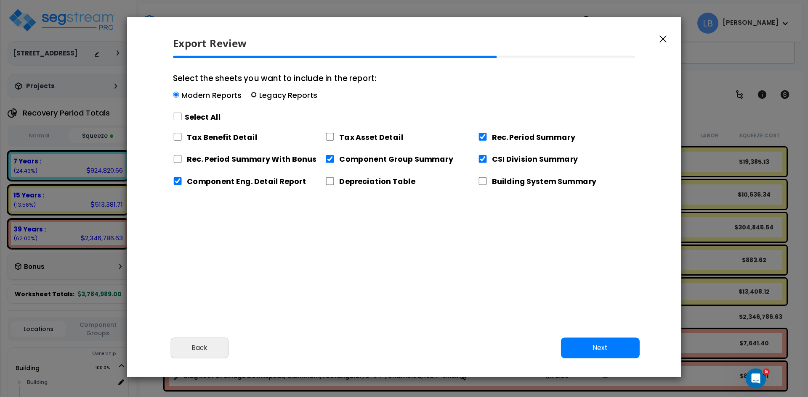
click at [252, 93] on input "Select the sheets you want to include in the report: Modern Reports Legacy Repo…" at bounding box center [254, 95] width 6 height 6
radio input "true"
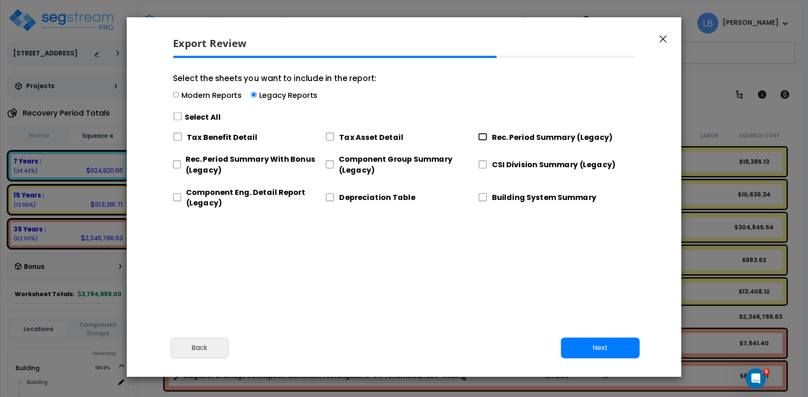
click at [482, 137] on input "Rec. Period Summary (Legacy)" at bounding box center [482, 137] width 9 height 8
checkbox input "true"
click at [482, 164] on input "CSI Division Summary (Legacy)" at bounding box center [482, 165] width 9 height 8
checkbox input "true"
click at [329, 164] on input "Component Group Summary (Legacy)" at bounding box center [329, 165] width 8 height 8
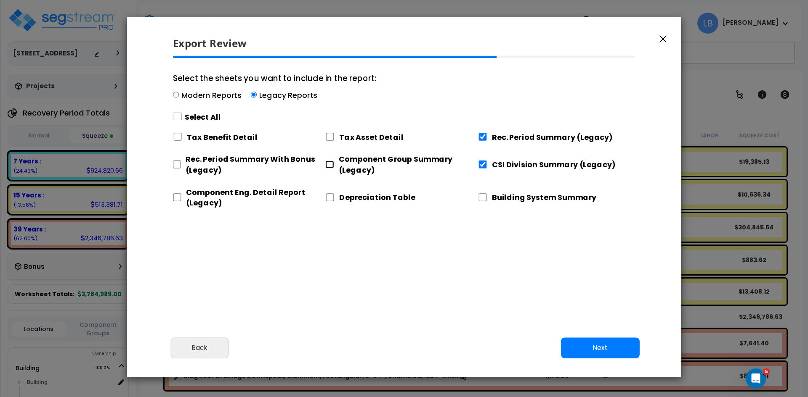
checkbox input "true"
click at [178, 197] on input "Component Eng. Detail Report (Legacy)" at bounding box center [177, 197] width 8 height 8
checkbox input "true"
click at [604, 346] on button "Next" at bounding box center [600, 348] width 79 height 21
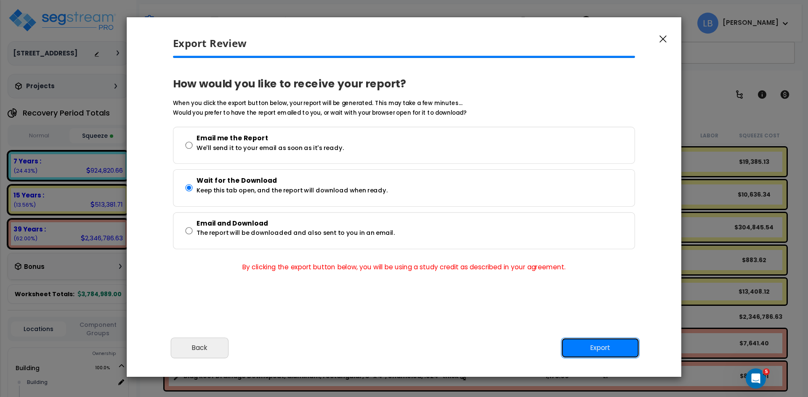
click at [604, 346] on button "Export" at bounding box center [600, 348] width 79 height 21
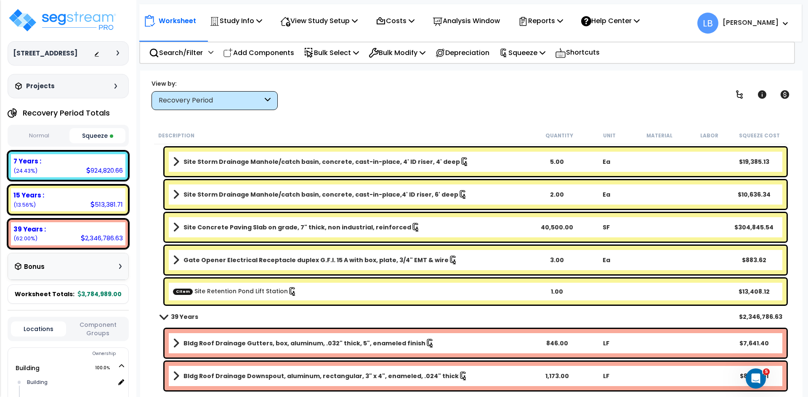
click at [222, 104] on div "Recovery Period" at bounding box center [211, 101] width 104 height 10
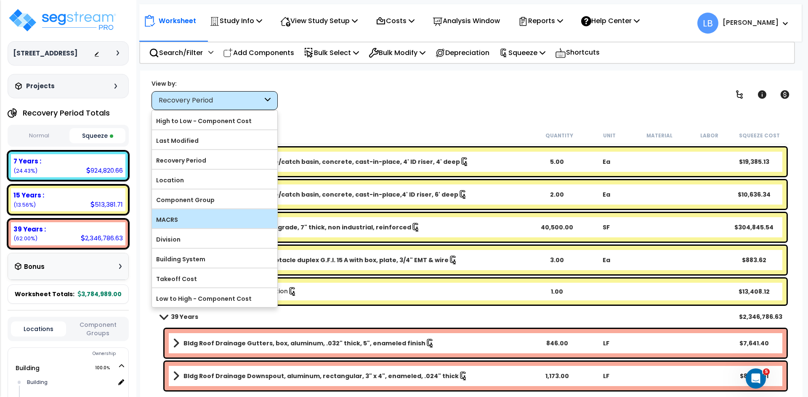
scroll to position [37, 0]
click at [192, 218] on label "MACRS" at bounding box center [214, 220] width 125 height 13
click at [0, 0] on input "MACRS" at bounding box center [0, 0] width 0 height 0
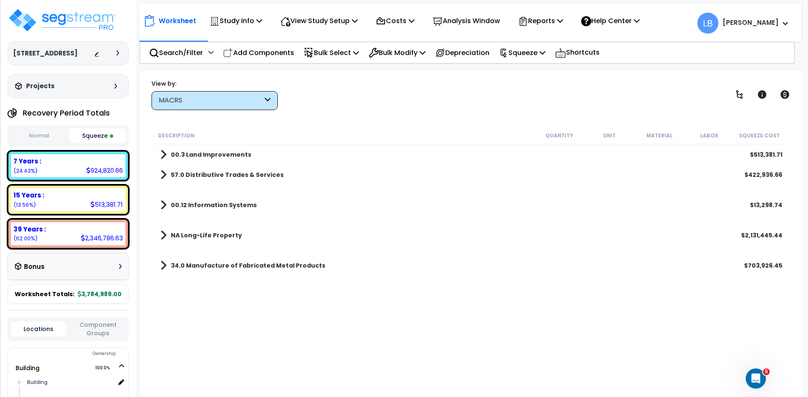
scroll to position [0, 0]
click at [209, 176] on b "57.0 Distributive Trades & Services" at bounding box center [227, 175] width 113 height 8
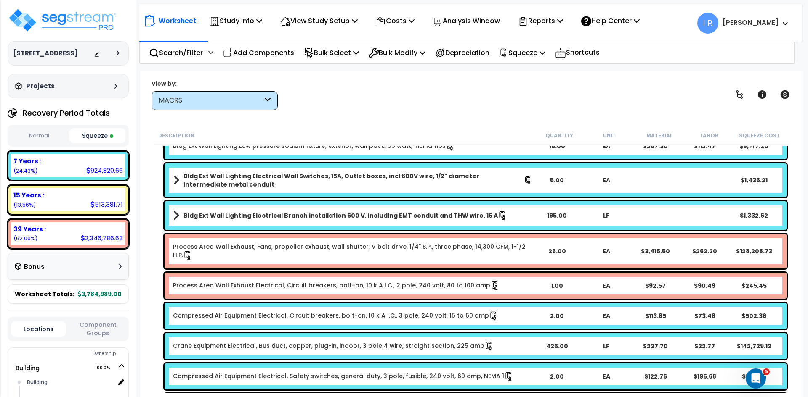
scroll to position [54, 0]
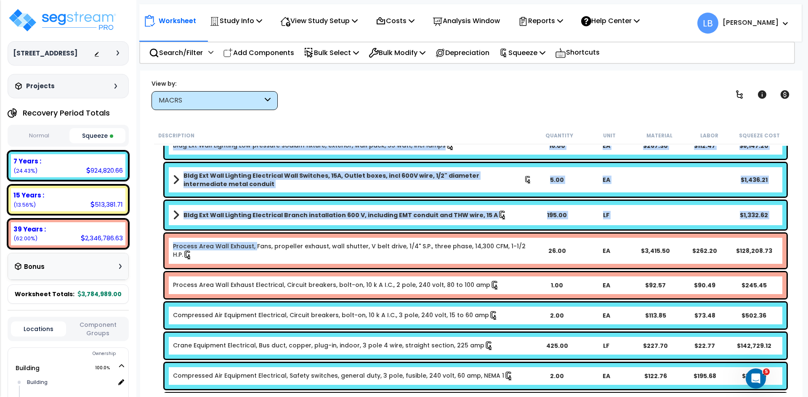
click at [254, 248] on link "Process Area Wall Exhaust, Fans, propeller exhaust, wall shutter, V belt drive,…" at bounding box center [352, 251] width 359 height 18
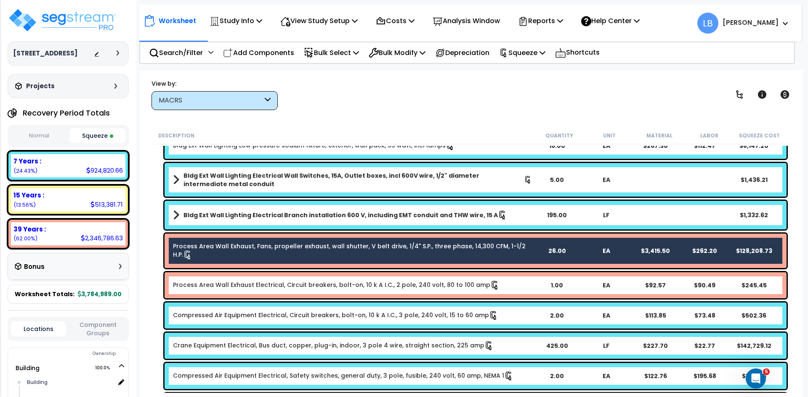
click at [243, 284] on link "Process Area Wall Exhaust Electrical, Circuit breakers, bolt-on, 10 k A I.C., 2…" at bounding box center [336, 285] width 326 height 9
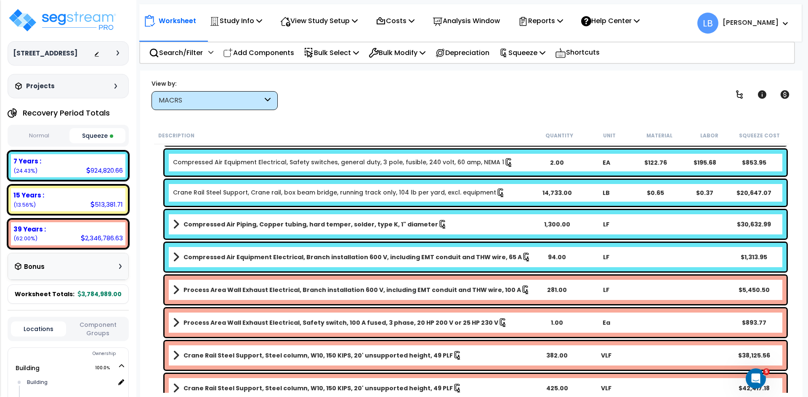
scroll to position [340, 0]
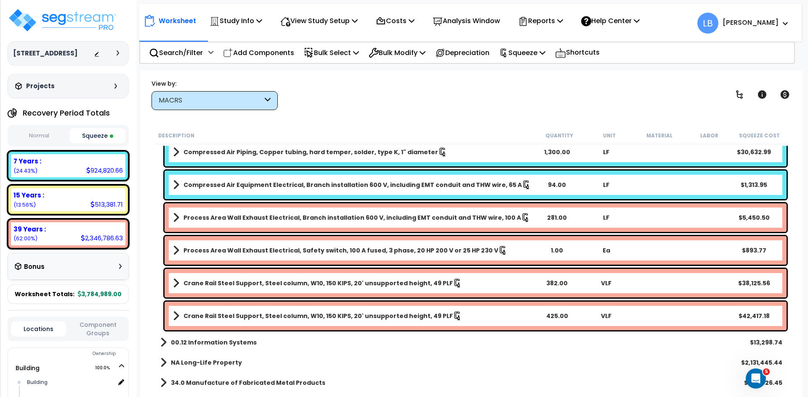
click at [242, 218] on b "Process Area Wall Exhaust Electrical, Branch installation 600 V, including EMT …" at bounding box center [351, 218] width 337 height 8
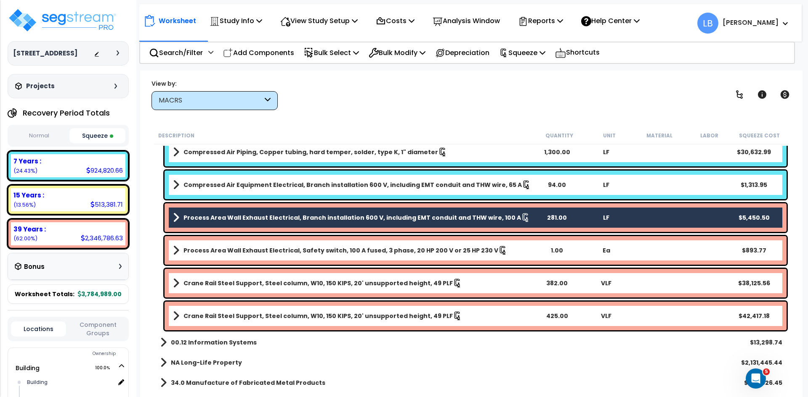
click at [242, 245] on link "Process Area Wall Exhaust Electrical, Safety switch, 100 A fused, 3 phase, 20 H…" at bounding box center [352, 251] width 359 height 12
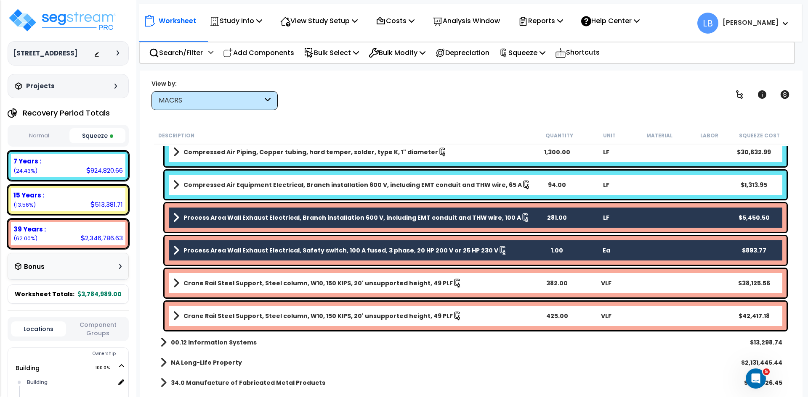
click at [234, 281] on b "Crane Rail Steel Support, Steel column, W10, 150 KIPS, 20' unsupported height, …" at bounding box center [317, 283] width 269 height 8
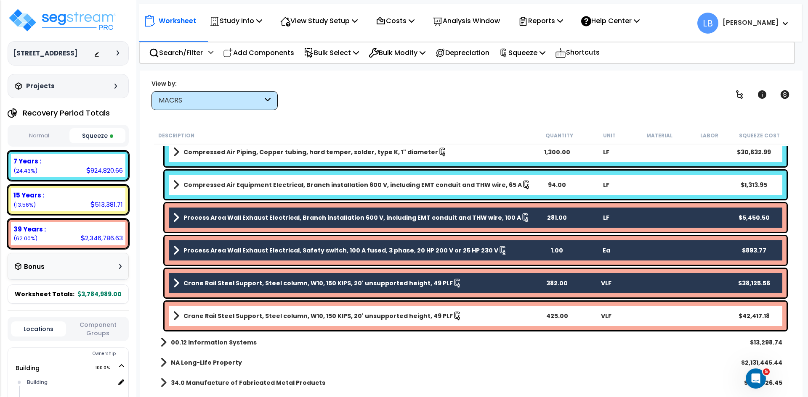
click at [231, 317] on b "Crane Rail Steel Support, Steel column, W10, 150 KIPS, 20' unsupported height, …" at bounding box center [317, 316] width 269 height 8
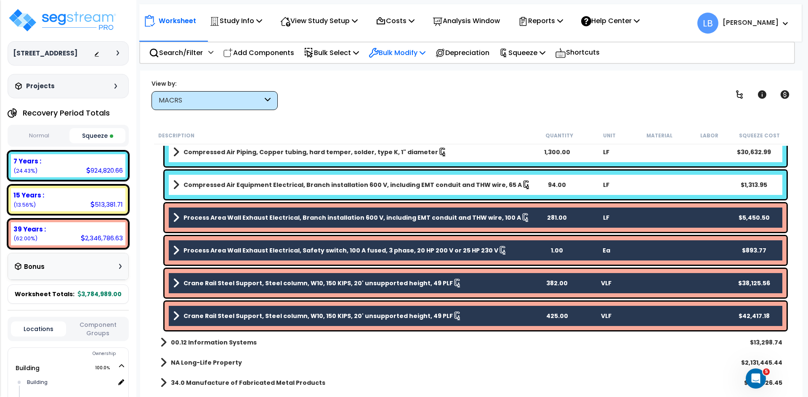
click at [399, 52] on p "Bulk Modify" at bounding box center [396, 52] width 57 height 11
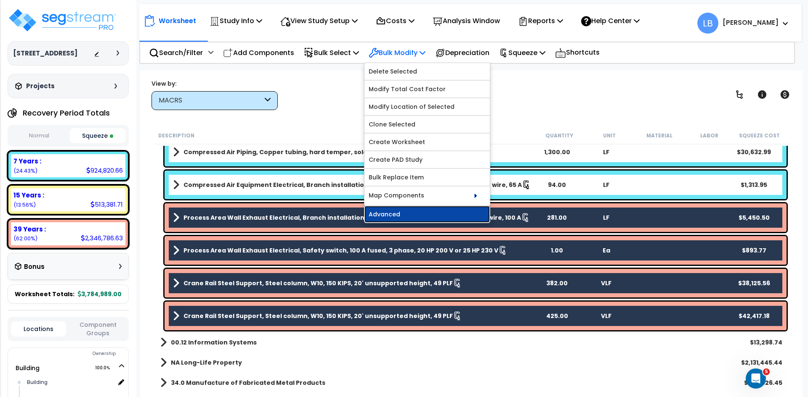
click at [426, 213] on link "Advanced" at bounding box center [426, 214] width 125 height 17
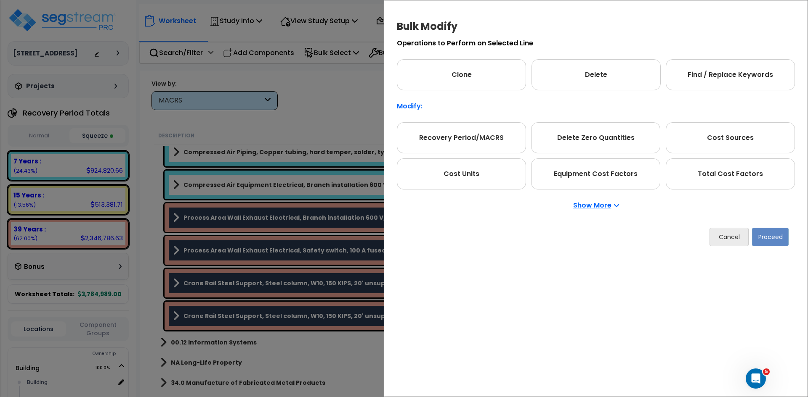
click at [582, 204] on p "Show More" at bounding box center [596, 205] width 46 height 7
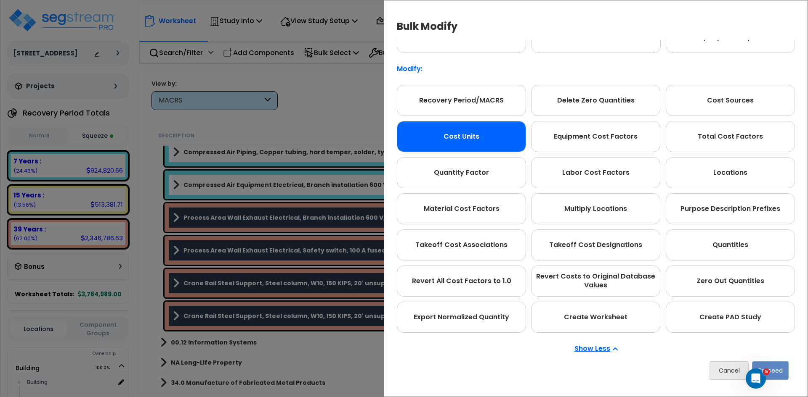
scroll to position [47, 0]
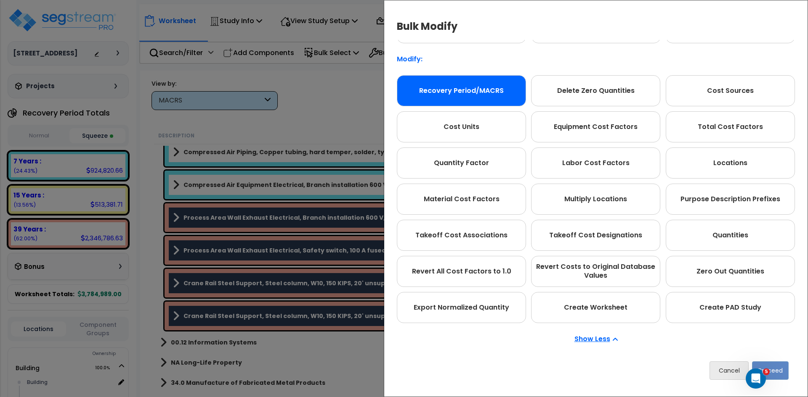
click at [506, 90] on div "Recovery Period/MACRS" at bounding box center [461, 90] width 129 height 31
click at [786, 364] on button "Proceed" at bounding box center [770, 371] width 37 height 19
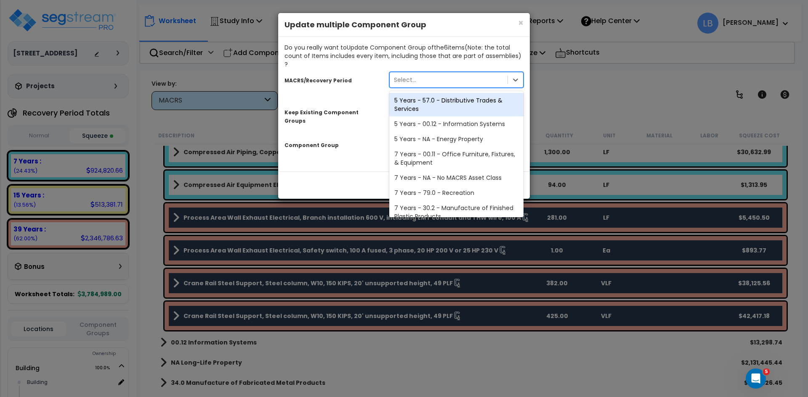
click at [448, 74] on div "Select..." at bounding box center [448, 79] width 118 height 13
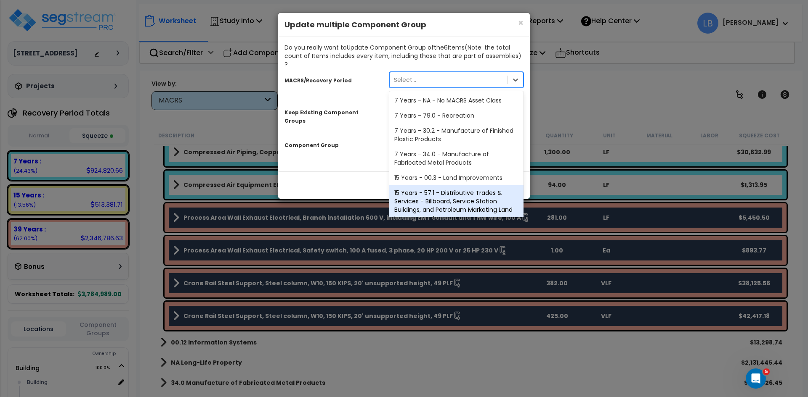
scroll to position [103, 0]
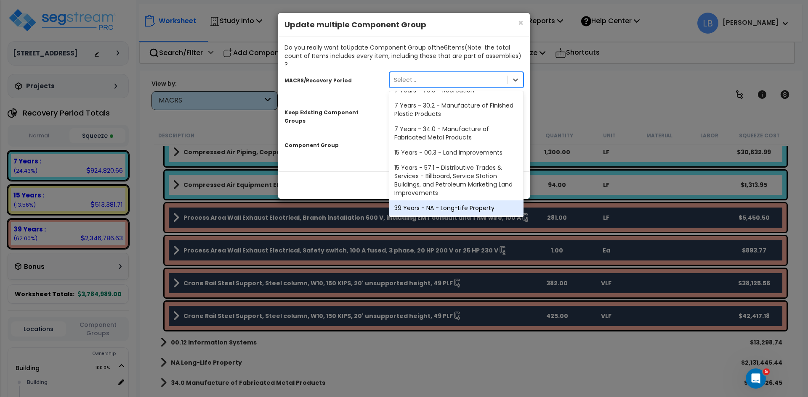
click at [448, 201] on div "39 Years - NA - Long-Life Property" at bounding box center [456, 208] width 134 height 15
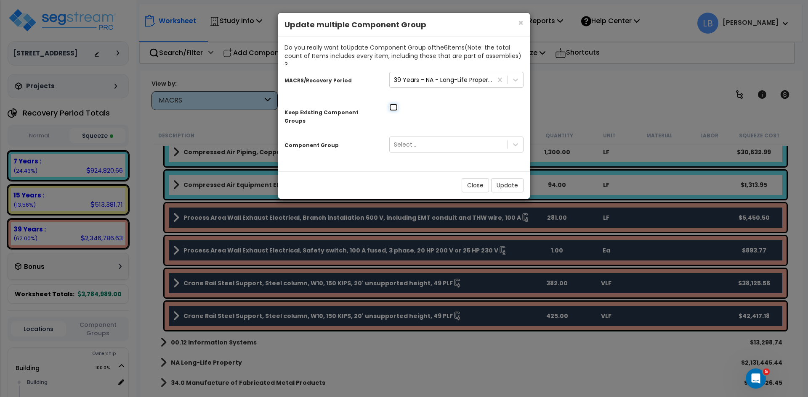
click at [392, 104] on input "checkbox" at bounding box center [393, 107] width 8 height 7
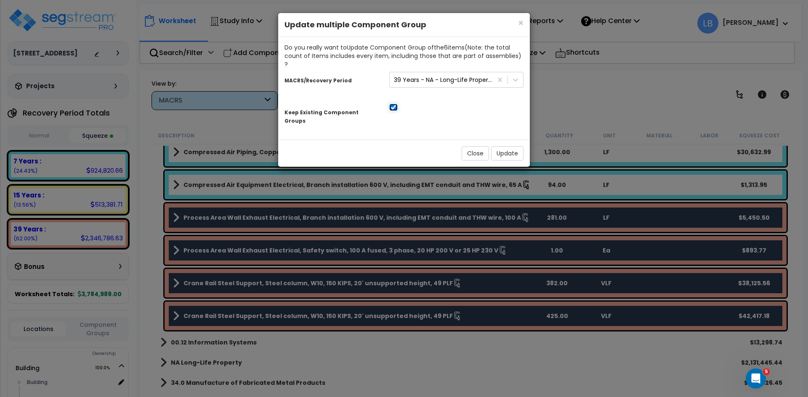
click at [392, 104] on input "checkbox" at bounding box center [393, 107] width 8 height 7
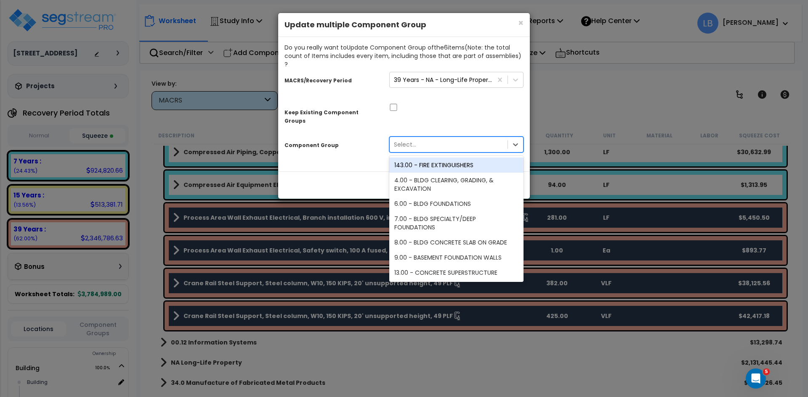
click at [401, 140] on div "Select..." at bounding box center [405, 144] width 22 height 8
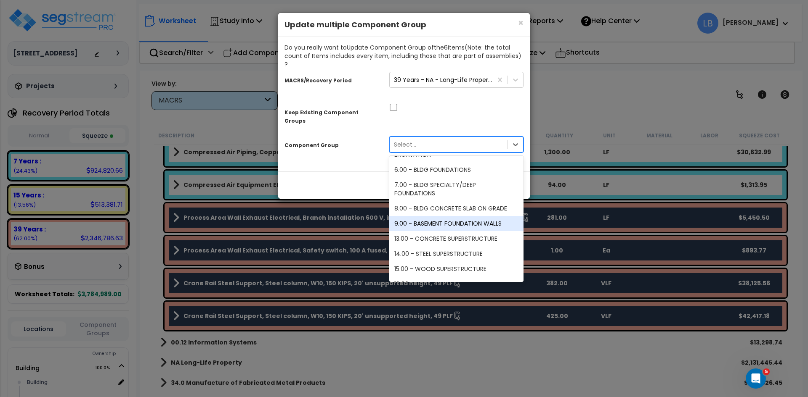
scroll to position [0, 0]
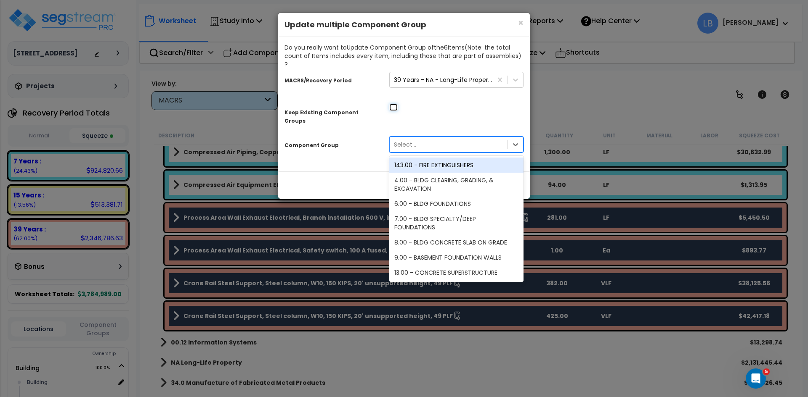
click at [393, 104] on input "checkbox" at bounding box center [393, 107] width 8 height 7
checkbox input "true"
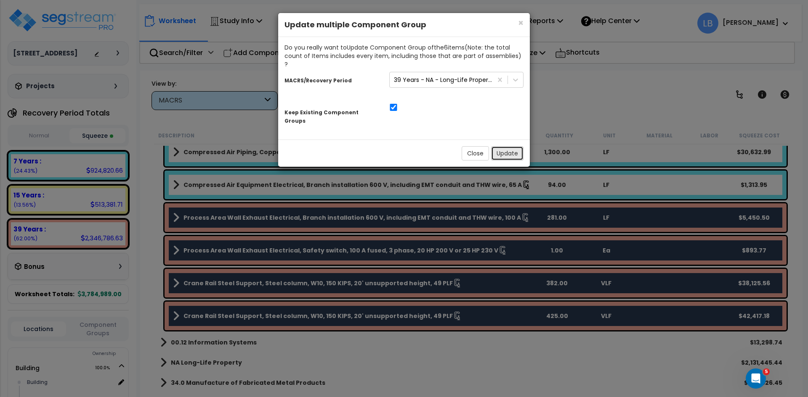
click at [504, 146] on button "Update" at bounding box center [507, 153] width 32 height 14
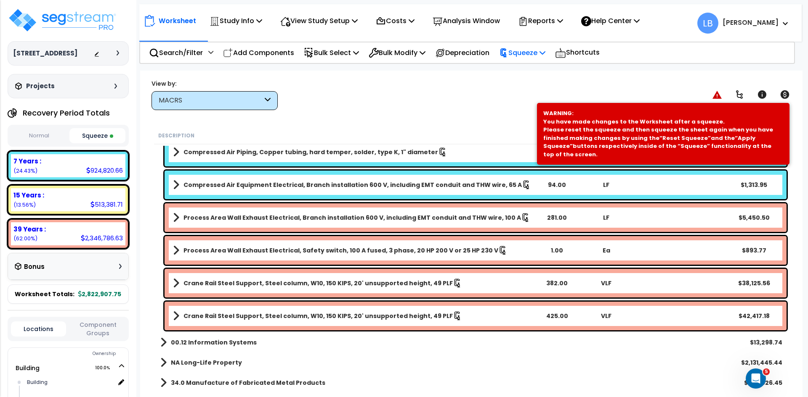
click at [535, 56] on p "Squeeze" at bounding box center [522, 52] width 46 height 11
click at [541, 69] on link "Re-squeeze" at bounding box center [536, 72] width 83 height 19
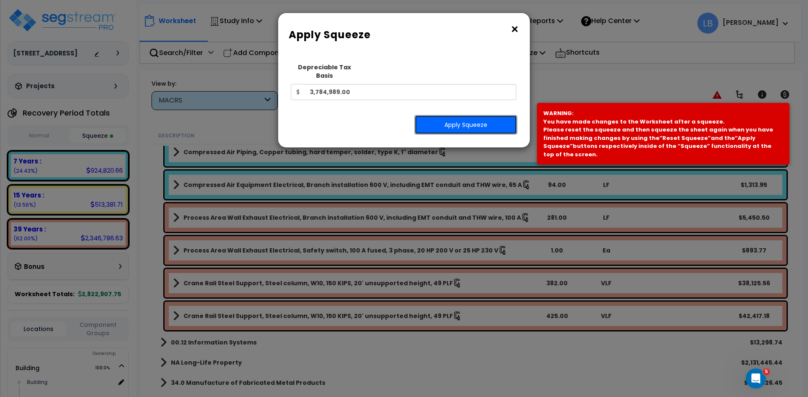
click at [479, 119] on button "Apply Squeeze" at bounding box center [465, 124] width 103 height 19
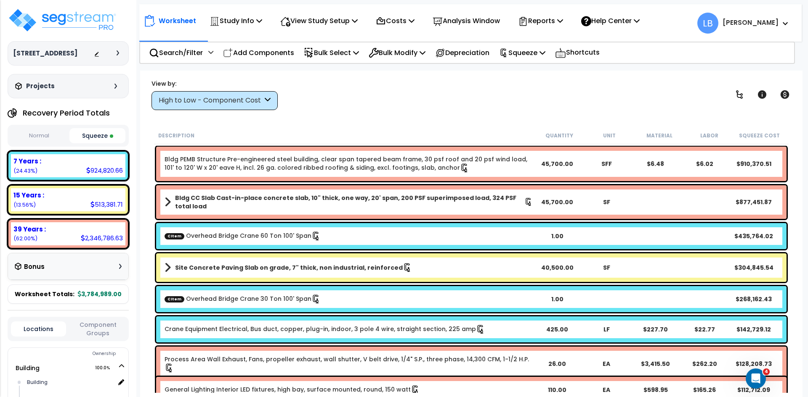
click at [250, 105] on div "High to Low - Component Cost" at bounding box center [211, 101] width 104 height 10
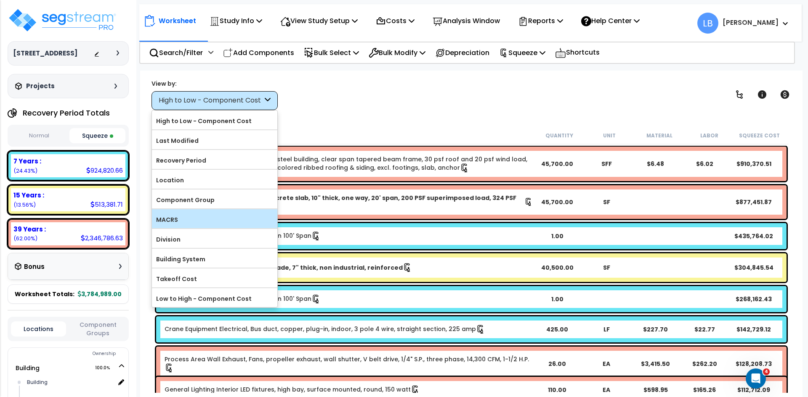
click at [238, 221] on label "MACRS" at bounding box center [214, 220] width 125 height 13
click at [0, 0] on input "MACRS" at bounding box center [0, 0] width 0 height 0
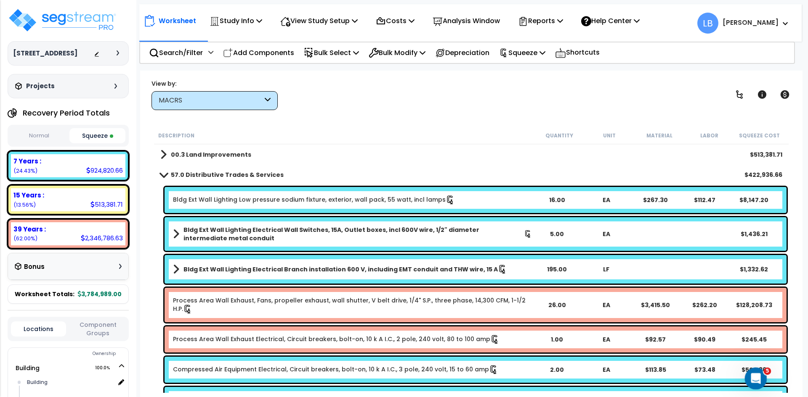
click at [754, 377] on icon "Open Intercom Messenger" at bounding box center [754, 378] width 14 height 14
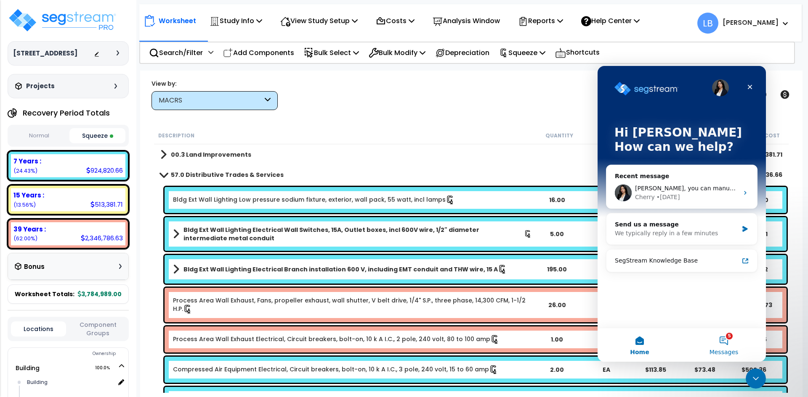
click at [724, 341] on button "5 Messages" at bounding box center [723, 346] width 84 height 34
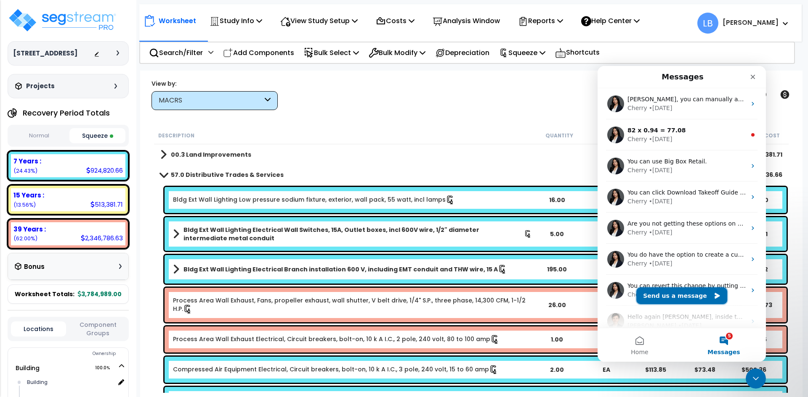
click at [694, 297] on button "Send us a message" at bounding box center [681, 296] width 91 height 17
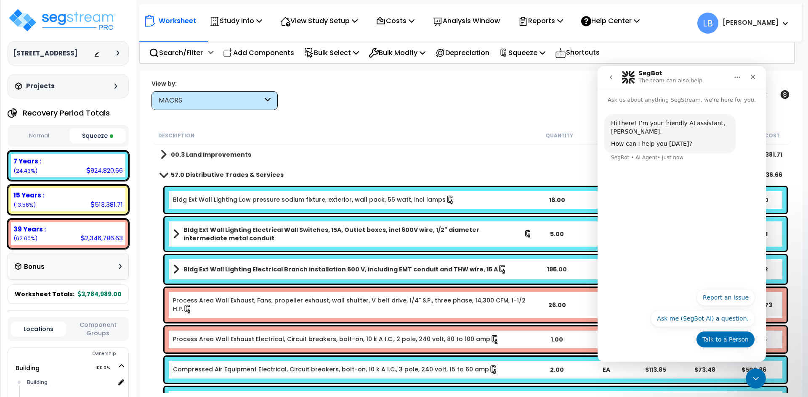
click at [717, 340] on button "Talk to a Person" at bounding box center [725, 339] width 59 height 17
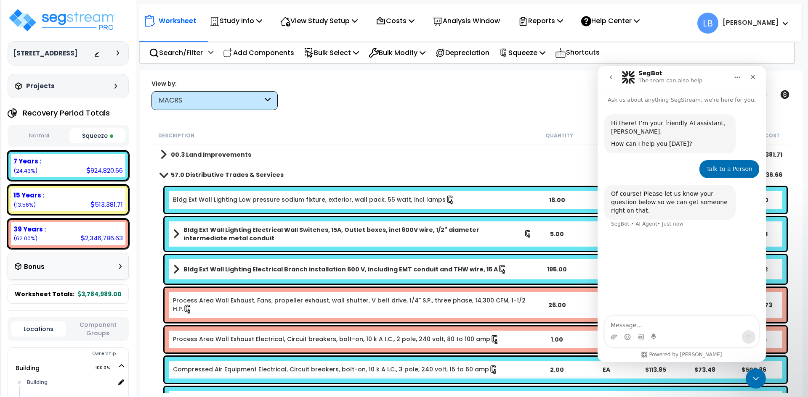
click at [652, 324] on textarea "Message…" at bounding box center [681, 323] width 154 height 14
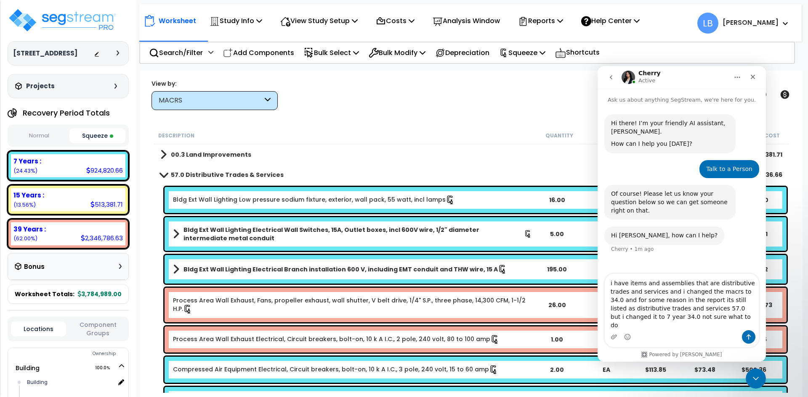
type textarea "i have items and assemblies that are distributive trades and services and i cha…"
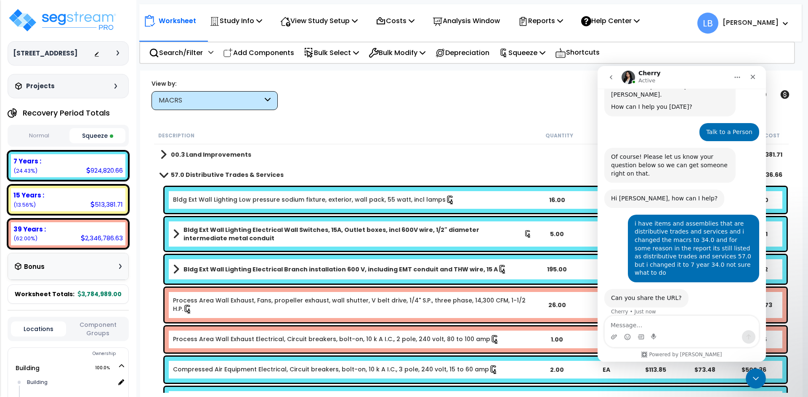
scroll to position [62, 0]
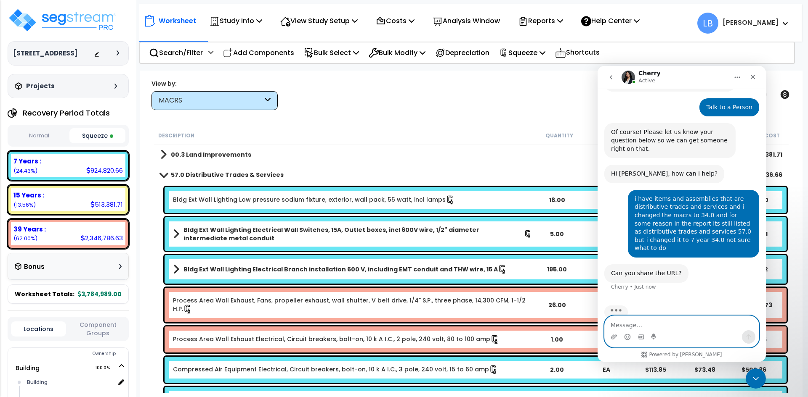
click at [626, 323] on textarea "Message…" at bounding box center [681, 323] width 154 height 14
paste textarea "[URL][DOMAIN_NAME]"
type textarea "[URL][DOMAIN_NAME]"
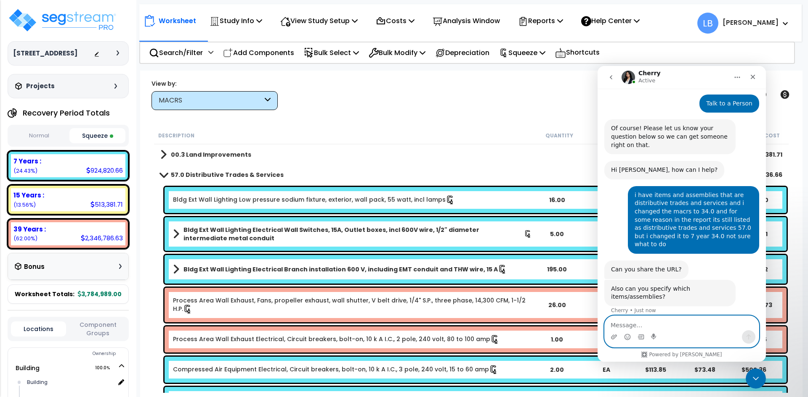
scroll to position [90, 0]
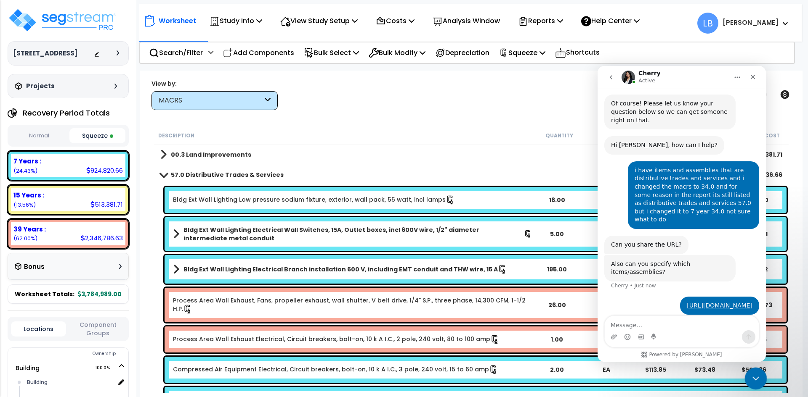
click at [756, 374] on icon "Close Intercom Messenger" at bounding box center [754, 378] width 10 height 10
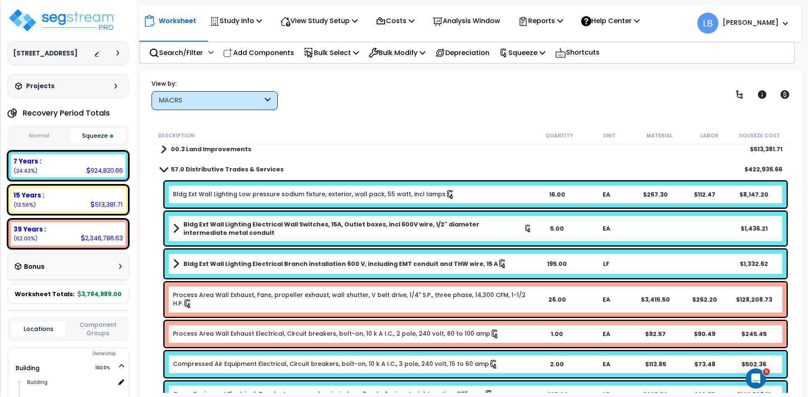
scroll to position [5, 0]
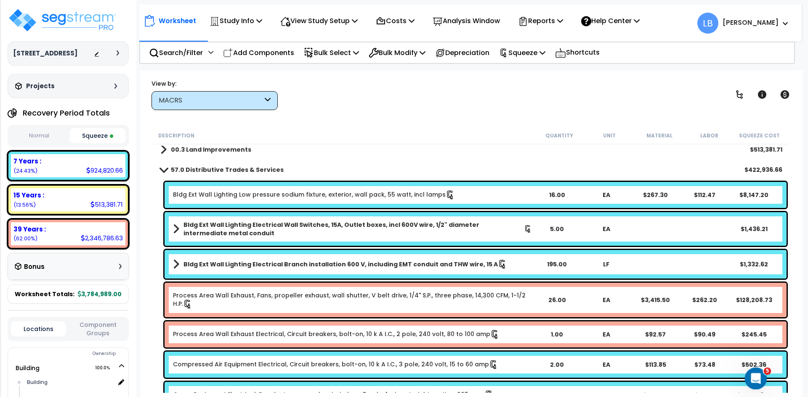
click at [753, 370] on div "Open Intercom Messenger" at bounding box center [754, 378] width 28 height 28
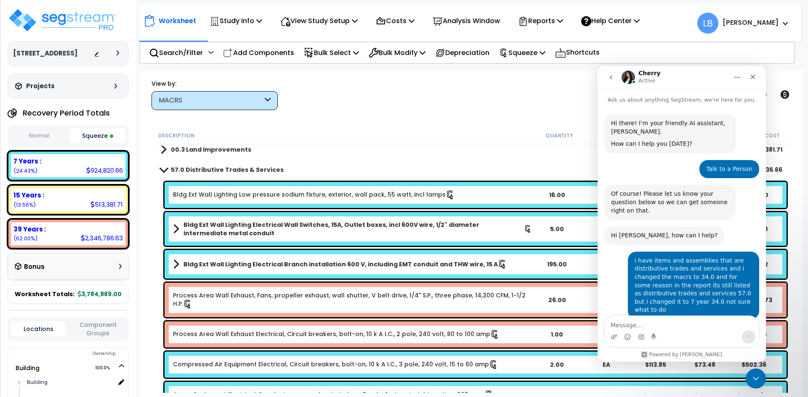
scroll to position [90, 0]
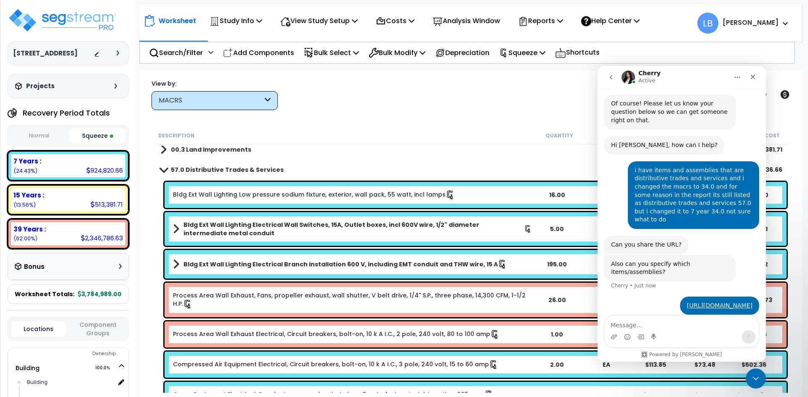
click at [634, 323] on textarea "Message…" at bounding box center [681, 323] width 154 height 14
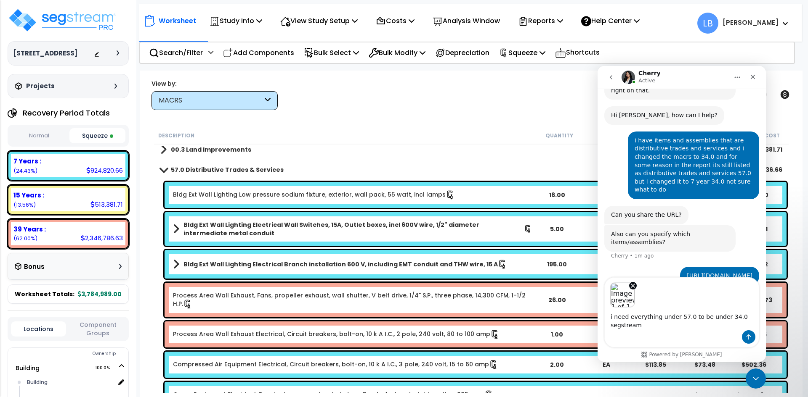
scroll to position [129, 0]
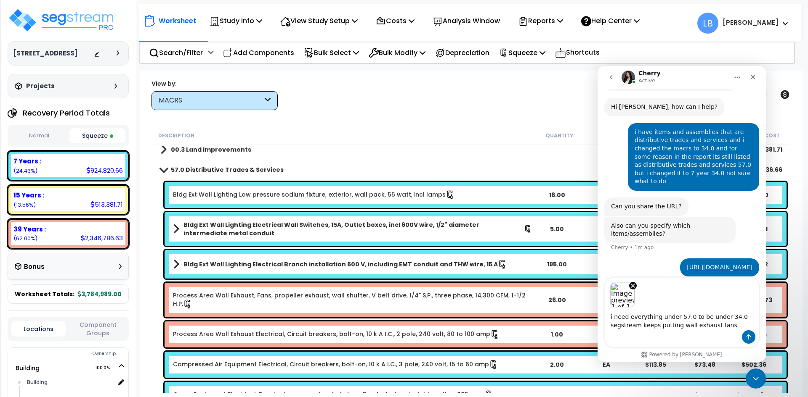
drag, startPoint x: 681, startPoint y: 323, endPoint x: 1185, endPoint y: 387, distance: 508.4
click at [597, 321] on html "Cherry Active Ask us about anything SegStream, we're here for you. Hi there! I’…" at bounding box center [681, 214] width 168 height 296
click at [655, 327] on textarea "i need everything under 57.0 to be under 34.0 all exhaust fans" at bounding box center [681, 319] width 154 height 23
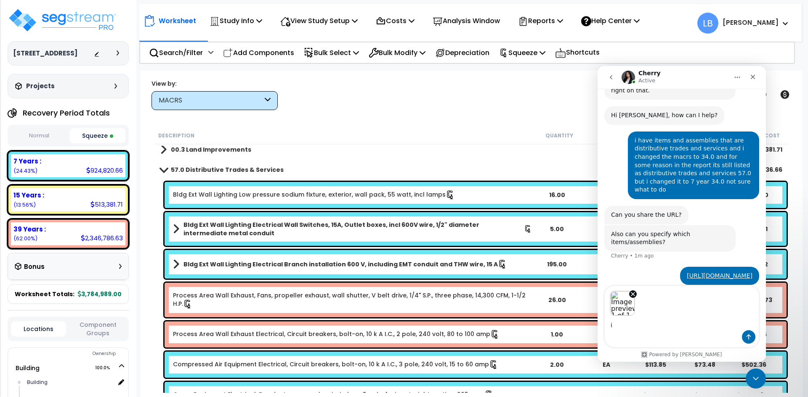
type textarea "i"
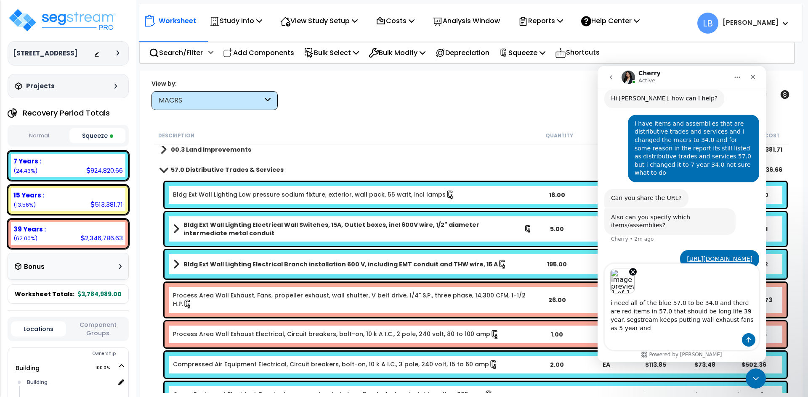
scroll to position [143, 0]
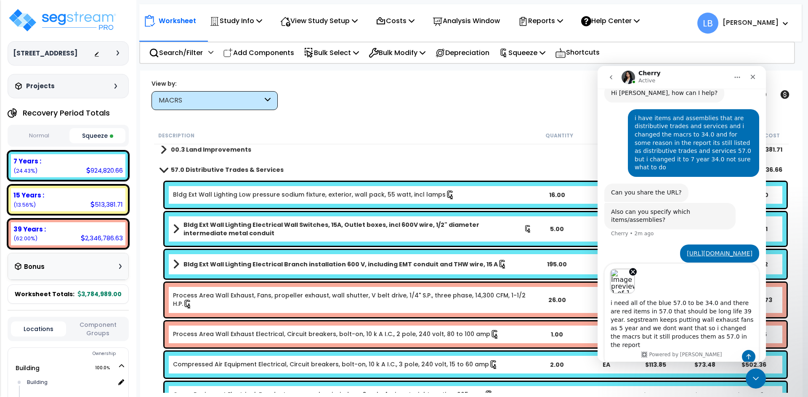
type textarea "i need all of the blue 57.0 to be 34.0 and there are red items in 57.0 that sho…"
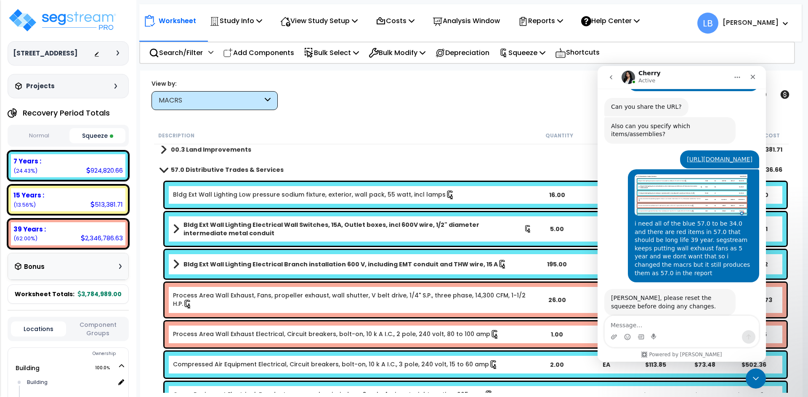
scroll to position [262, 0]
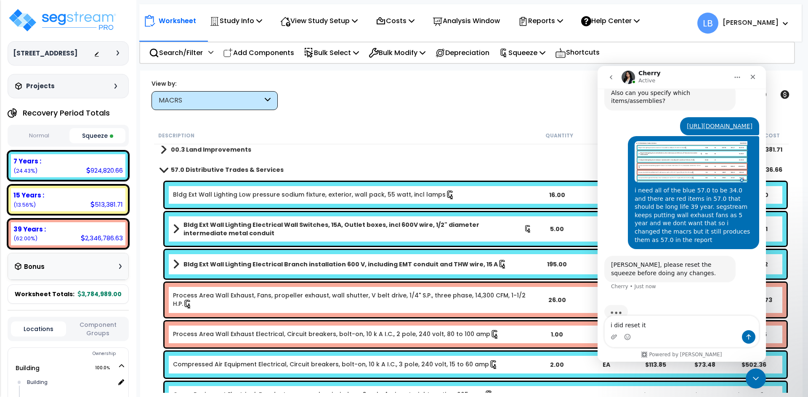
type textarea "i did reset it"
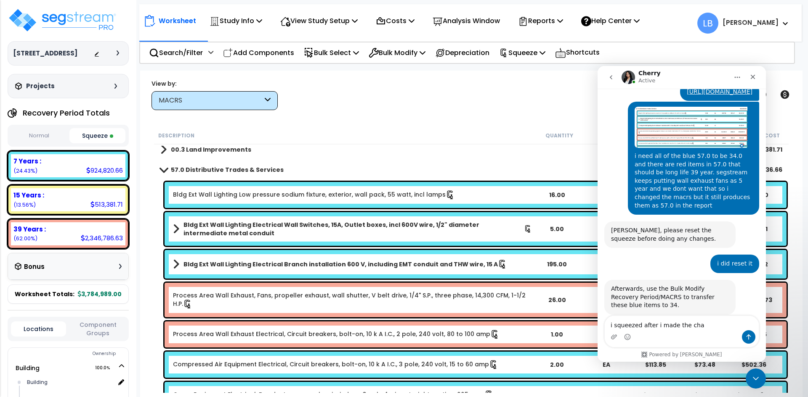
scroll to position [329, 0]
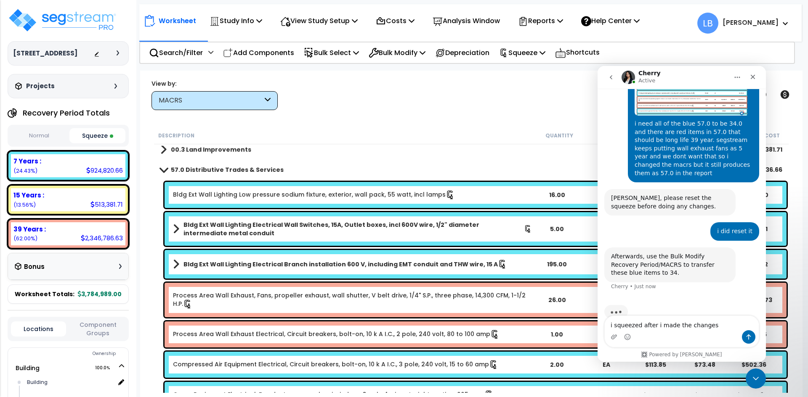
type textarea "i squeezed after i made the changes"
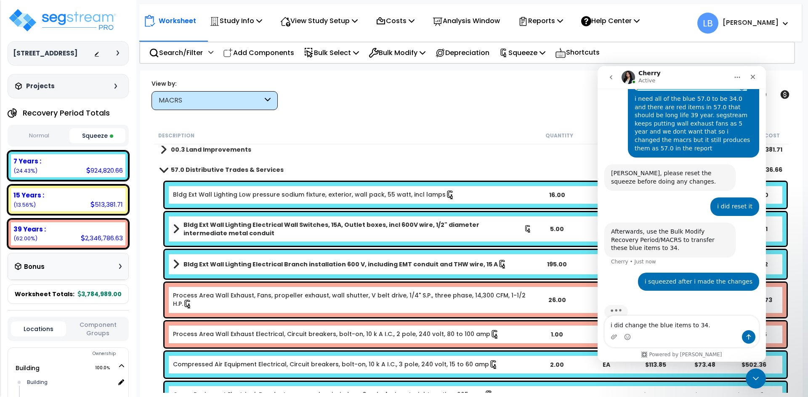
type textarea "i did change the blue items to 34.0"
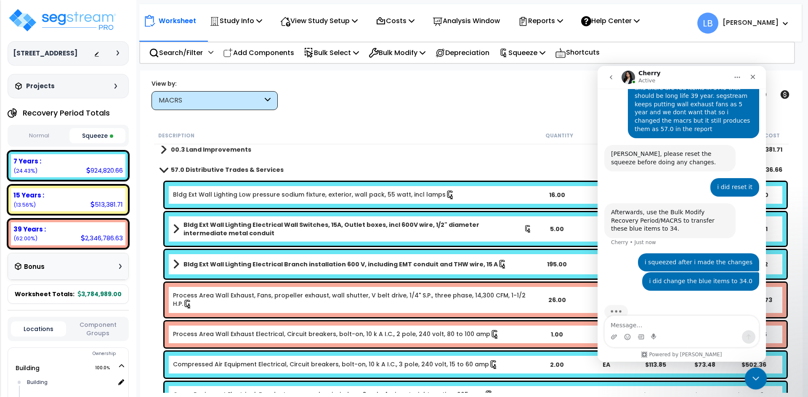
click at [750, 373] on icon "Close Intercom Messenger" at bounding box center [754, 378] width 10 height 10
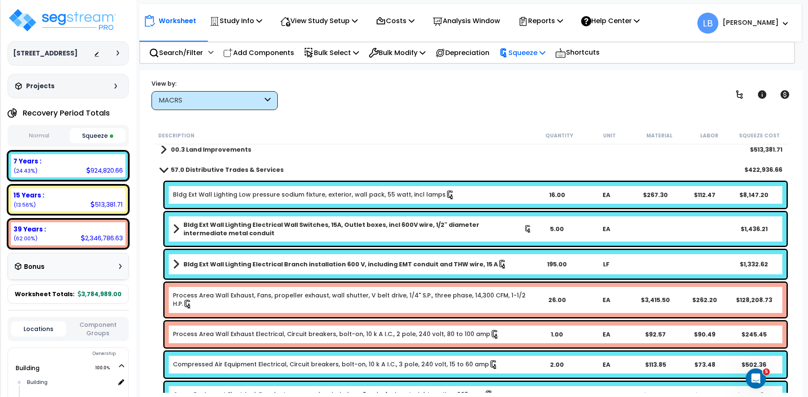
click at [534, 51] on p "Squeeze" at bounding box center [522, 52] width 46 height 11
click at [538, 87] on link "Reset Squeeze" at bounding box center [536, 89] width 83 height 17
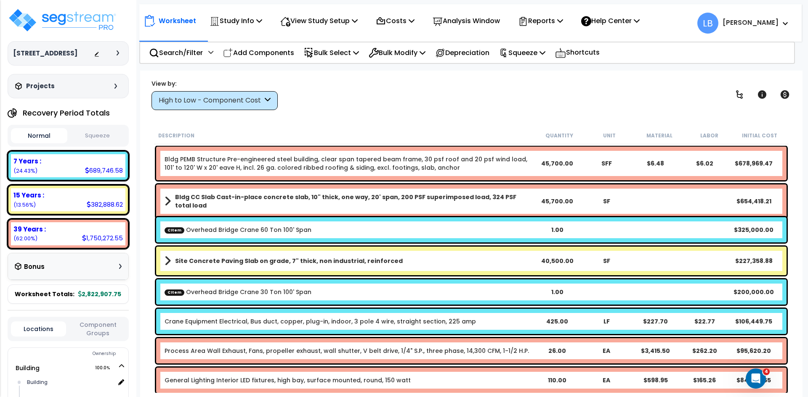
click at [258, 100] on div "High to Low - Component Cost" at bounding box center [211, 101] width 104 height 10
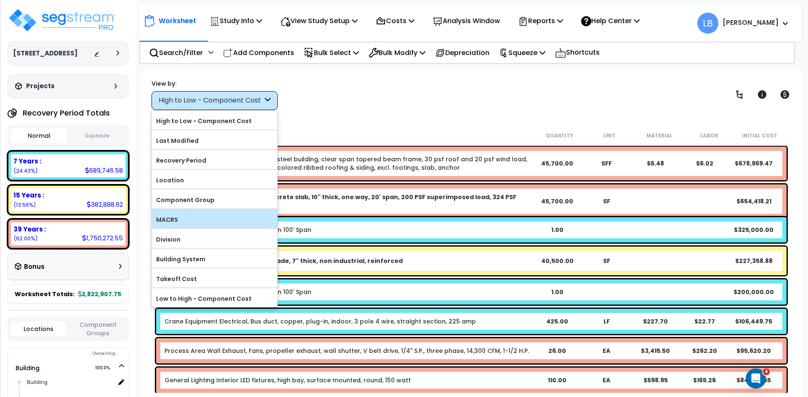
click at [200, 217] on label "MACRS" at bounding box center [214, 220] width 125 height 13
click at [0, 0] on input "MACRS" at bounding box center [0, 0] width 0 height 0
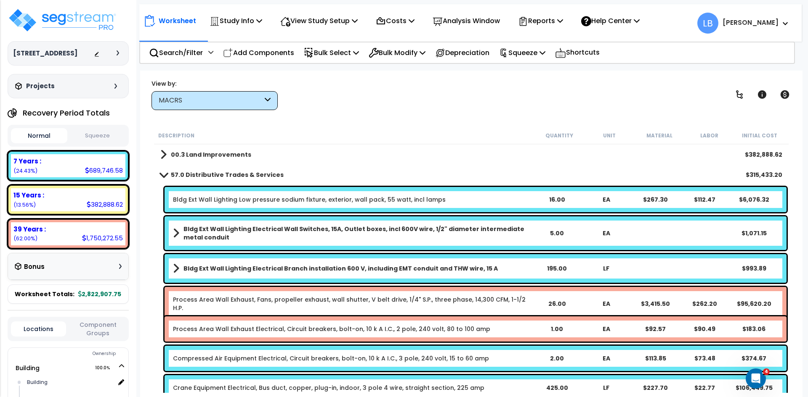
click at [238, 198] on link "Bldg Ext Wall Lighting Low pressure sodium fixture, exterior, wall pack, 55 wat…" at bounding box center [309, 200] width 273 height 8
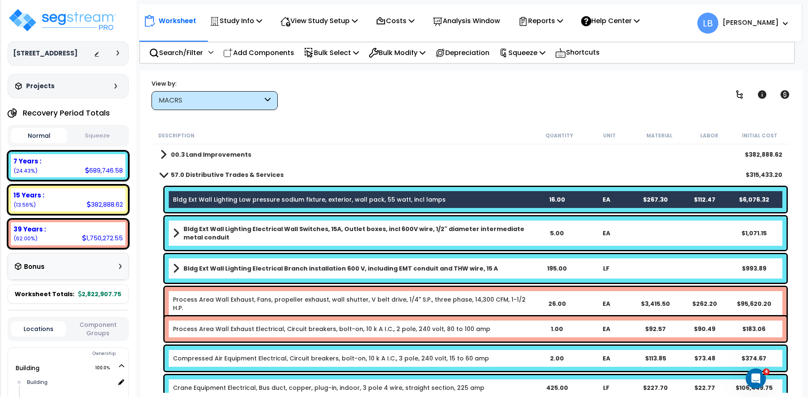
click at [236, 229] on b "Bldg Ext Wall Lighting Electrical Wall Switches, 15A, Outlet boxes, incl 600V w…" at bounding box center [357, 233] width 348 height 17
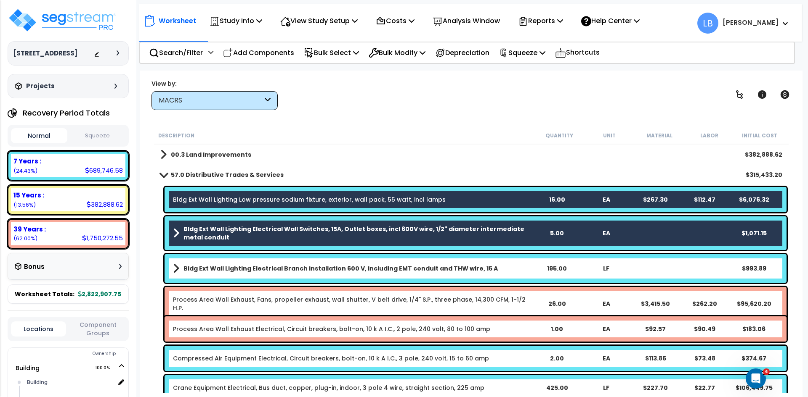
click at [238, 268] on b "Bldg Ext Wall Lighting Electrical Branch installation 600 V, including EMT cond…" at bounding box center [340, 269] width 314 height 8
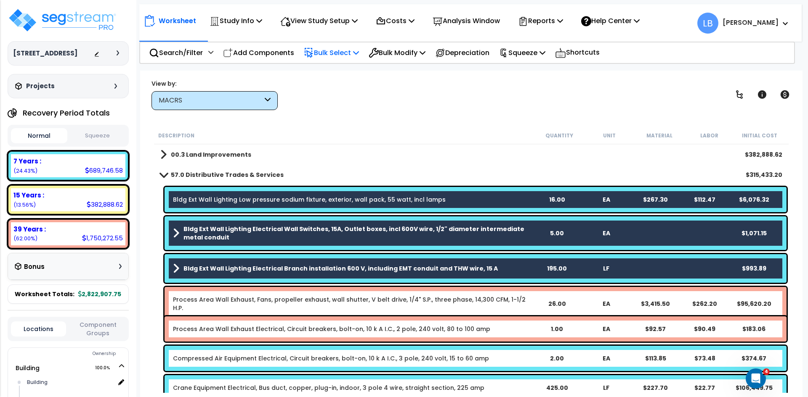
click at [345, 53] on p "Bulk Select" at bounding box center [331, 52] width 55 height 11
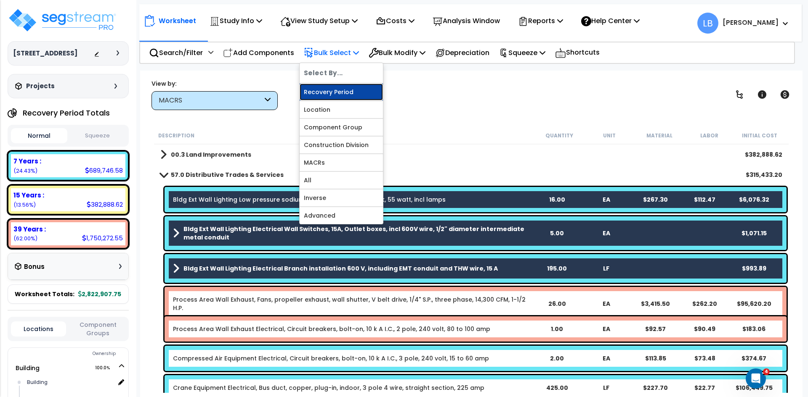
click at [340, 93] on link "Recovery Period" at bounding box center [340, 92] width 83 height 17
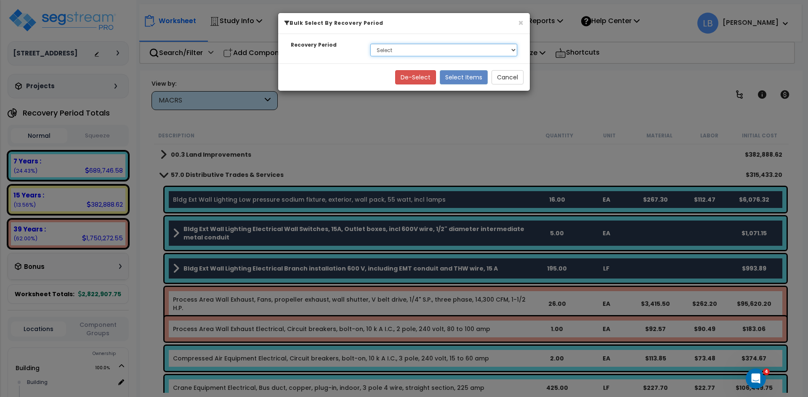
click at [388, 45] on select "Select 7 Years 15 Years 39 Years" at bounding box center [443, 50] width 147 height 13
select select "7Y"
click at [370, 44] on select "Select 7 Years 15 Years 39 Years" at bounding box center [443, 50] width 147 height 13
click at [451, 77] on button "Select Items" at bounding box center [464, 77] width 48 height 14
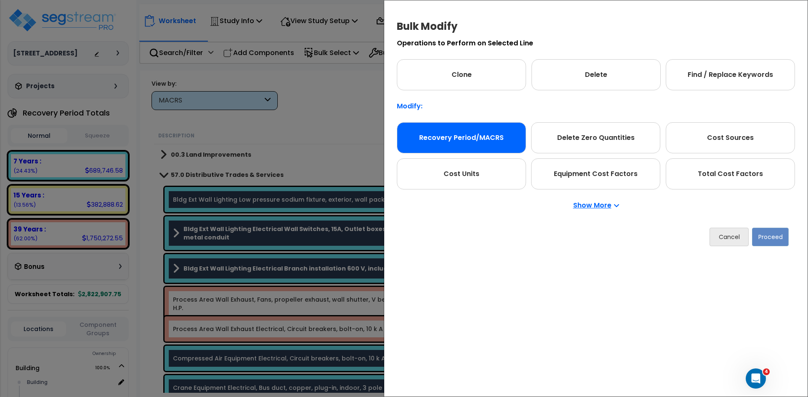
click at [466, 135] on div "Recovery Period/MACRS" at bounding box center [461, 137] width 129 height 31
click at [764, 236] on button "Proceed" at bounding box center [770, 237] width 37 height 19
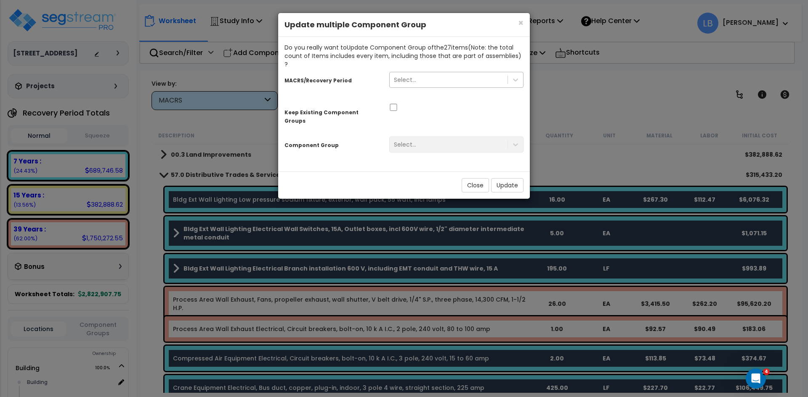
click at [453, 75] on div "Select..." at bounding box center [448, 79] width 118 height 13
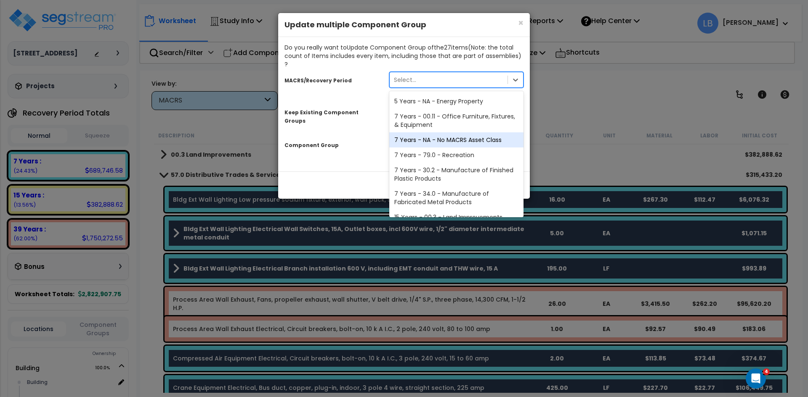
scroll to position [38, 0]
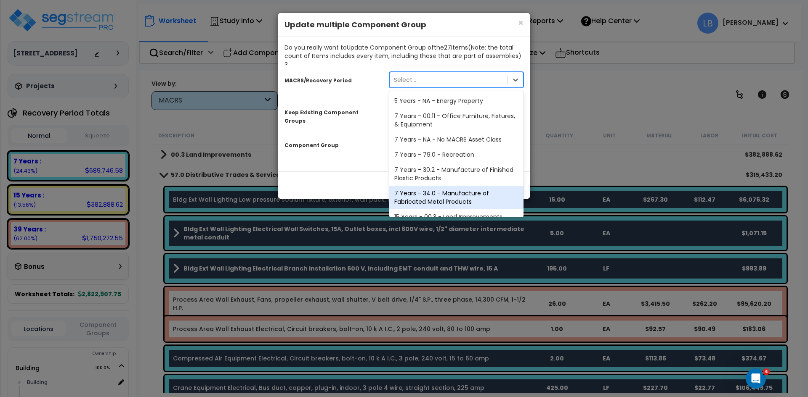
click at [444, 186] on div "7 Years - 34.0 - Manufacture of Fabricated Metal Products" at bounding box center [456, 198] width 134 height 24
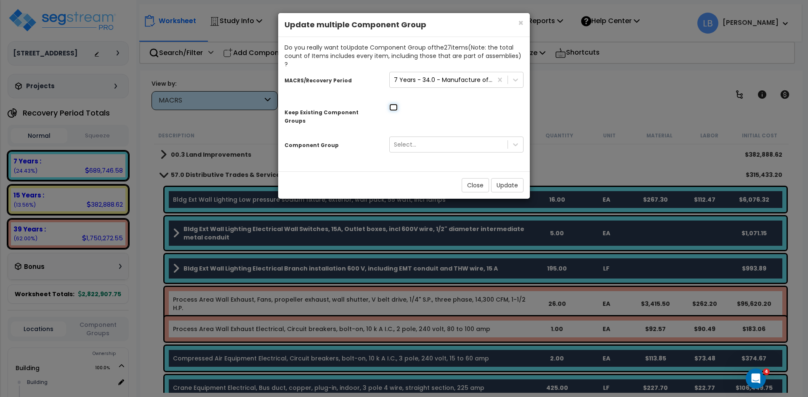
click at [393, 104] on input "checkbox" at bounding box center [393, 107] width 8 height 7
checkbox input "true"
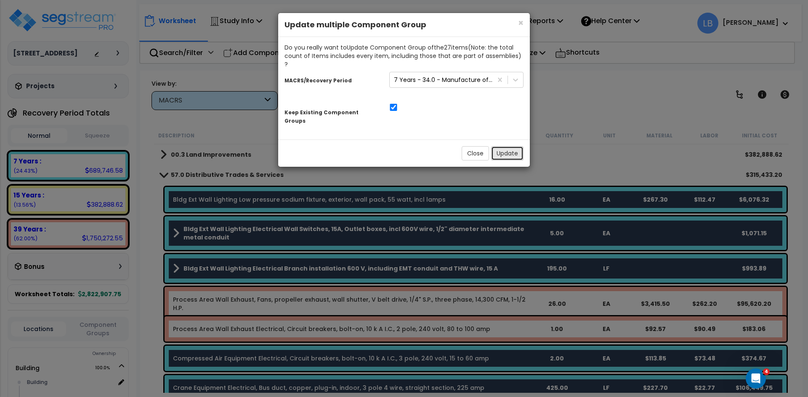
click at [505, 146] on button "Update" at bounding box center [507, 153] width 32 height 14
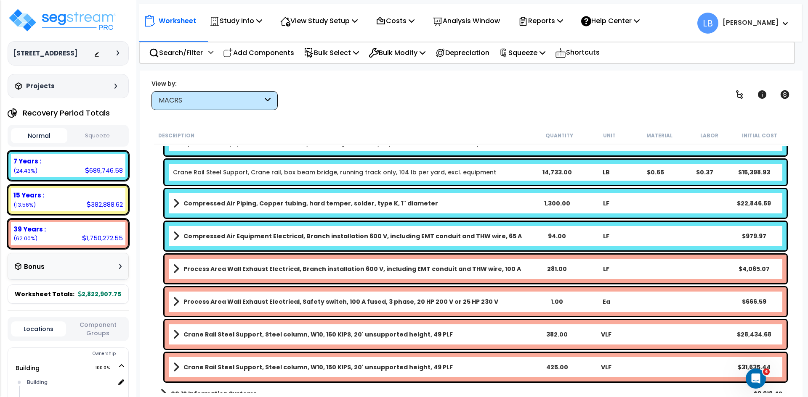
scroll to position [326, 0]
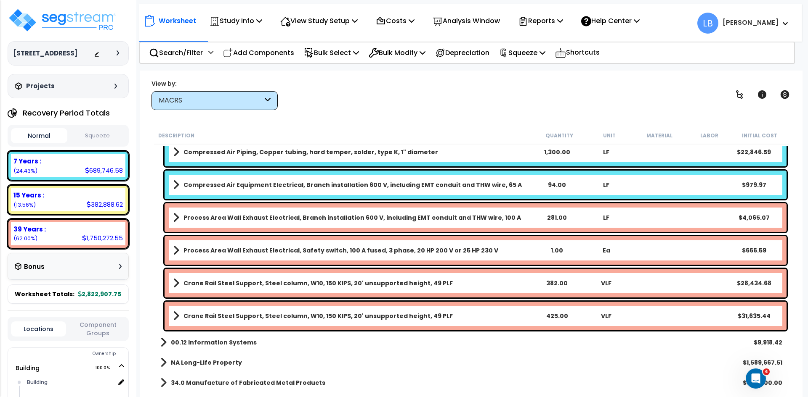
click at [250, 383] on b "34.0 Manufacture of Fabricated Metal Products" at bounding box center [248, 383] width 154 height 8
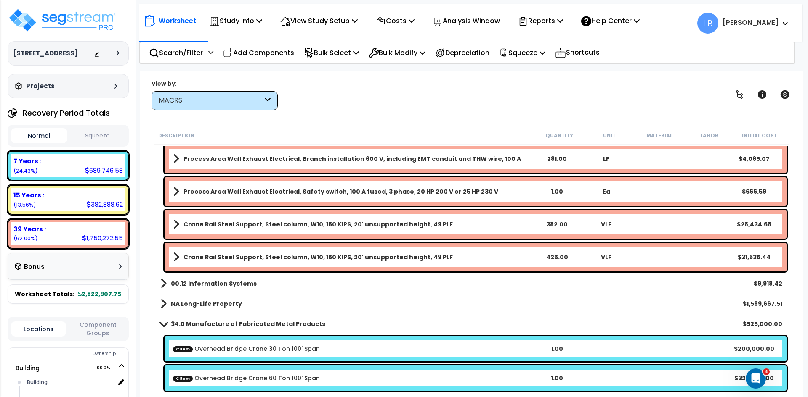
click at [244, 324] on b "34.0 Manufacture of Fabricated Metal Products" at bounding box center [248, 324] width 154 height 8
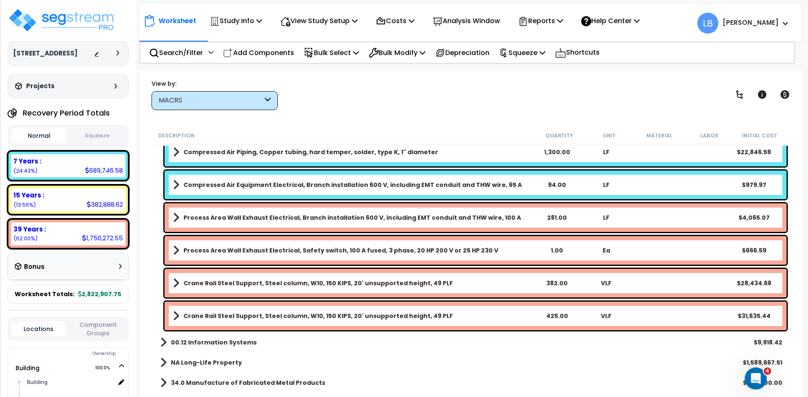
click at [750, 373] on div "Open Intercom Messenger" at bounding box center [754, 378] width 28 height 28
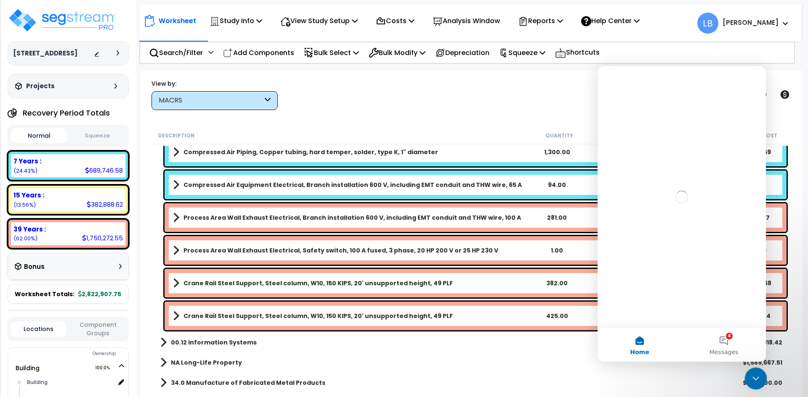
scroll to position [0, 0]
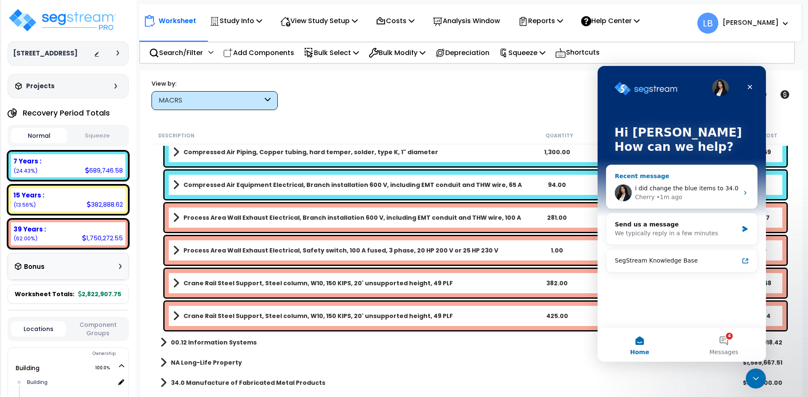
click at [677, 189] on span "i did change the blue items to 34.0" at bounding box center [686, 188] width 103 height 7
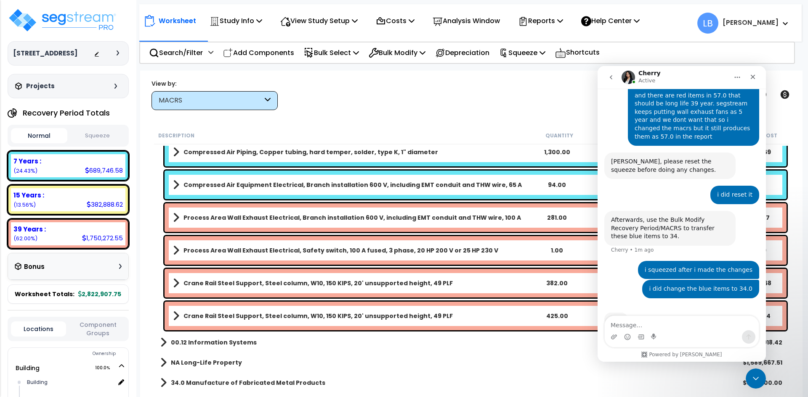
scroll to position [392, 0]
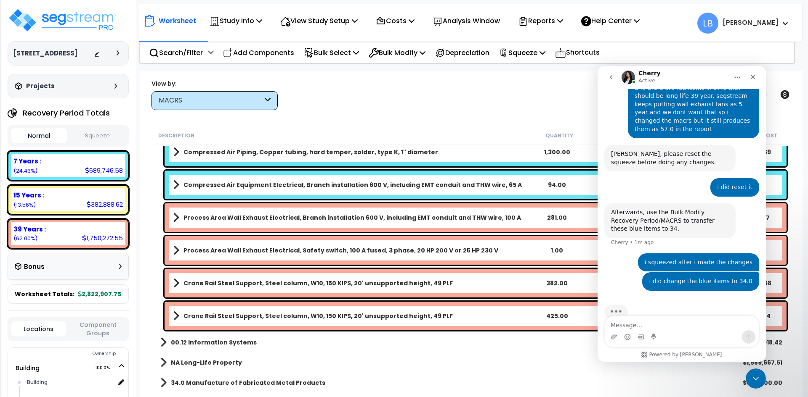
click at [636, 326] on textarea "Message…" at bounding box center [681, 323] width 154 height 14
type textarea "its not working"
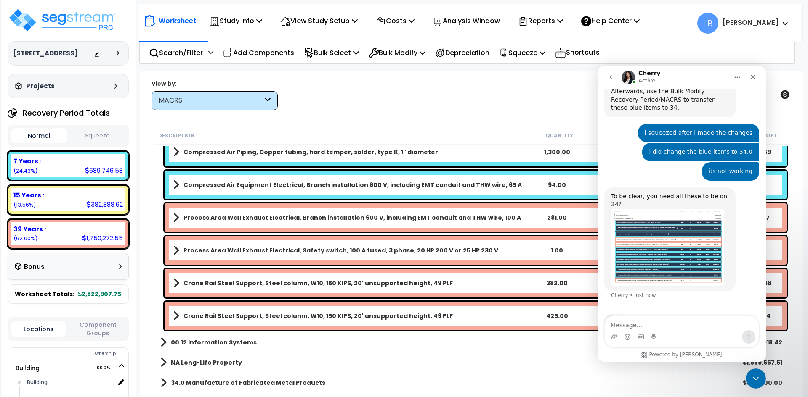
scroll to position [514, 0]
type textarea "all the blue 7 year needs to be 34.0"
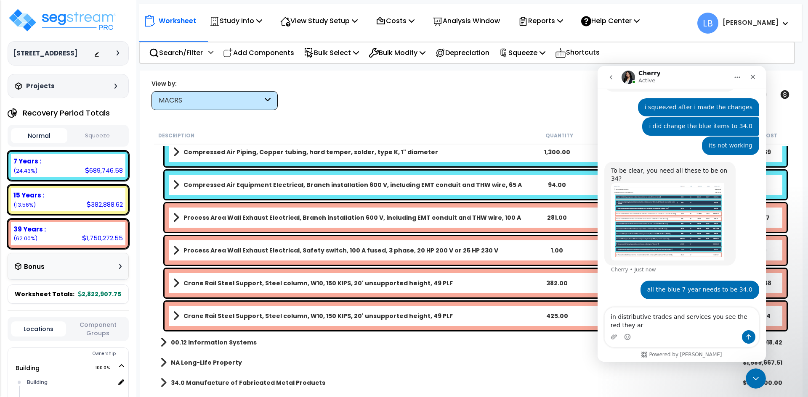
scroll to position [547, 0]
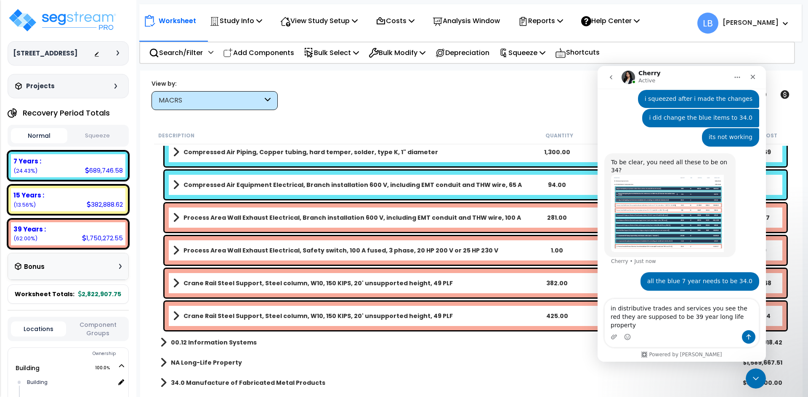
type textarea "in distributive trades and services you see the red they are supposed to be 39 …"
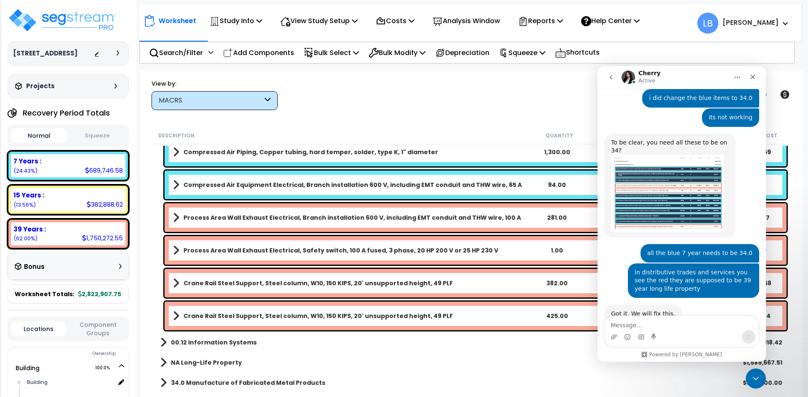
scroll to position [0, 0]
